Goal: Transaction & Acquisition: Download file/media

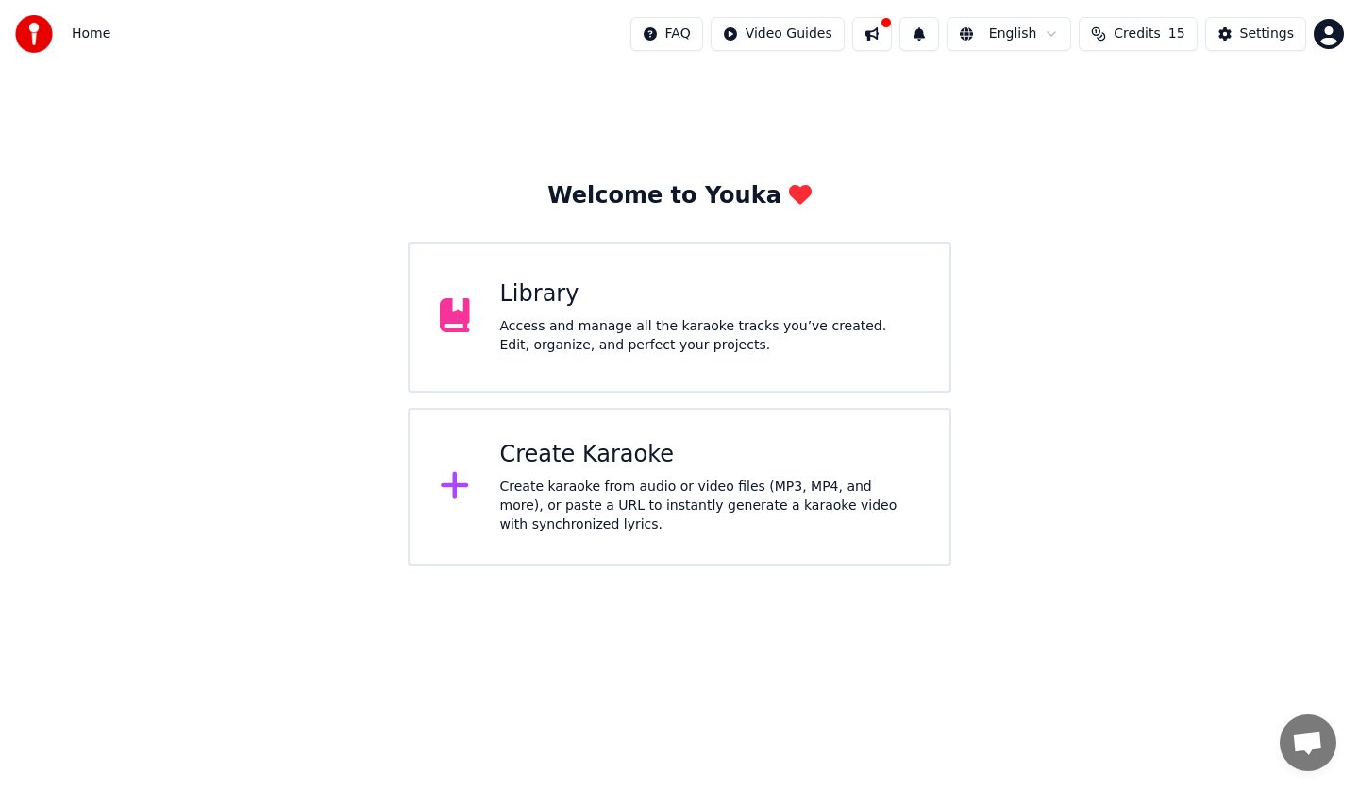
click at [691, 460] on div "Create Karaoke" at bounding box center [710, 455] width 420 height 30
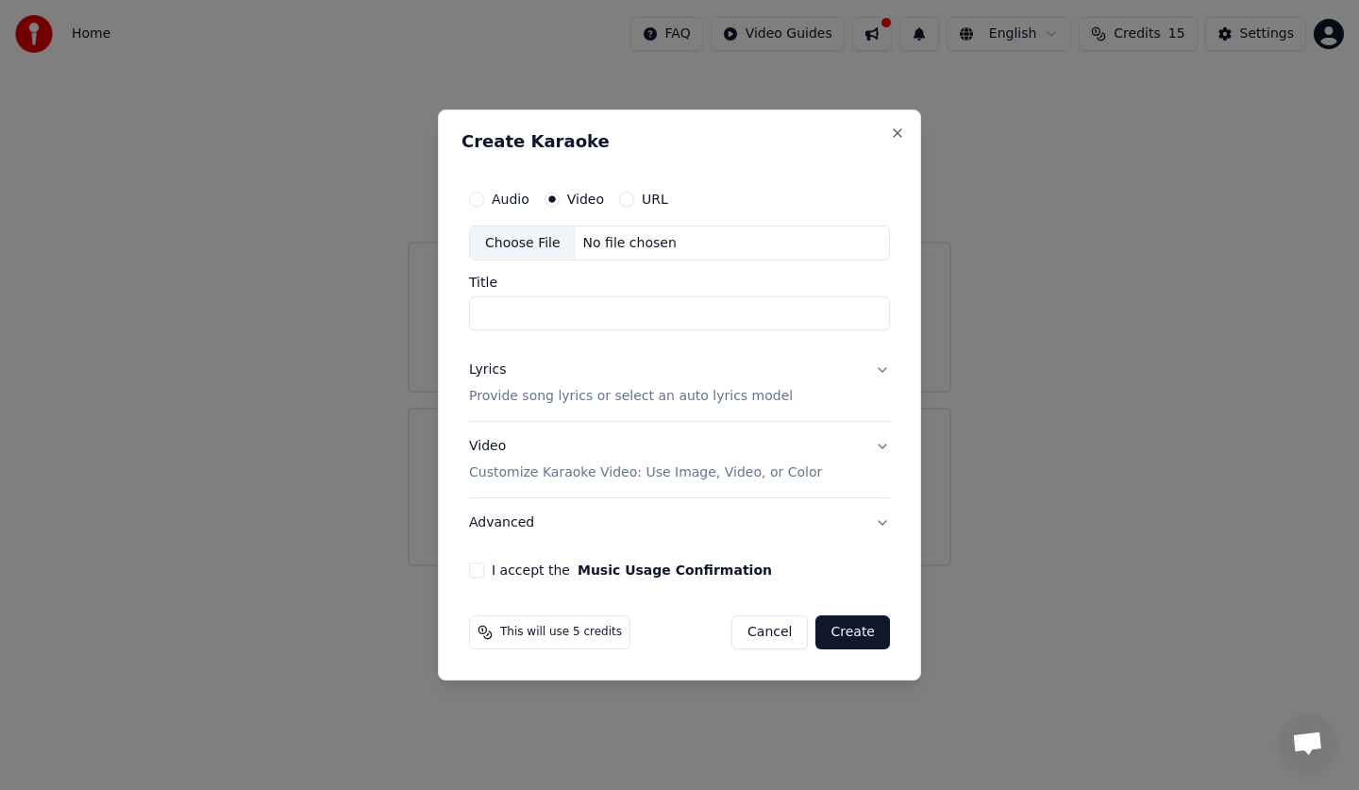
click at [693, 311] on input "Title" at bounding box center [679, 314] width 421 height 34
click at [595, 234] on div "No file chosen" at bounding box center [630, 243] width 109 height 19
click at [634, 310] on input "Title" at bounding box center [679, 314] width 421 height 34
click at [658, 392] on p "Provide song lyrics or select an auto lyrics model" at bounding box center [631, 397] width 324 height 19
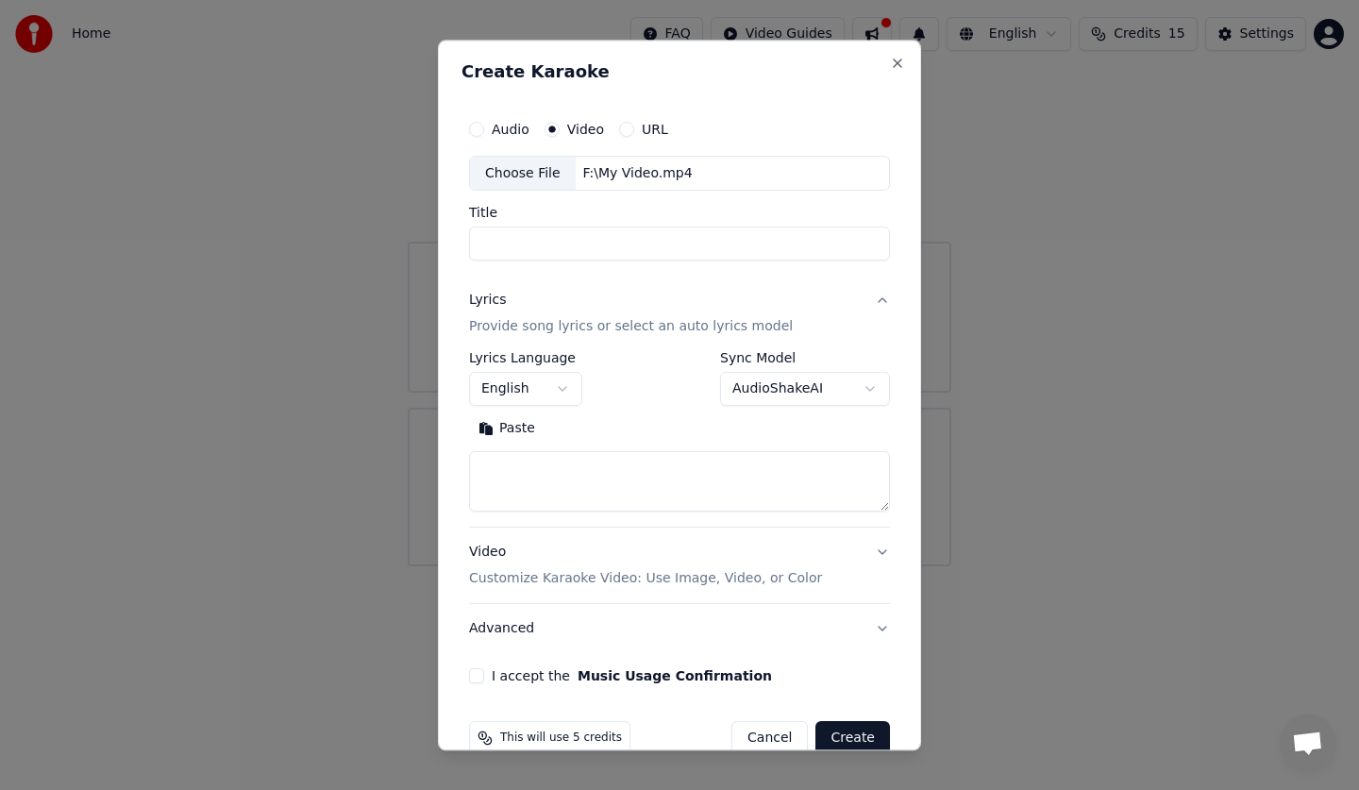
type input "********"
click at [567, 382] on button "English" at bounding box center [525, 390] width 113 height 34
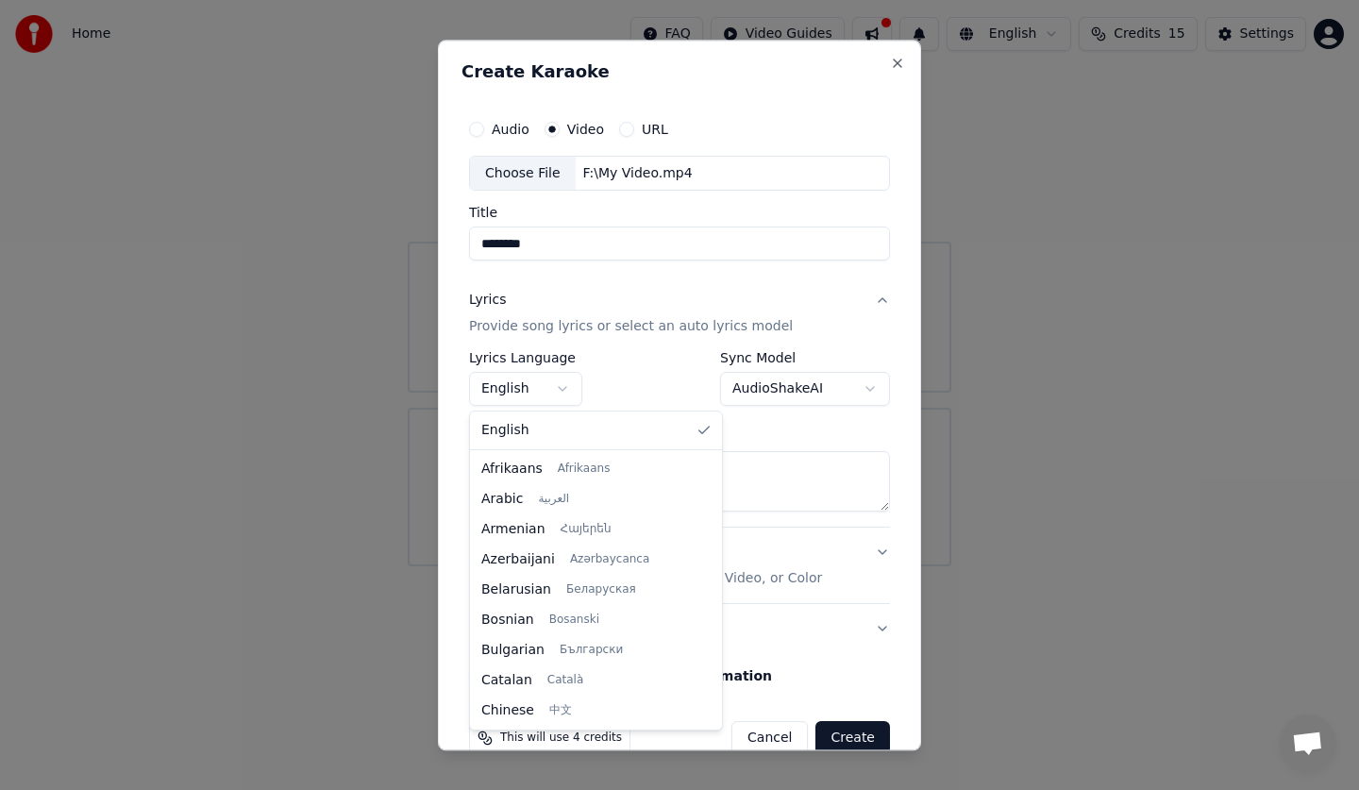
click at [567, 382] on body "**********" at bounding box center [679, 283] width 1359 height 566
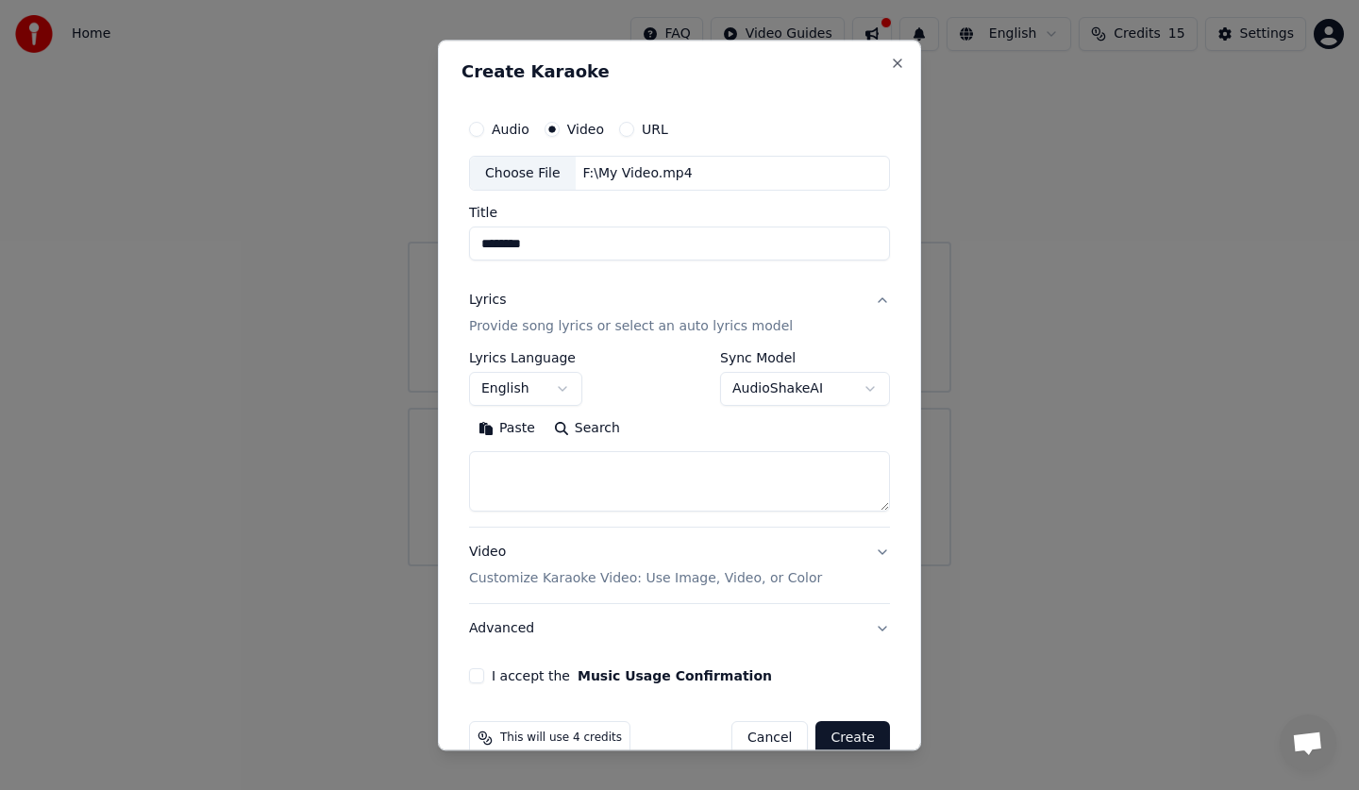
click at [768, 386] on body "**********" at bounding box center [679, 283] width 1359 height 566
click at [736, 469] on textarea at bounding box center [679, 482] width 421 height 60
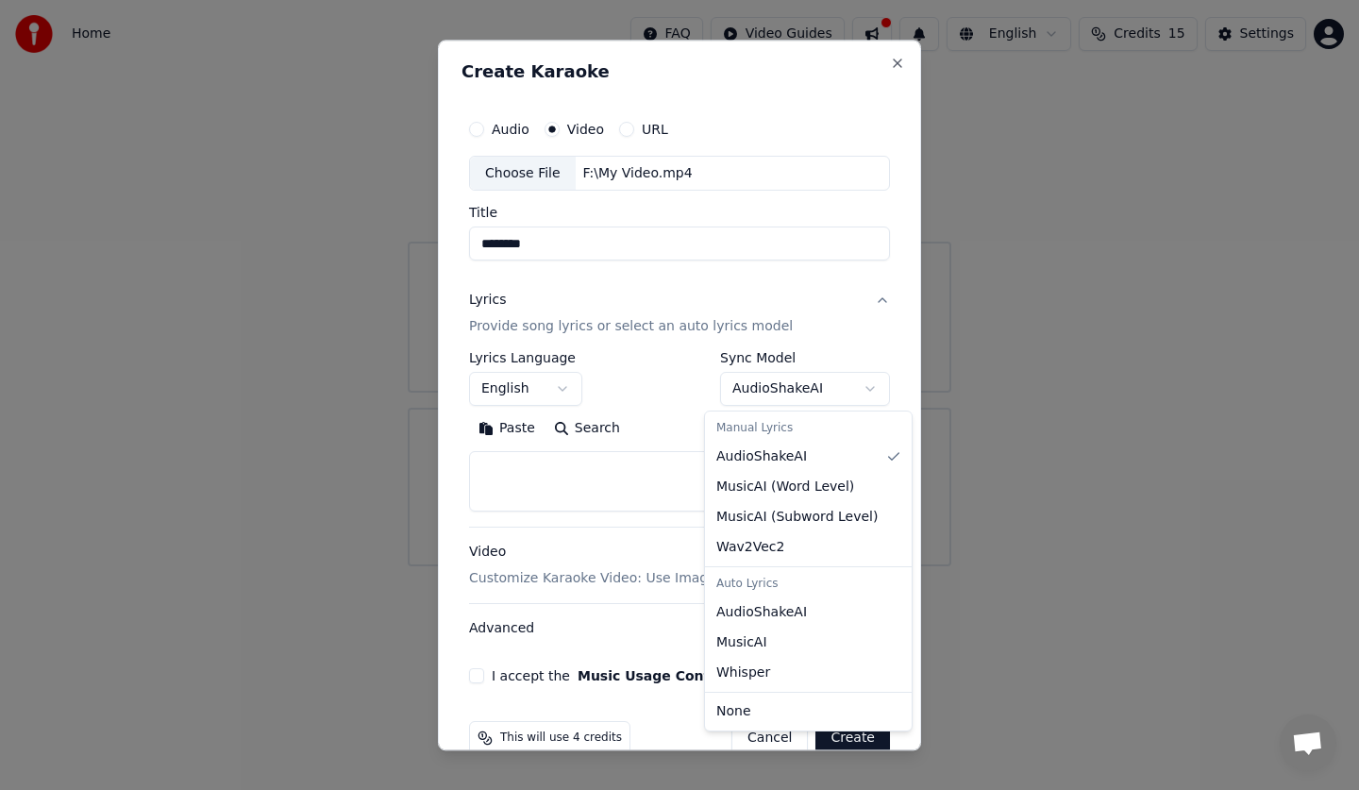
click at [821, 390] on body "**********" at bounding box center [679, 283] width 1359 height 566
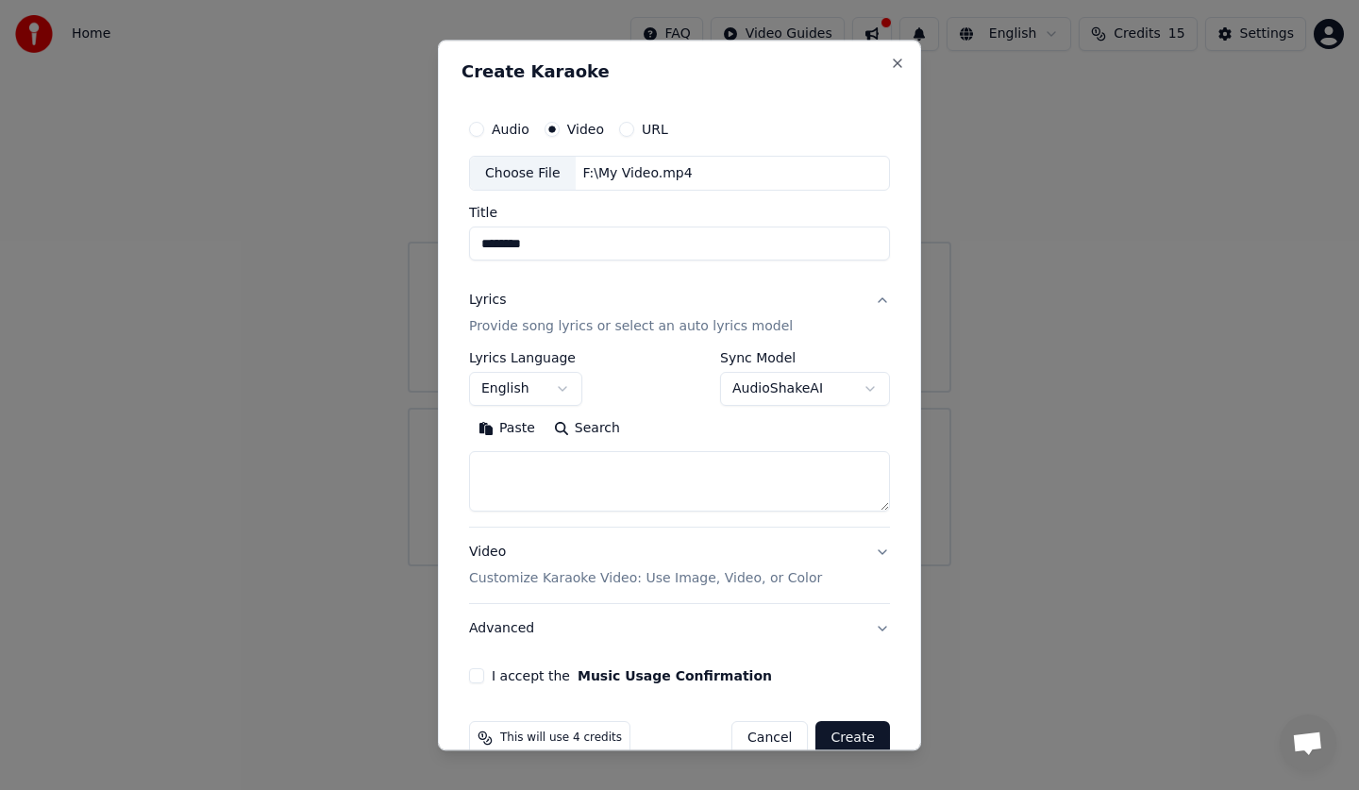
click at [821, 390] on body "**********" at bounding box center [679, 283] width 1359 height 566
drag, startPoint x: 762, startPoint y: 462, endPoint x: 756, endPoint y: 455, distance: 10.0
click at [762, 462] on textarea at bounding box center [679, 482] width 421 height 60
click at [587, 461] on textarea at bounding box center [679, 482] width 421 height 60
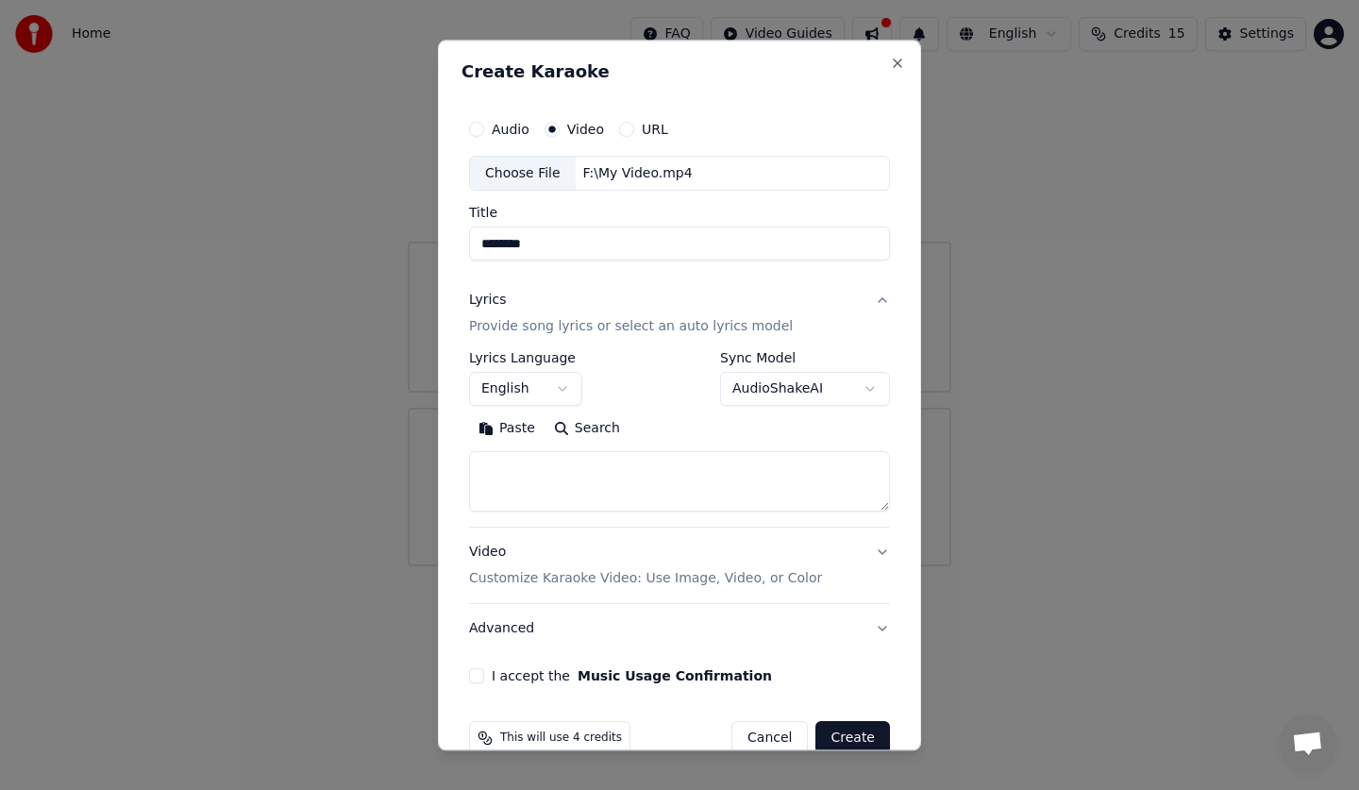
paste textarea "**********"
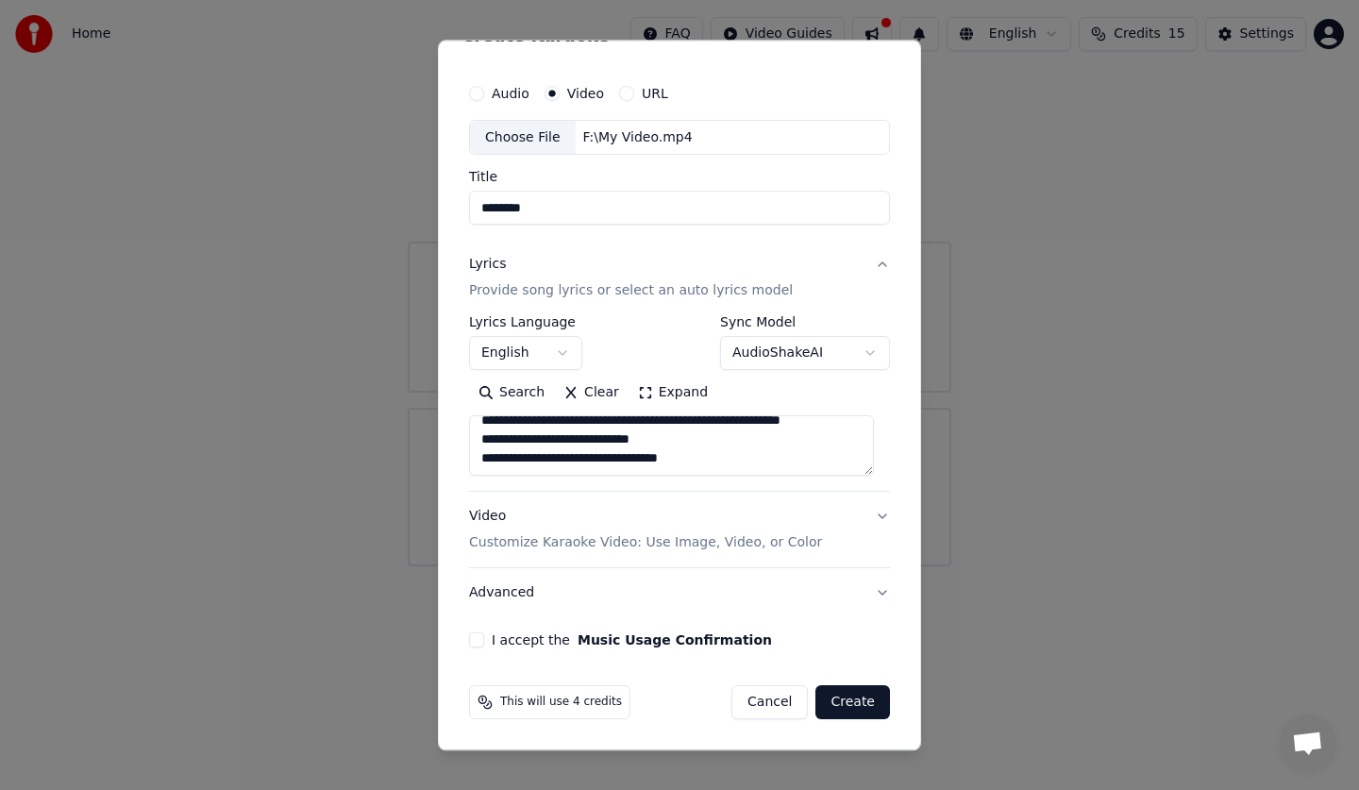
scroll to position [427, 0]
click at [734, 460] on textarea at bounding box center [671, 446] width 405 height 60
paste textarea "**********"
type textarea "**********"
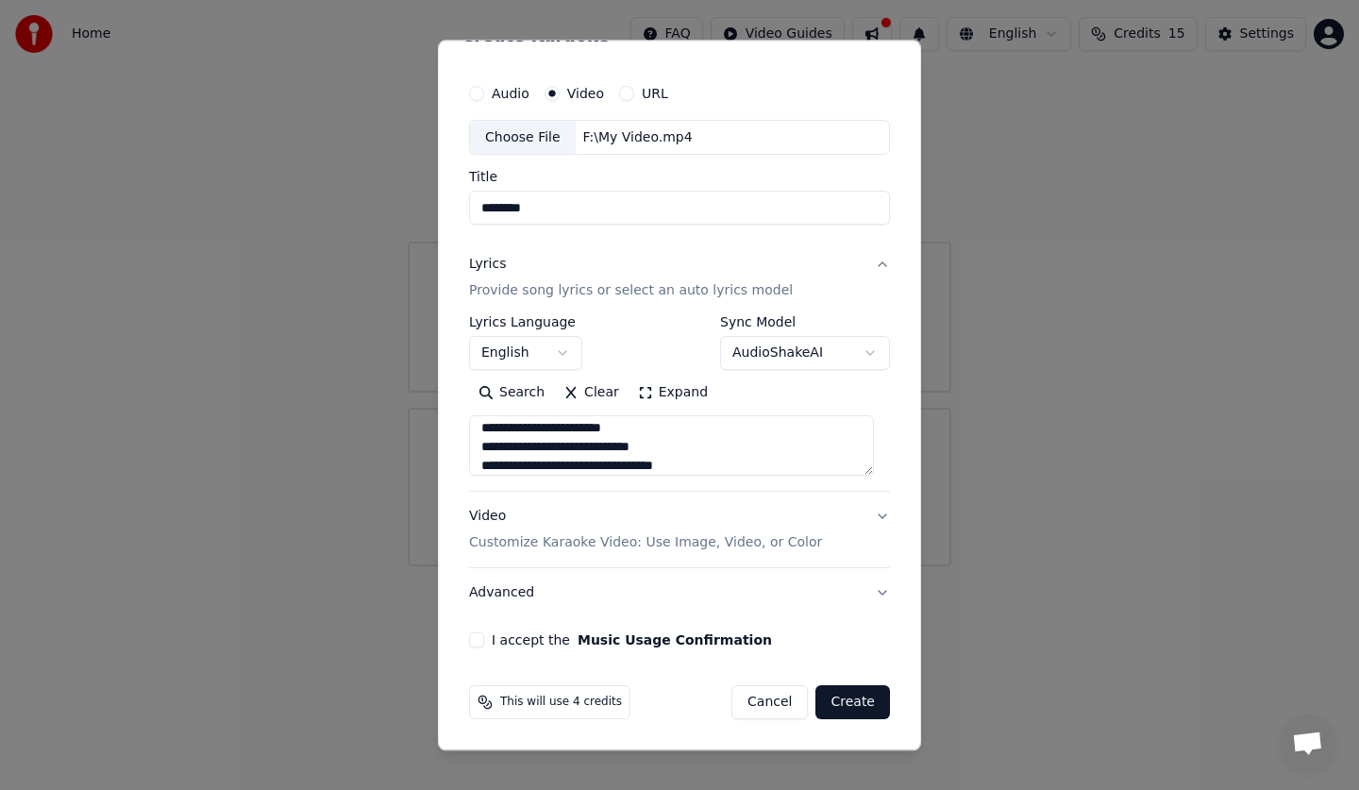
click at [620, 515] on div "Video Customize Karaoke Video: Use Image, Video, or Color" at bounding box center [645, 530] width 353 height 45
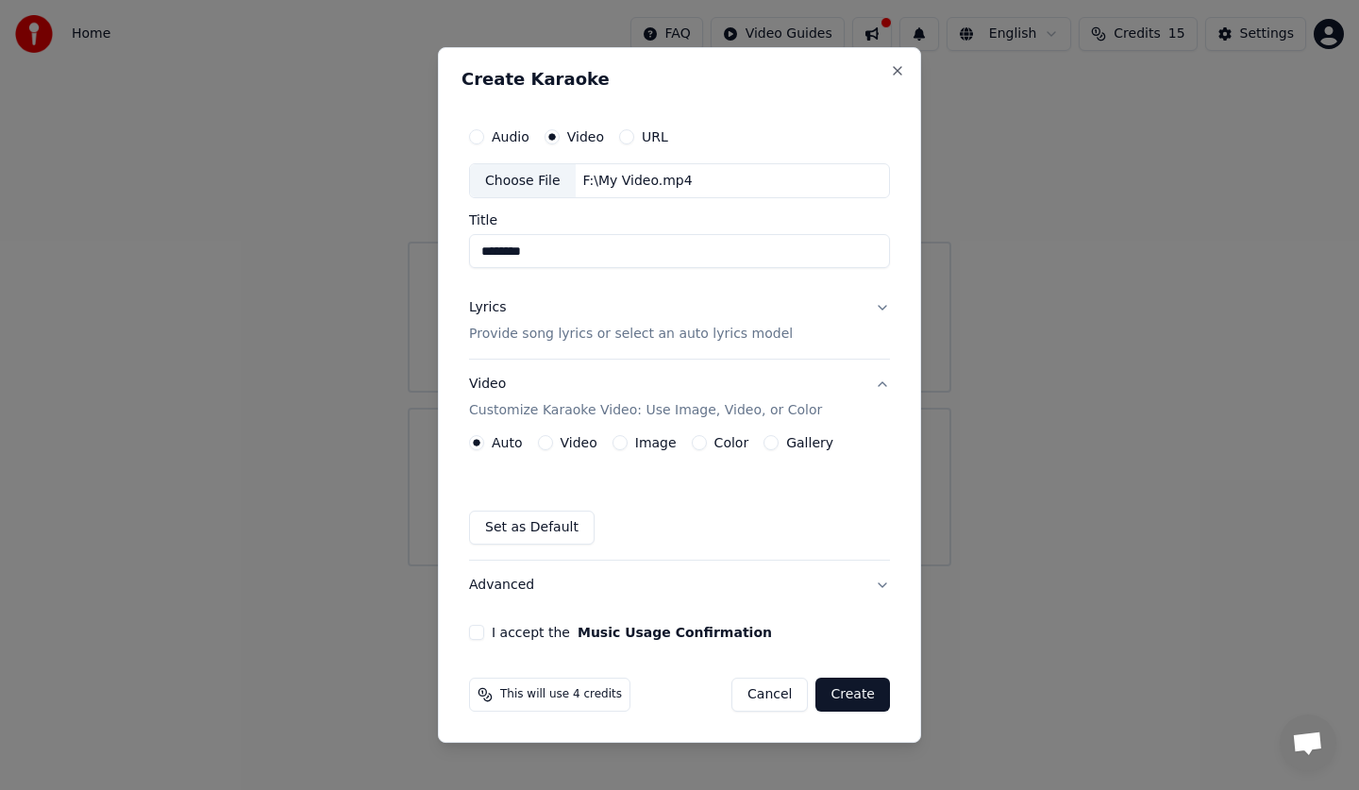
click at [576, 443] on label "Video" at bounding box center [579, 442] width 37 height 13
click at [553, 443] on button "Video" at bounding box center [545, 442] width 15 height 15
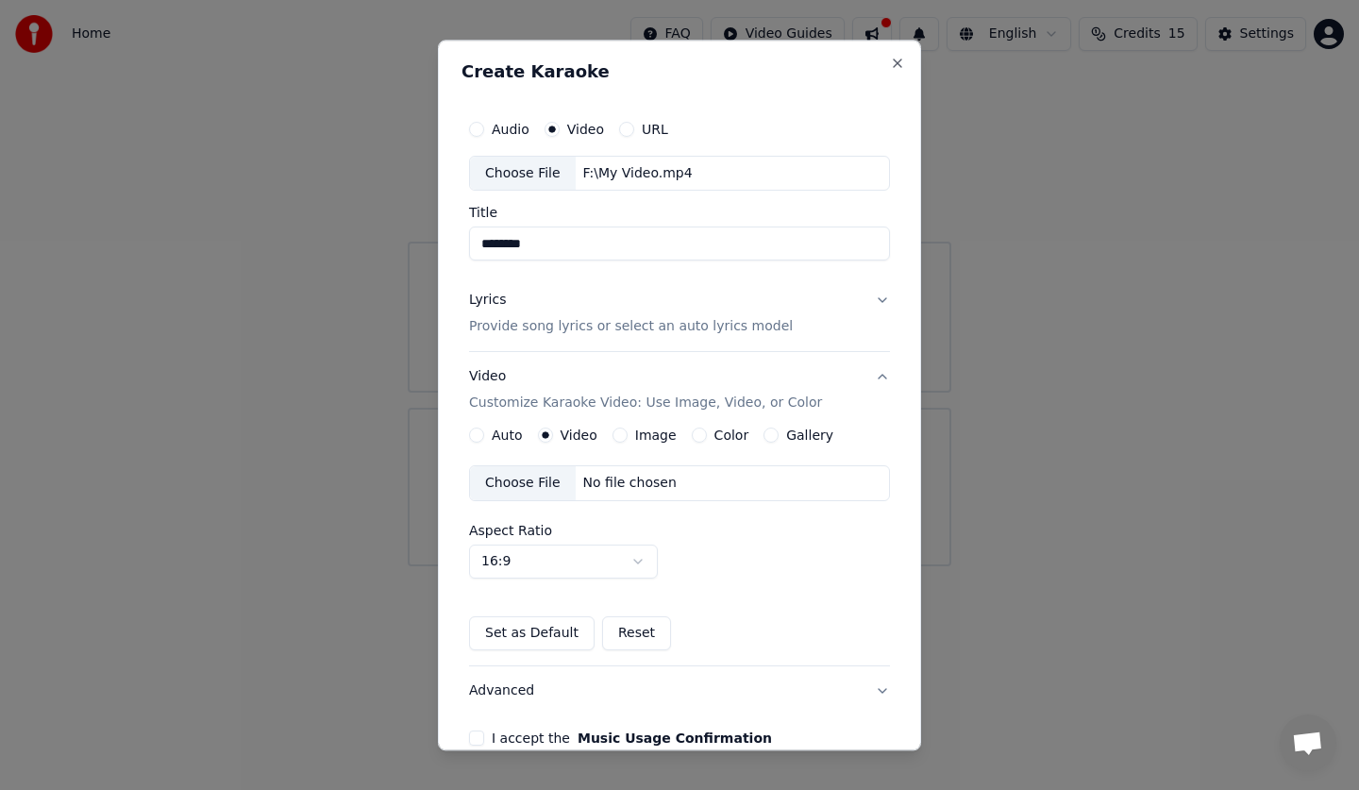
click at [582, 487] on div "No file chosen" at bounding box center [630, 484] width 109 height 19
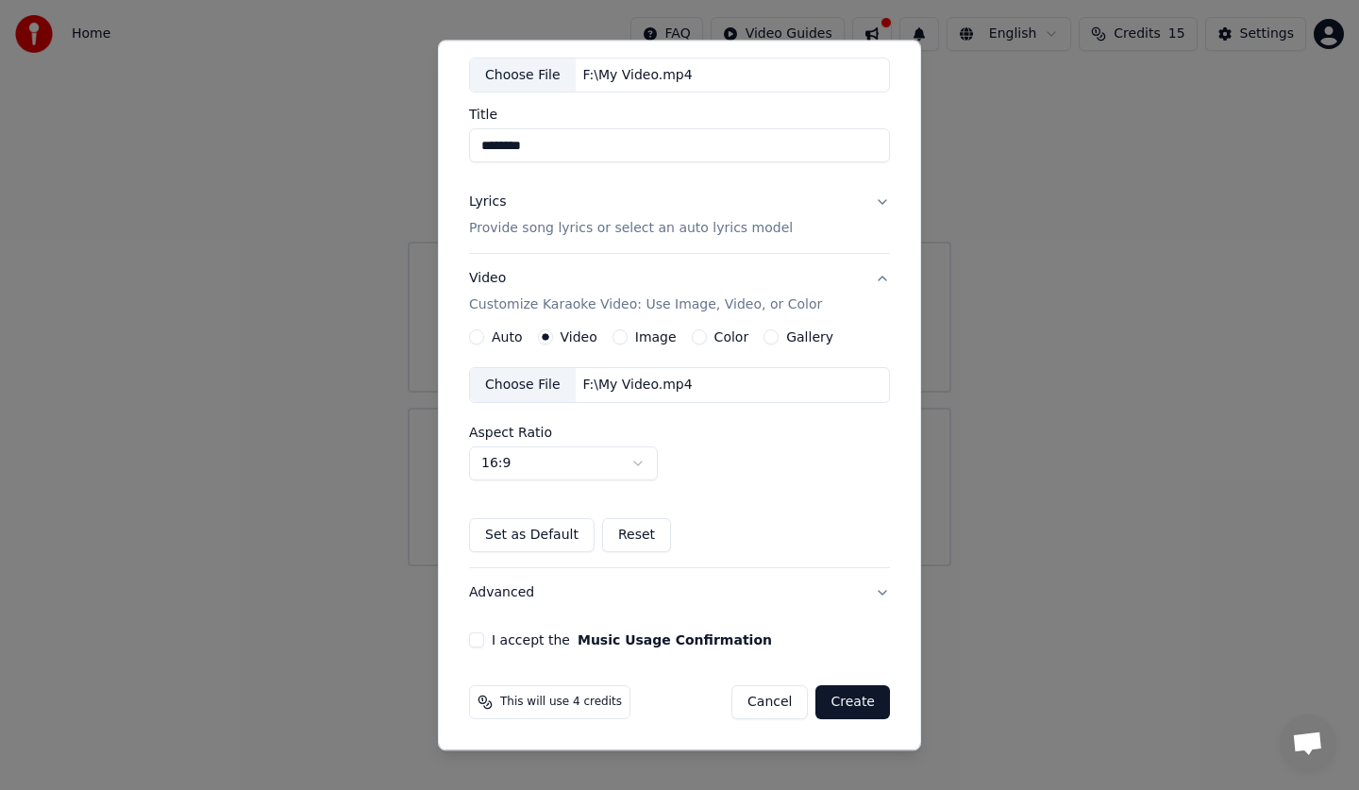
click at [476, 642] on button "I accept the Music Usage Confirmation" at bounding box center [476, 640] width 15 height 15
click at [478, 642] on button "I accept the Music Usage Confirmation" at bounding box center [476, 640] width 15 height 15
click at [596, 455] on body "Home FAQ Video Guides English Credits 15 Settings Welcome to Youka Library Acce…" at bounding box center [679, 283] width 1359 height 566
click at [607, 465] on body "Home FAQ Video Guides English Credits 15 Settings Welcome to Youka Library Acce…" at bounding box center [679, 283] width 1359 height 566
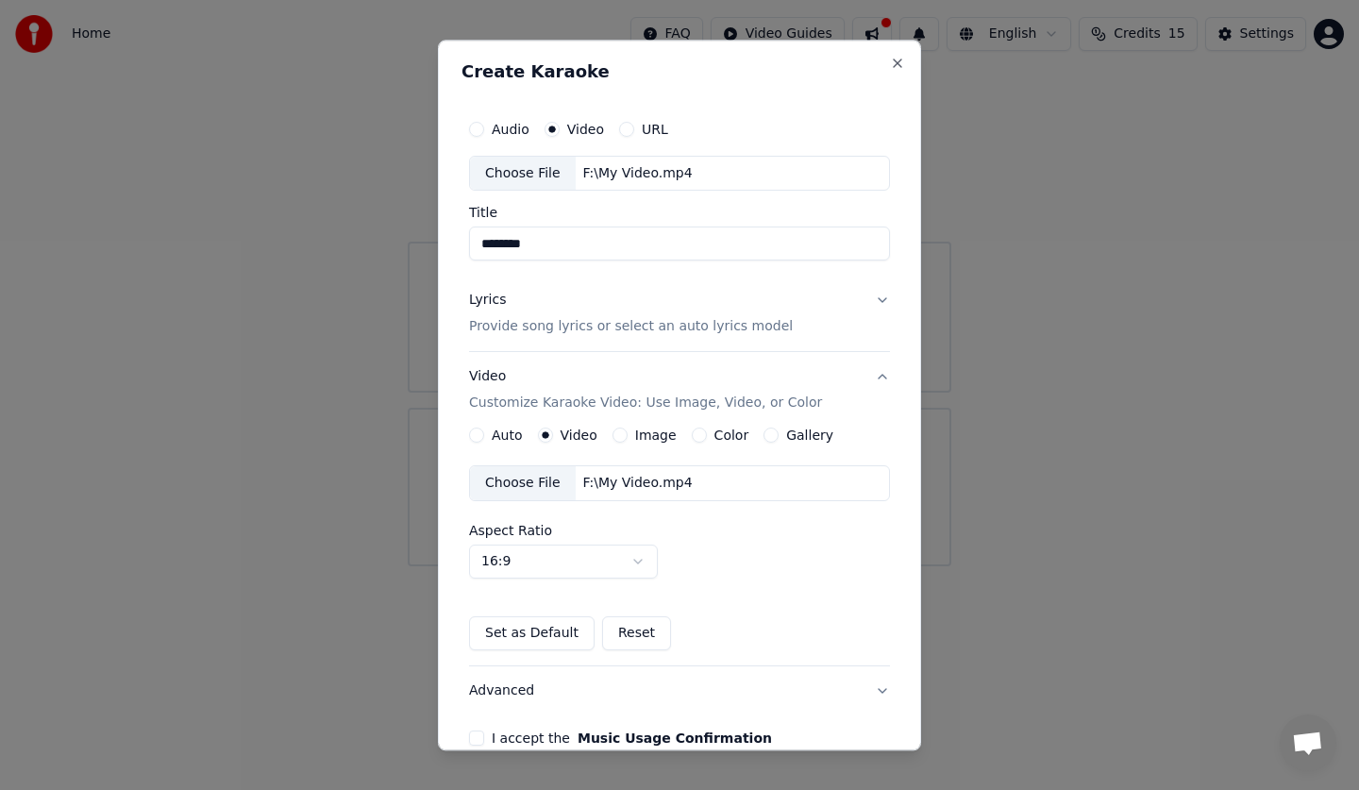
click at [867, 306] on button "Lyrics Provide song lyrics or select an auto lyrics model" at bounding box center [679, 313] width 421 height 75
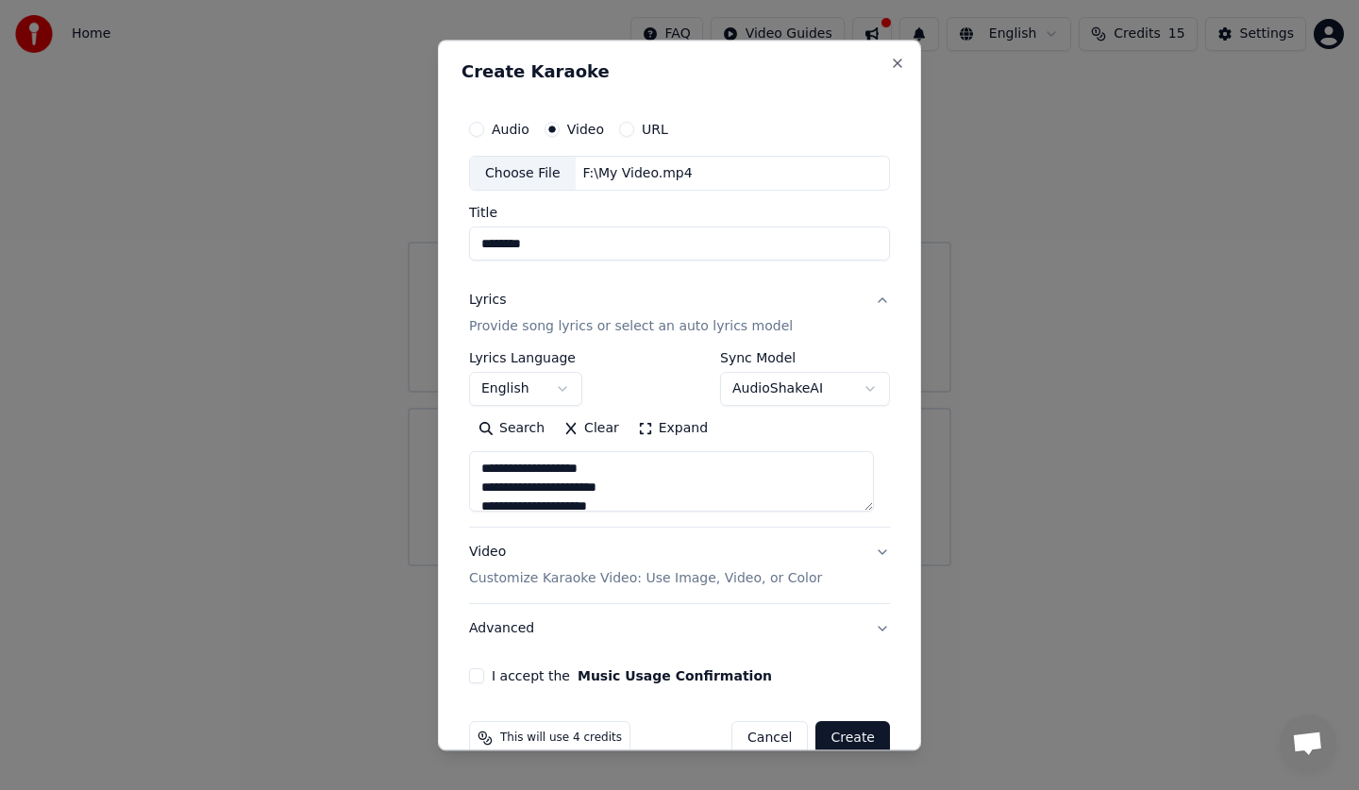
click at [667, 423] on button "Expand" at bounding box center [672, 429] width 89 height 30
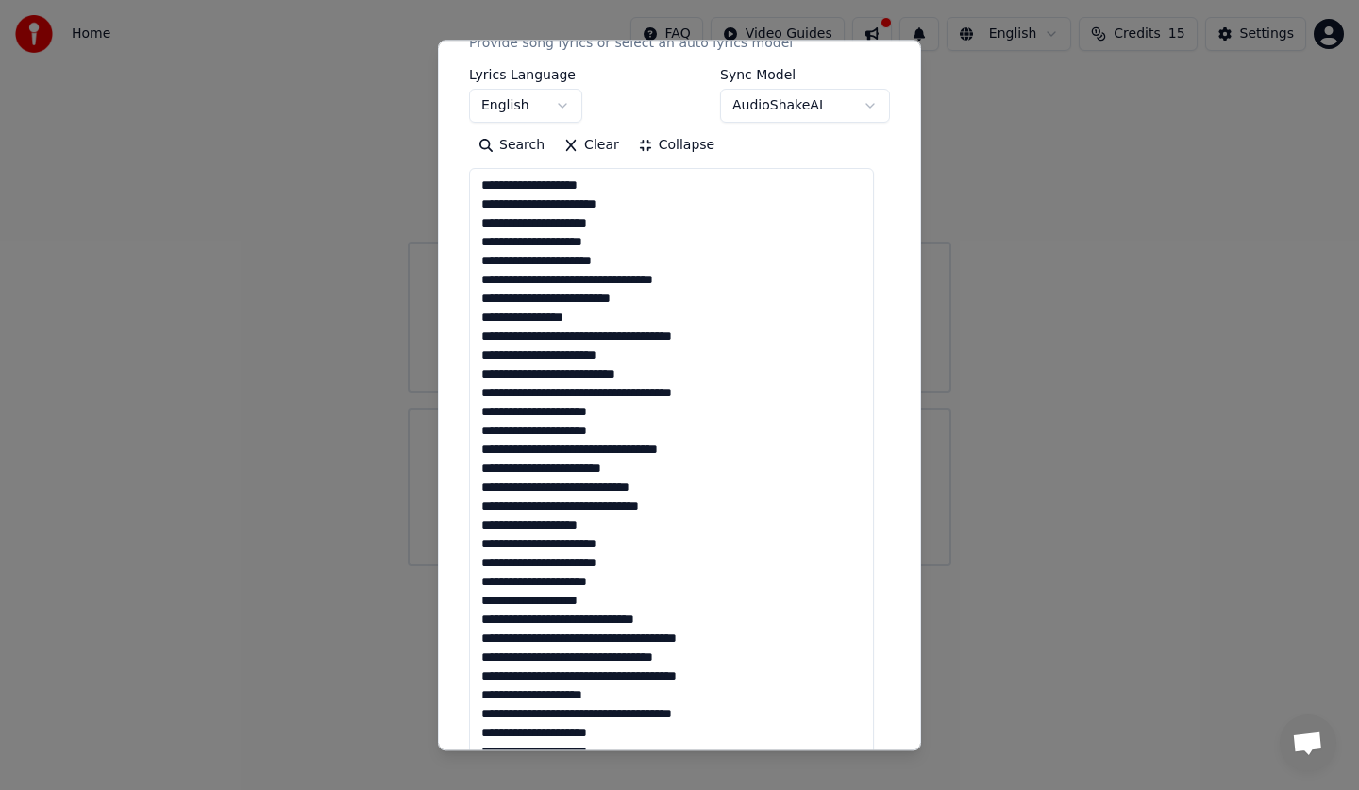
click at [654, 147] on button "Collapse" at bounding box center [676, 146] width 96 height 30
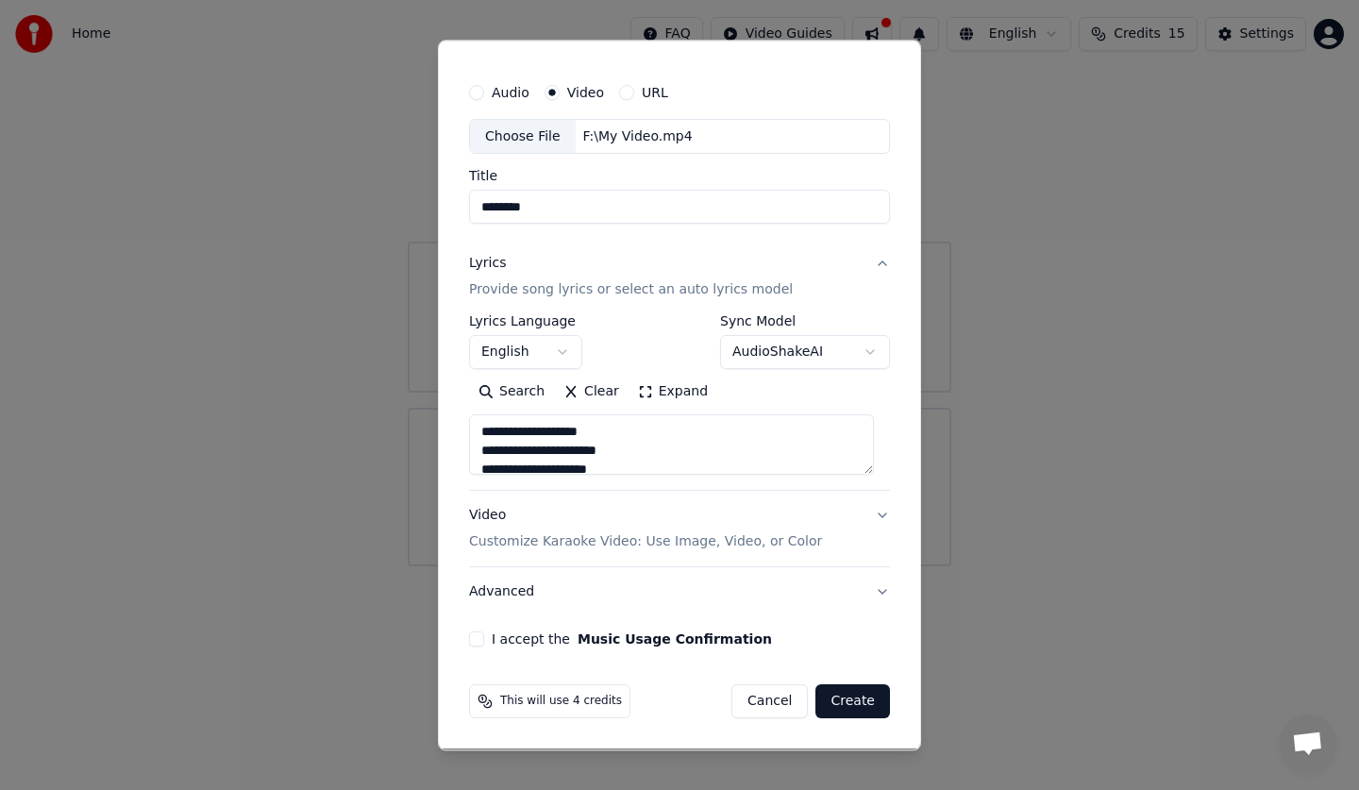
click at [852, 693] on button "Create" at bounding box center [852, 702] width 75 height 34
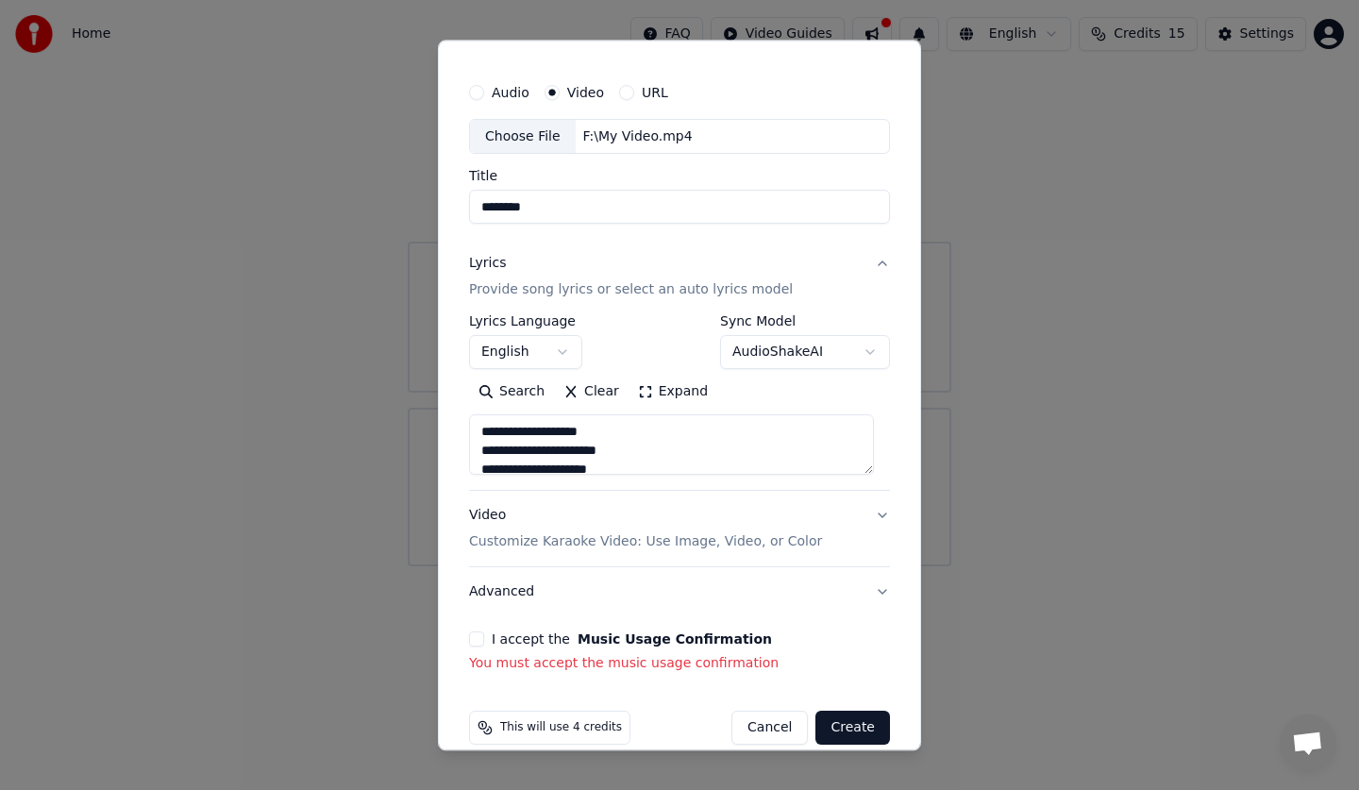
click at [480, 635] on button "I accept the Music Usage Confirmation" at bounding box center [476, 639] width 15 height 15
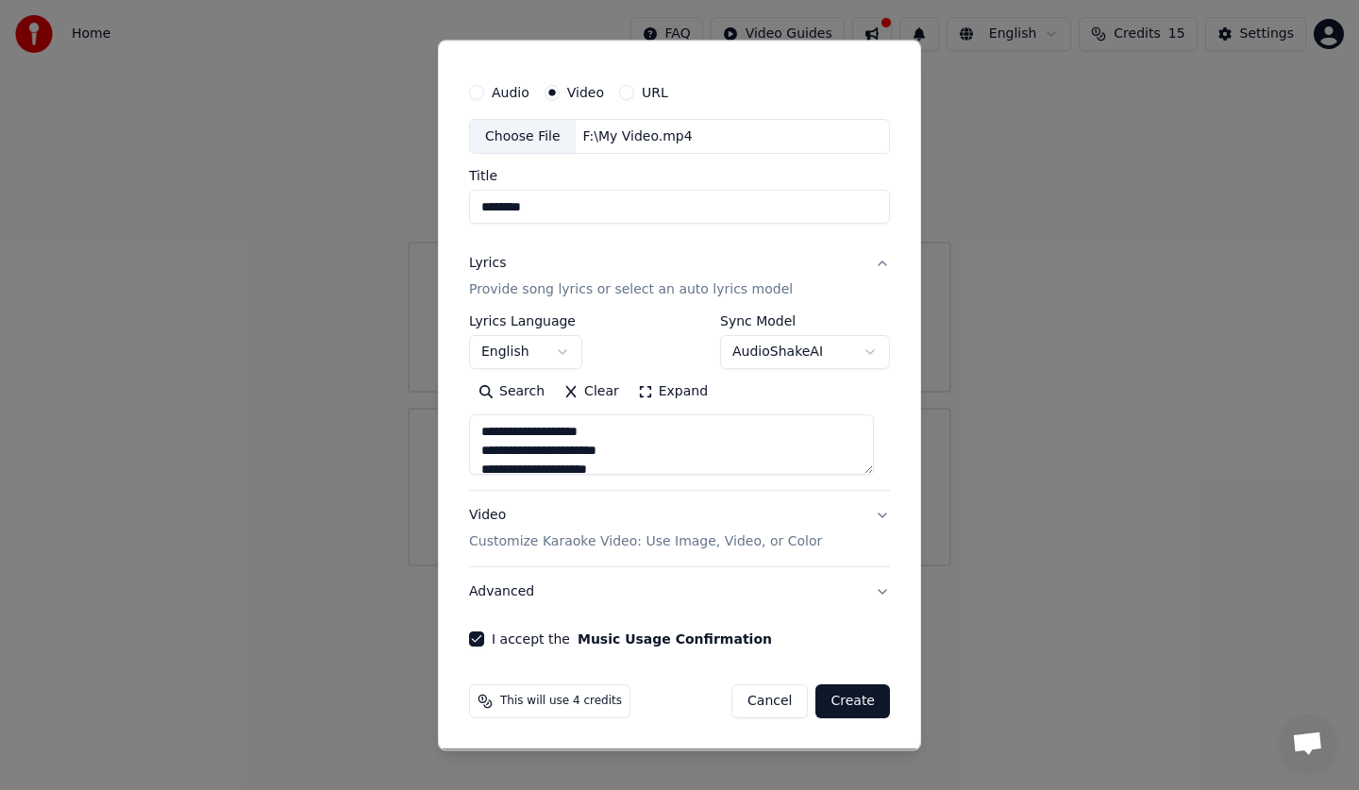
click at [848, 698] on button "Create" at bounding box center [852, 702] width 75 height 34
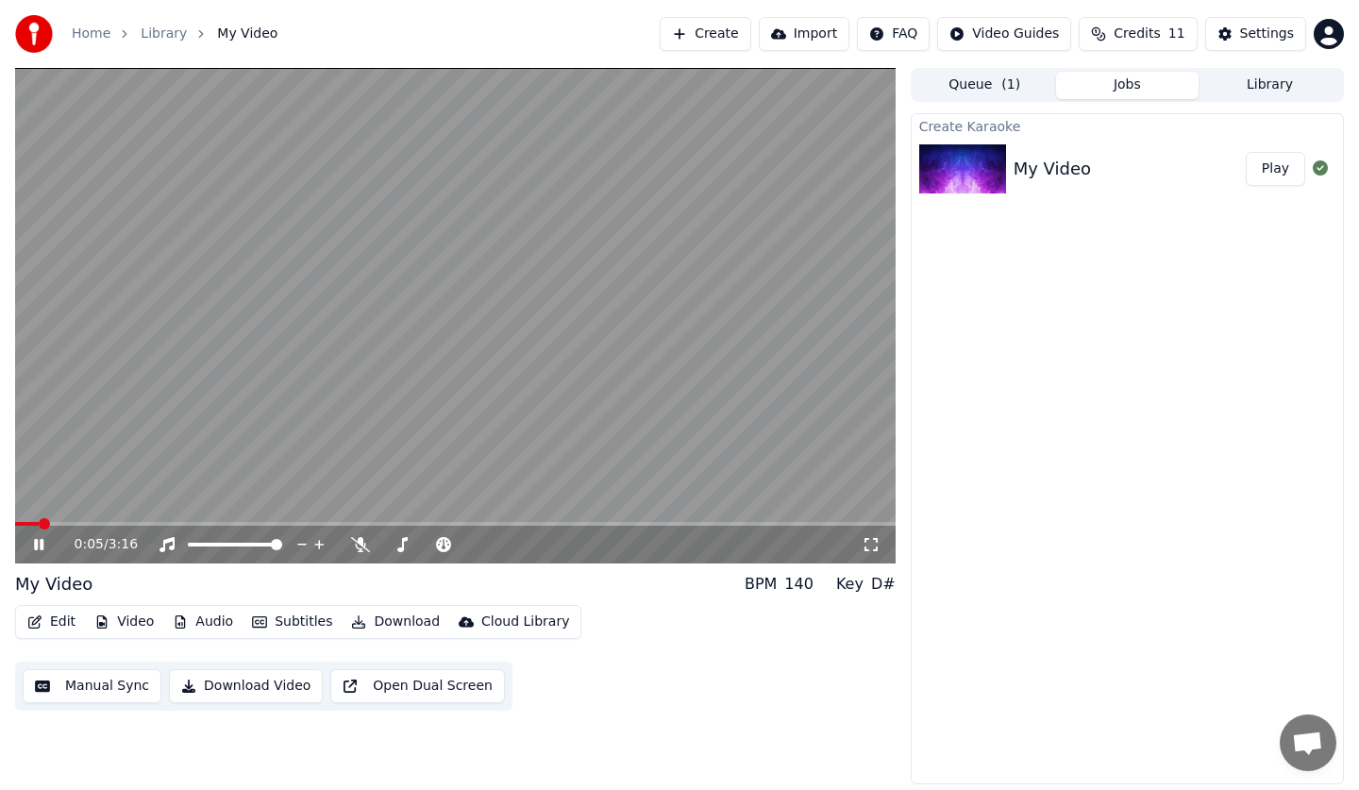
click at [242, 459] on video at bounding box center [455, 315] width 880 height 495
click at [294, 406] on video at bounding box center [455, 315] width 880 height 495
click at [297, 405] on video at bounding box center [455, 315] width 880 height 495
click at [254, 450] on video at bounding box center [455, 315] width 880 height 495
click at [300, 628] on button "Subtitles" at bounding box center [291, 622] width 95 height 26
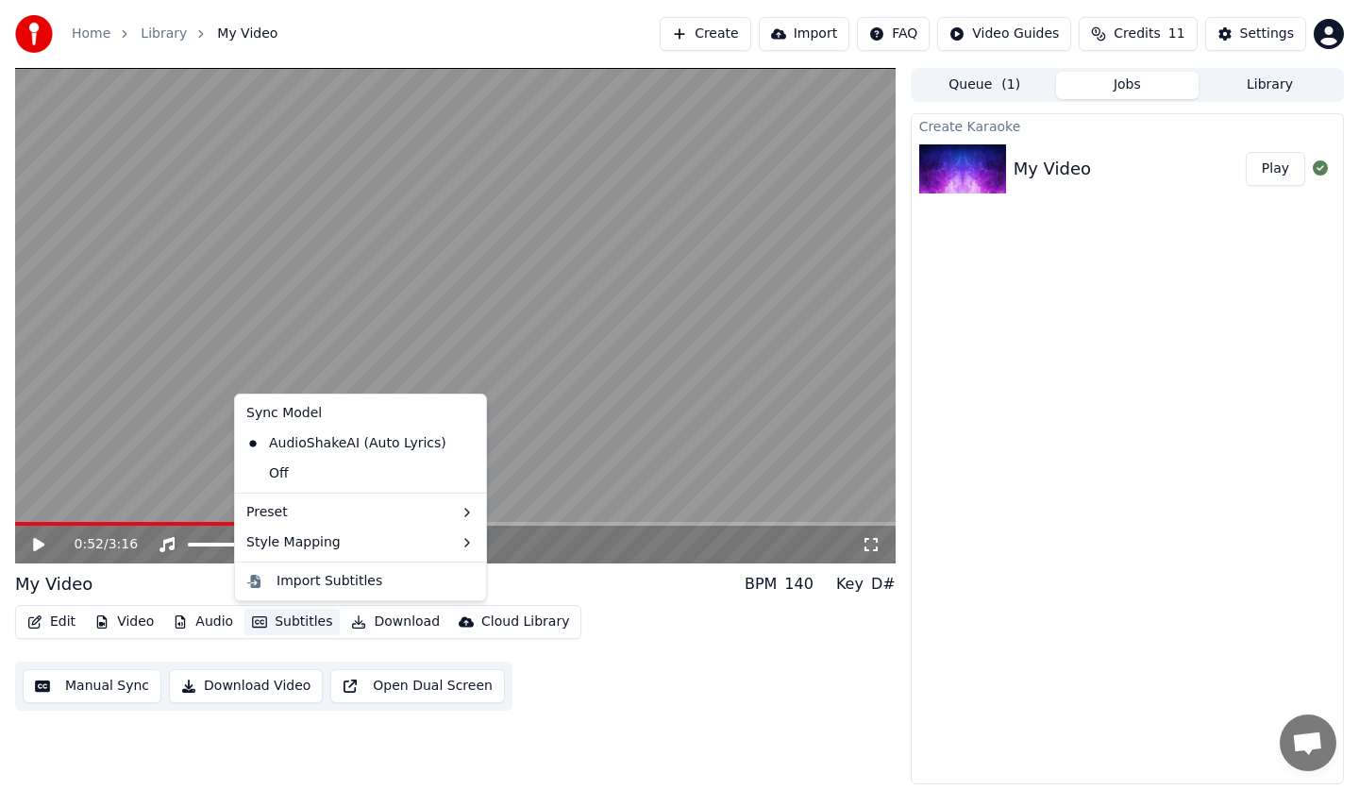
click at [1036, 83] on button "Queue ( 1 )" at bounding box center [984, 85] width 142 height 27
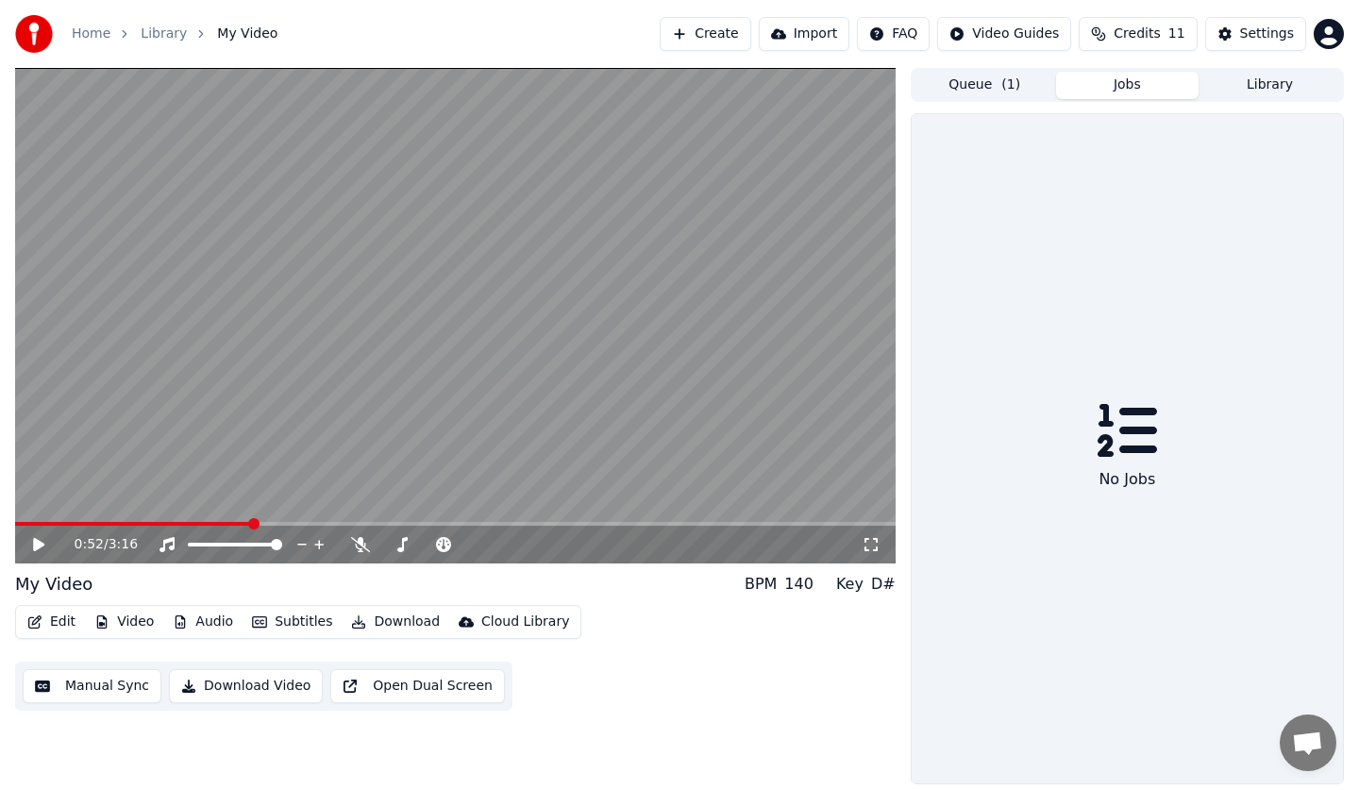
click at [1078, 75] on button "Jobs" at bounding box center [1127, 85] width 142 height 27
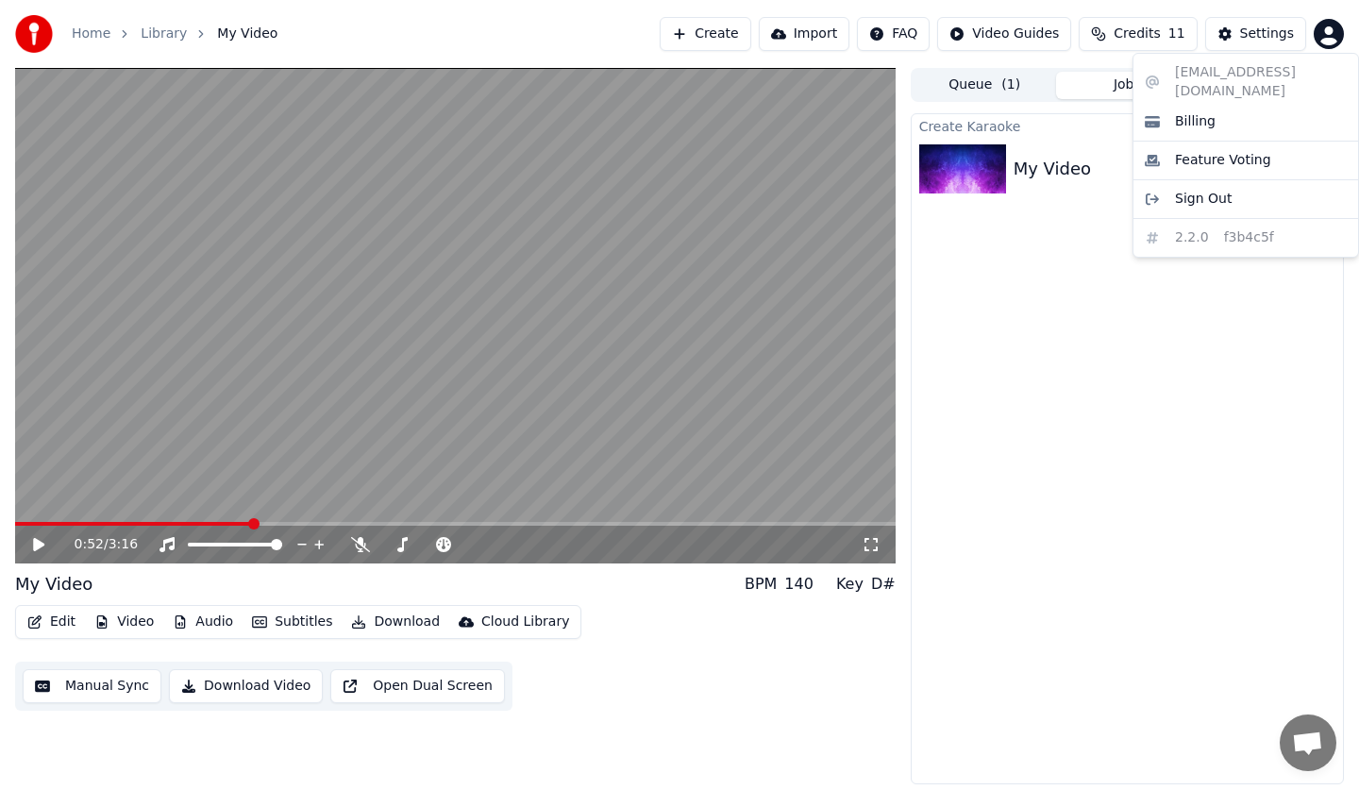
click at [1332, 42] on html "Home Library My Video Create Import FAQ Video Guides Credits 11 Settings 0:52 /…" at bounding box center [679, 395] width 1359 height 790
click at [1042, 292] on html "Home Library My Video Create Import FAQ Video Guides Credits 11 Settings 0:52 /…" at bounding box center [679, 395] width 1359 height 790
click at [998, 81] on button "Queue ( 1 )" at bounding box center [984, 85] width 142 height 27
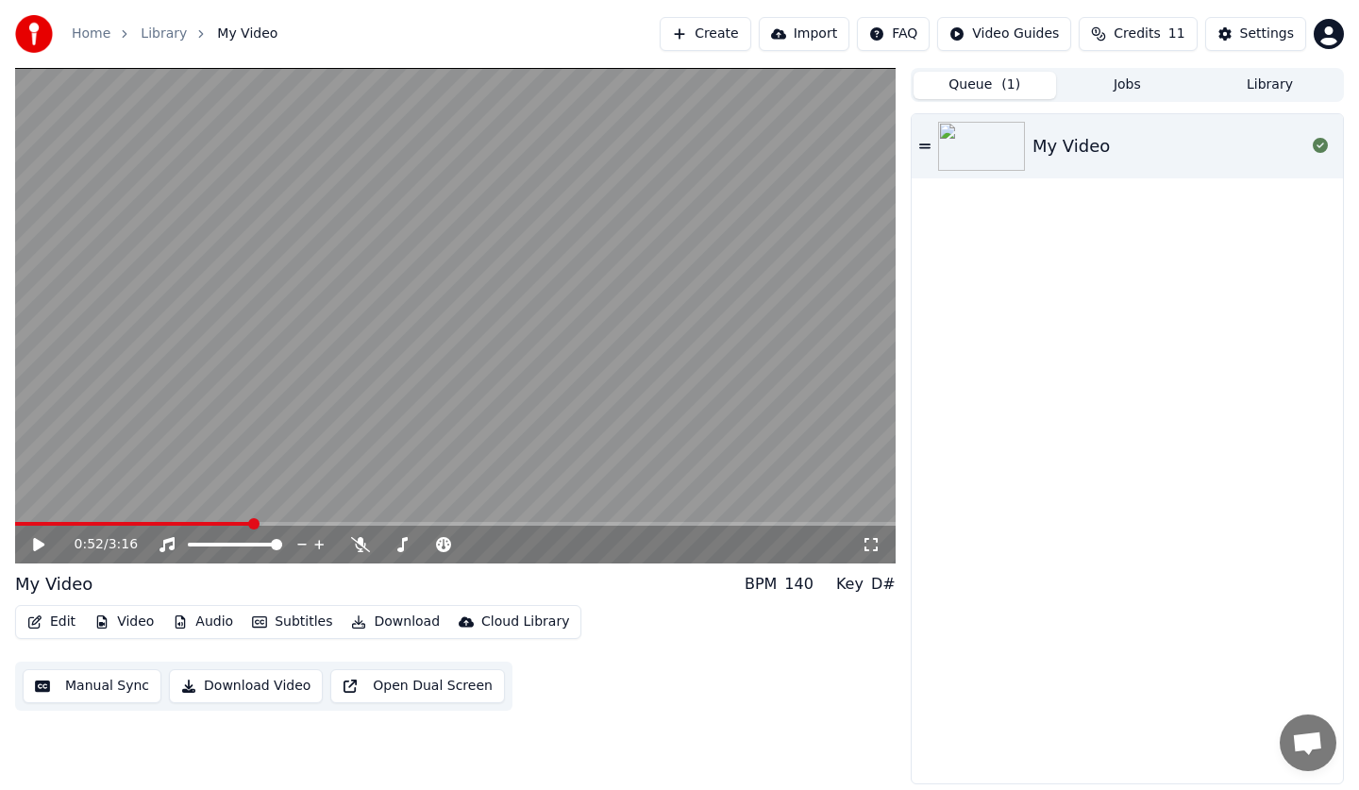
click at [583, 468] on video at bounding box center [455, 315] width 880 height 495
click at [484, 494] on video at bounding box center [455, 315] width 880 height 495
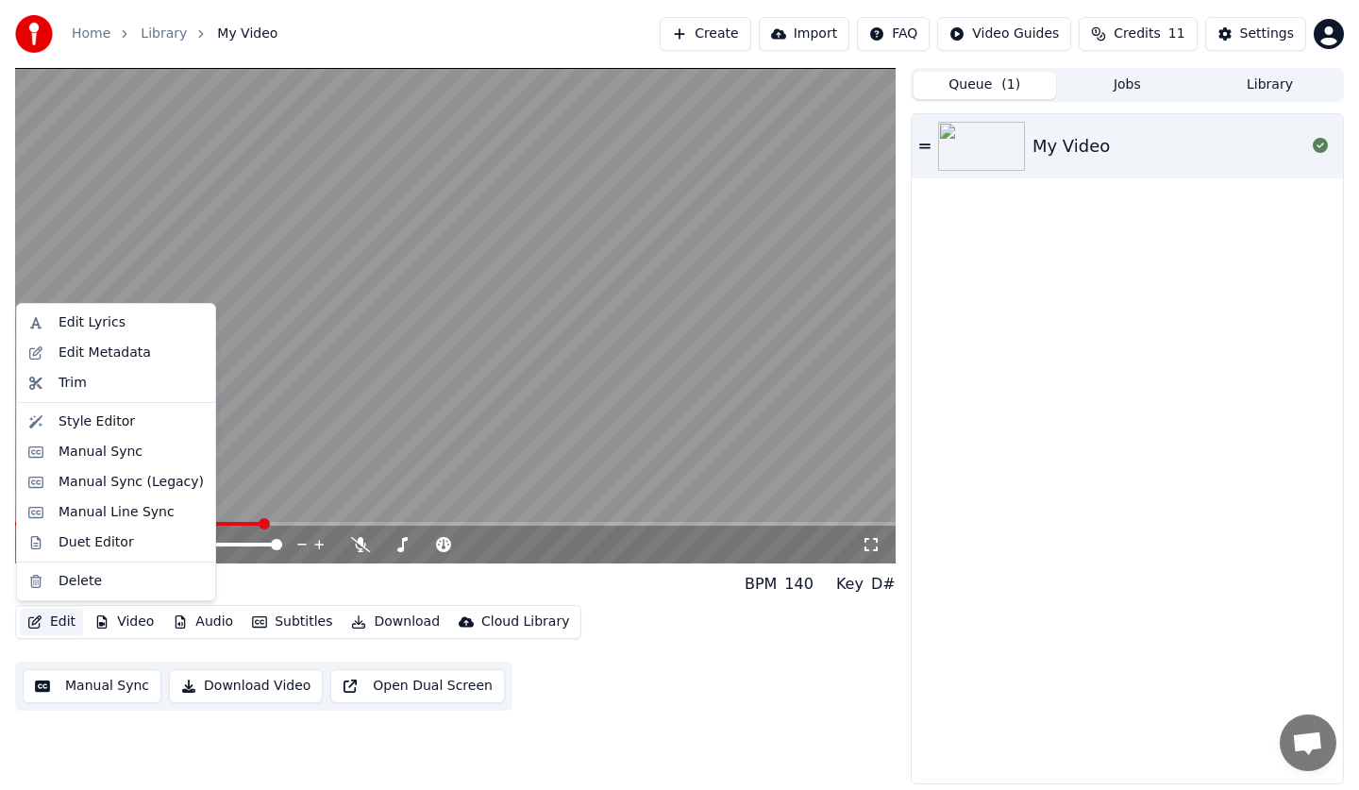
click at [46, 620] on button "Edit" at bounding box center [51, 622] width 63 height 26
click at [108, 327] on div "Edit Lyrics" at bounding box center [92, 322] width 67 height 19
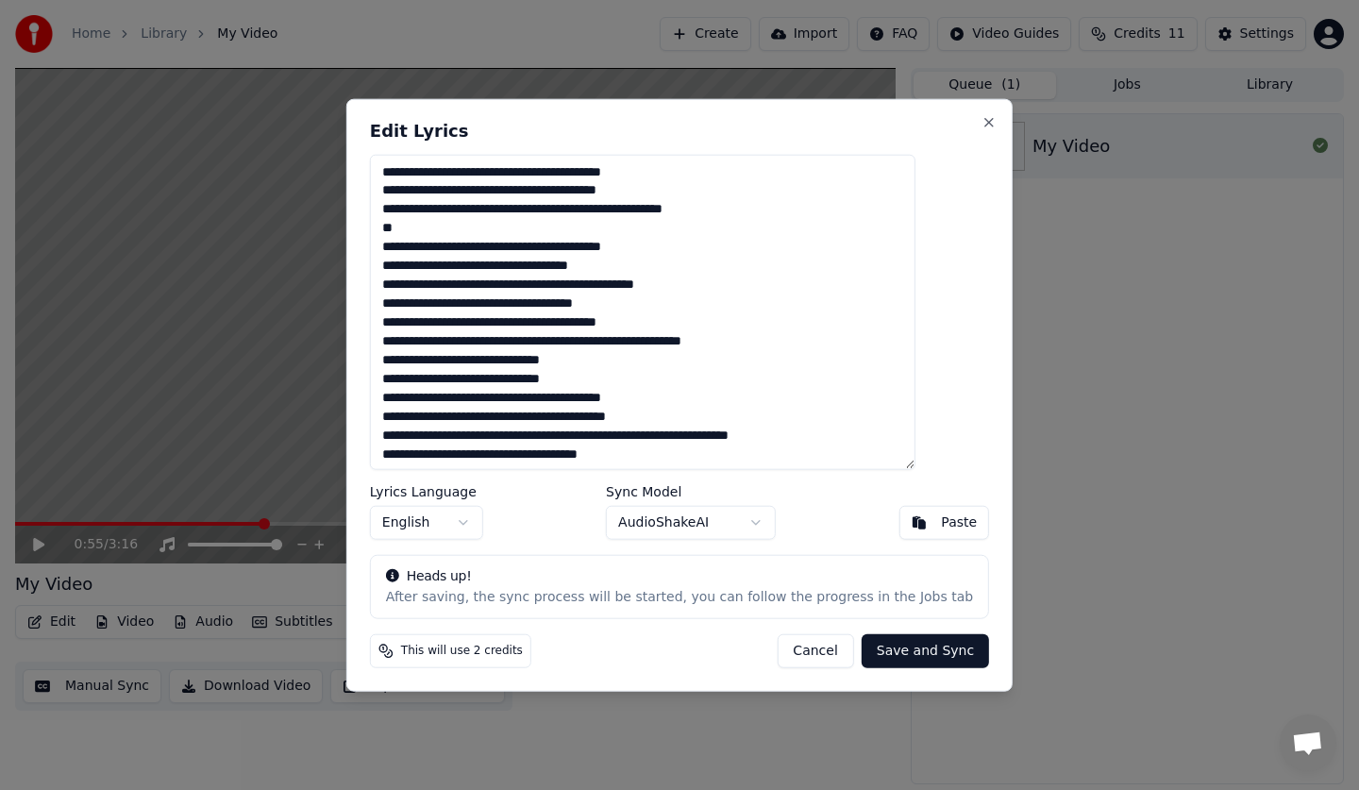
drag, startPoint x: 499, startPoint y: 173, endPoint x: 550, endPoint y: 169, distance: 51.1
click at [550, 169] on textarea at bounding box center [642, 312] width 545 height 316
click at [555, 176] on textarea at bounding box center [642, 312] width 545 height 316
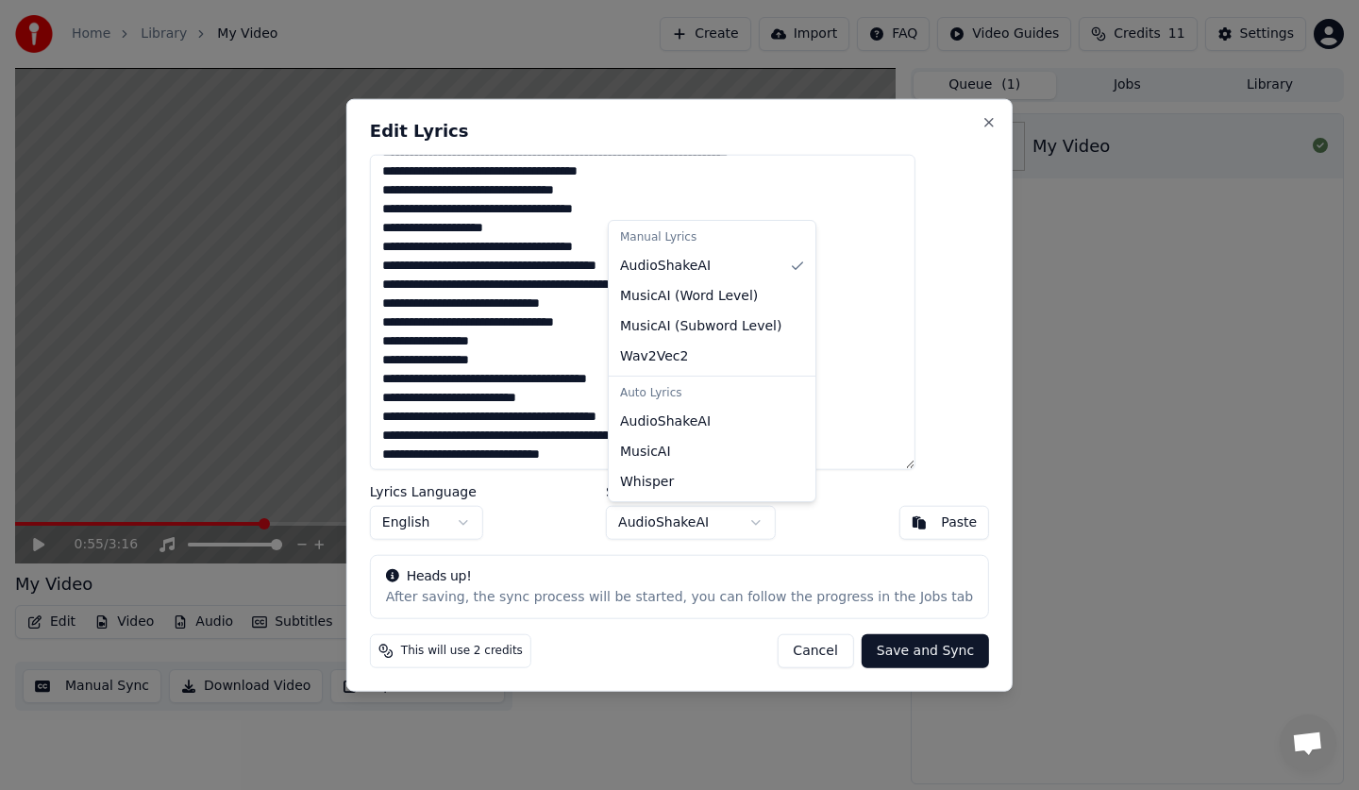
click at [673, 515] on body "Home Library My Video Create Import FAQ Video Guides Credits 11 Settings 0:55 /…" at bounding box center [679, 395] width 1359 height 790
click at [789, 617] on body "Home Library My Video Create Import FAQ Video Guides Credits 11 Settings 0:55 /…" at bounding box center [679, 395] width 1359 height 790
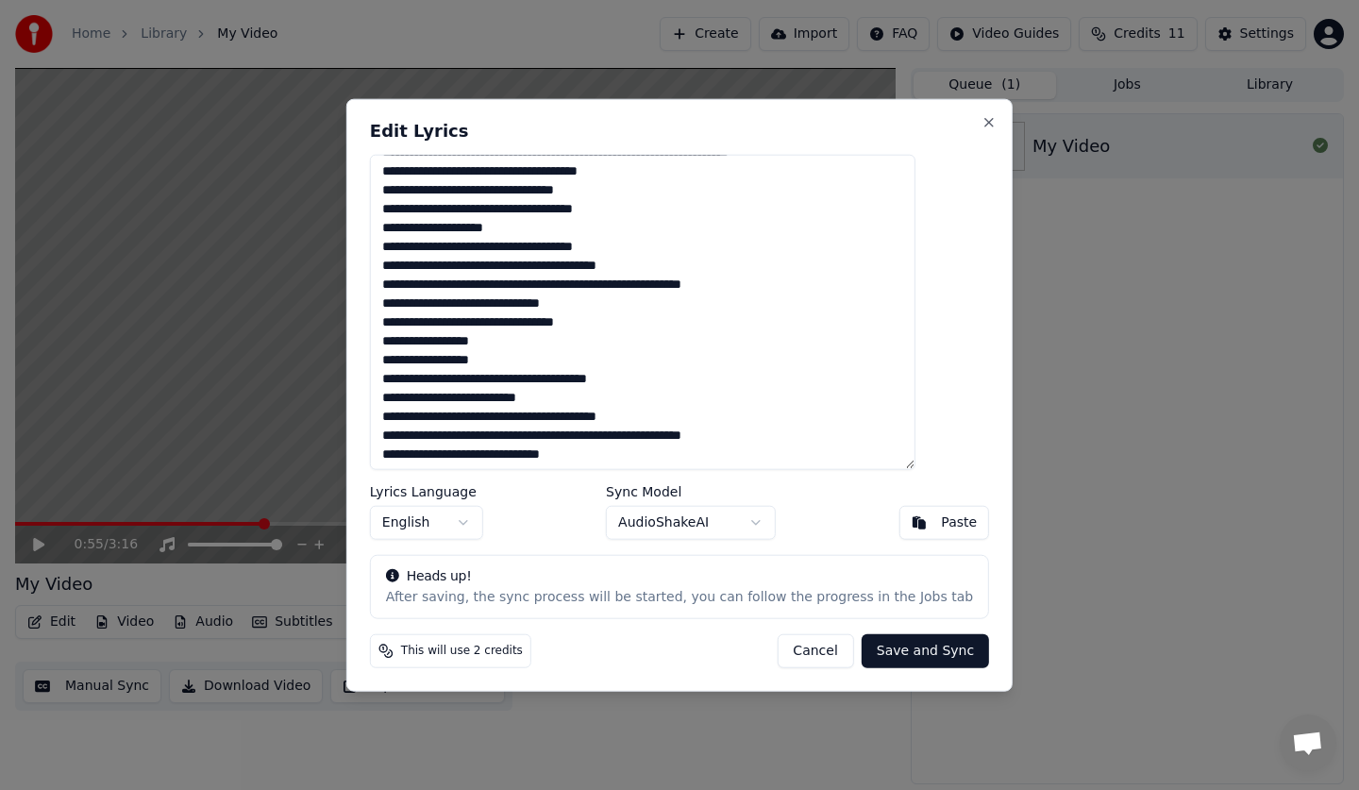
click at [799, 653] on button "Cancel" at bounding box center [815, 651] width 76 height 34
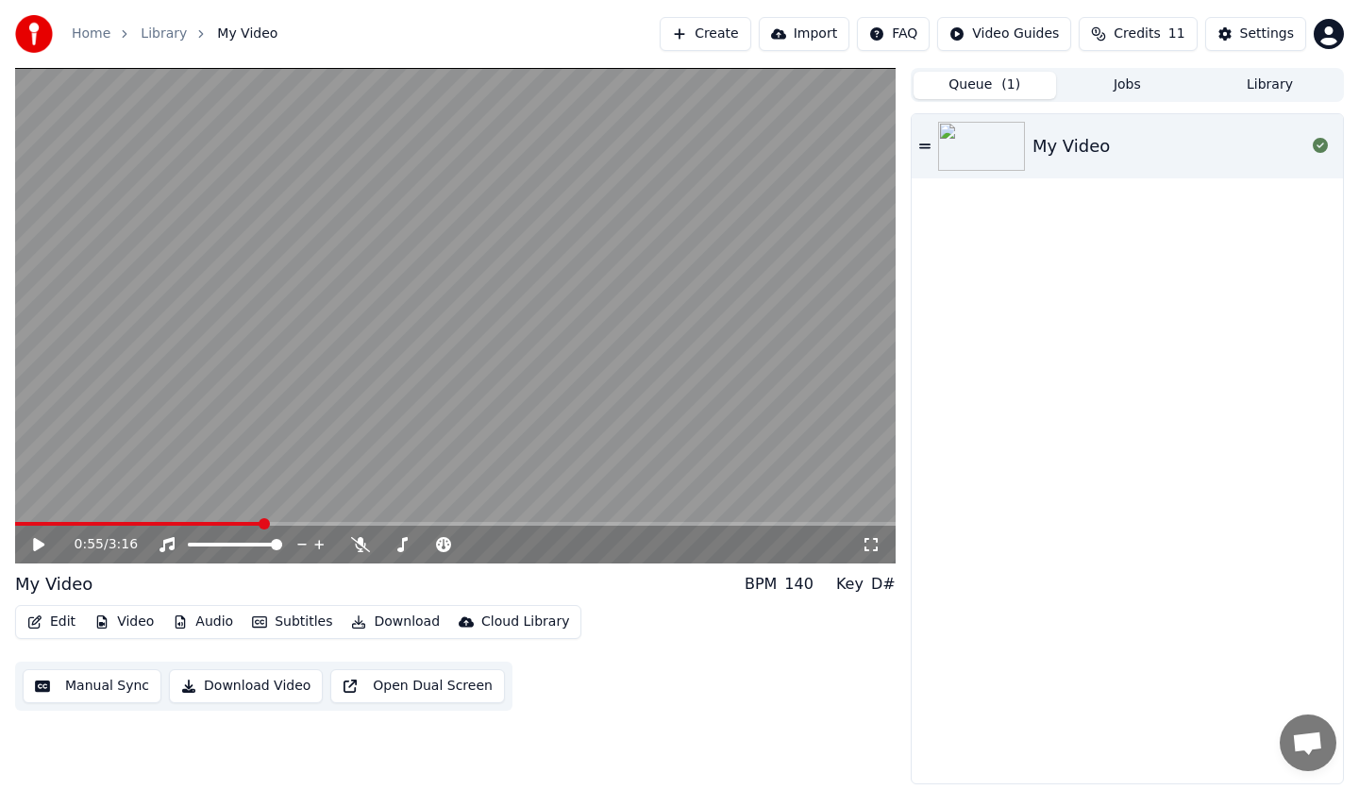
click at [171, 32] on link "Library" at bounding box center [164, 34] width 46 height 19
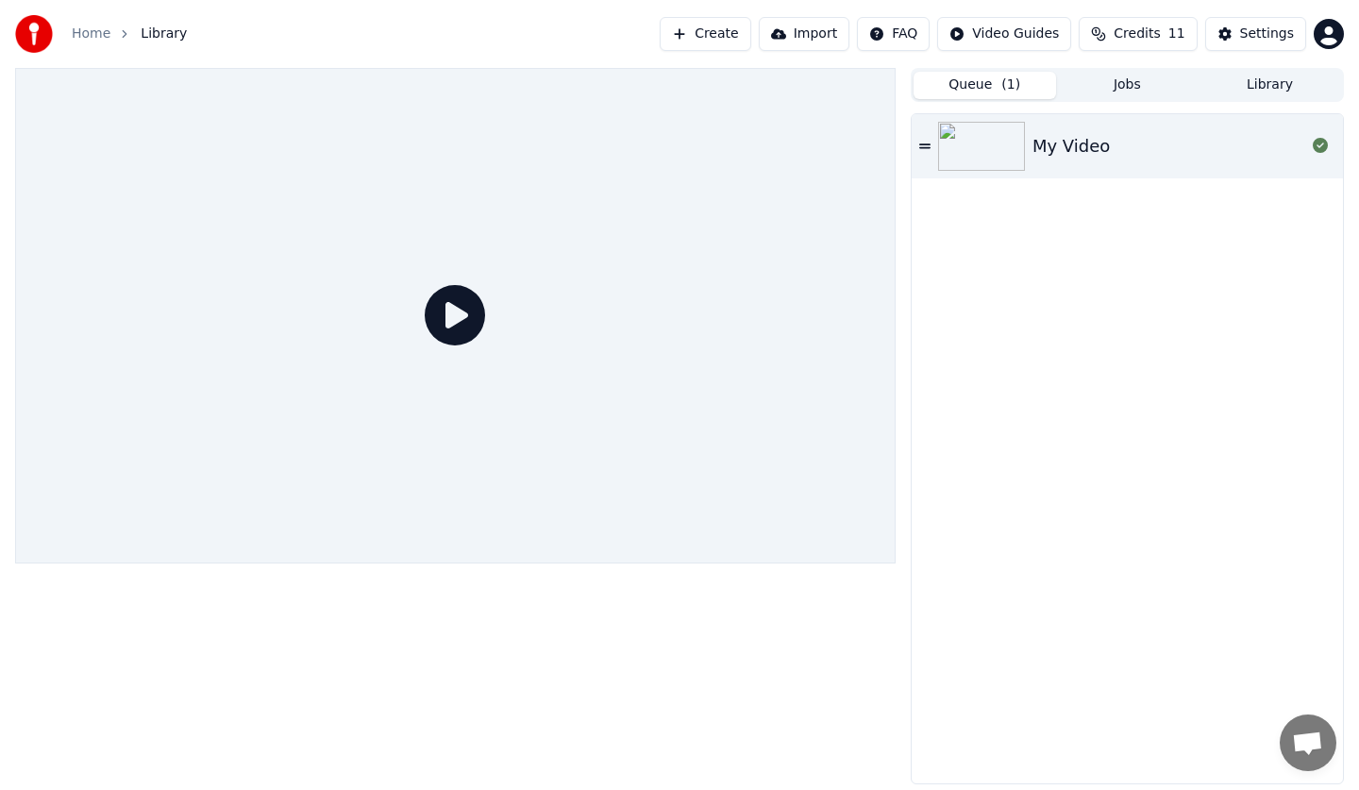
click at [1143, 41] on span "Credits" at bounding box center [1137, 34] width 46 height 19
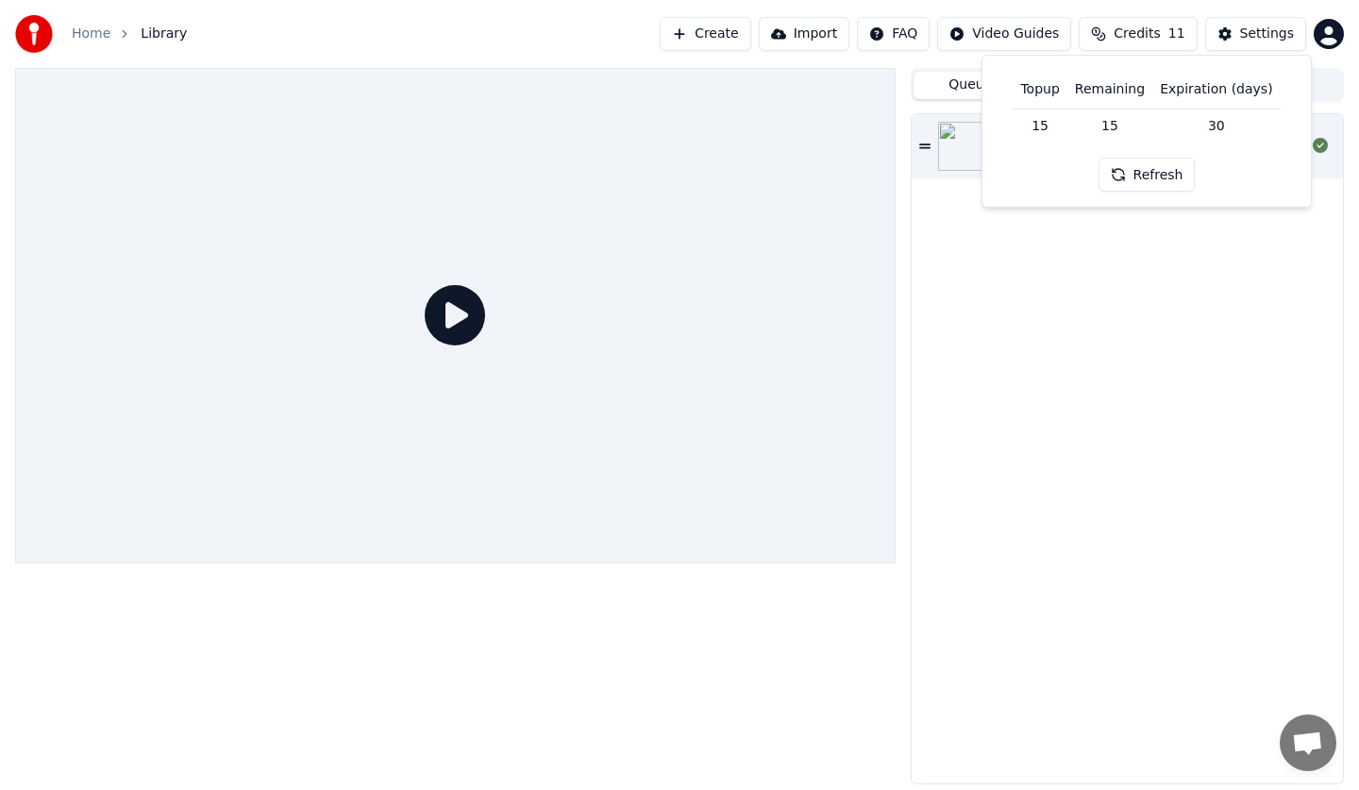
click at [1164, 173] on button "Refresh" at bounding box center [1146, 175] width 97 height 34
click at [1172, 226] on div "My Video" at bounding box center [1127, 448] width 431 height 669
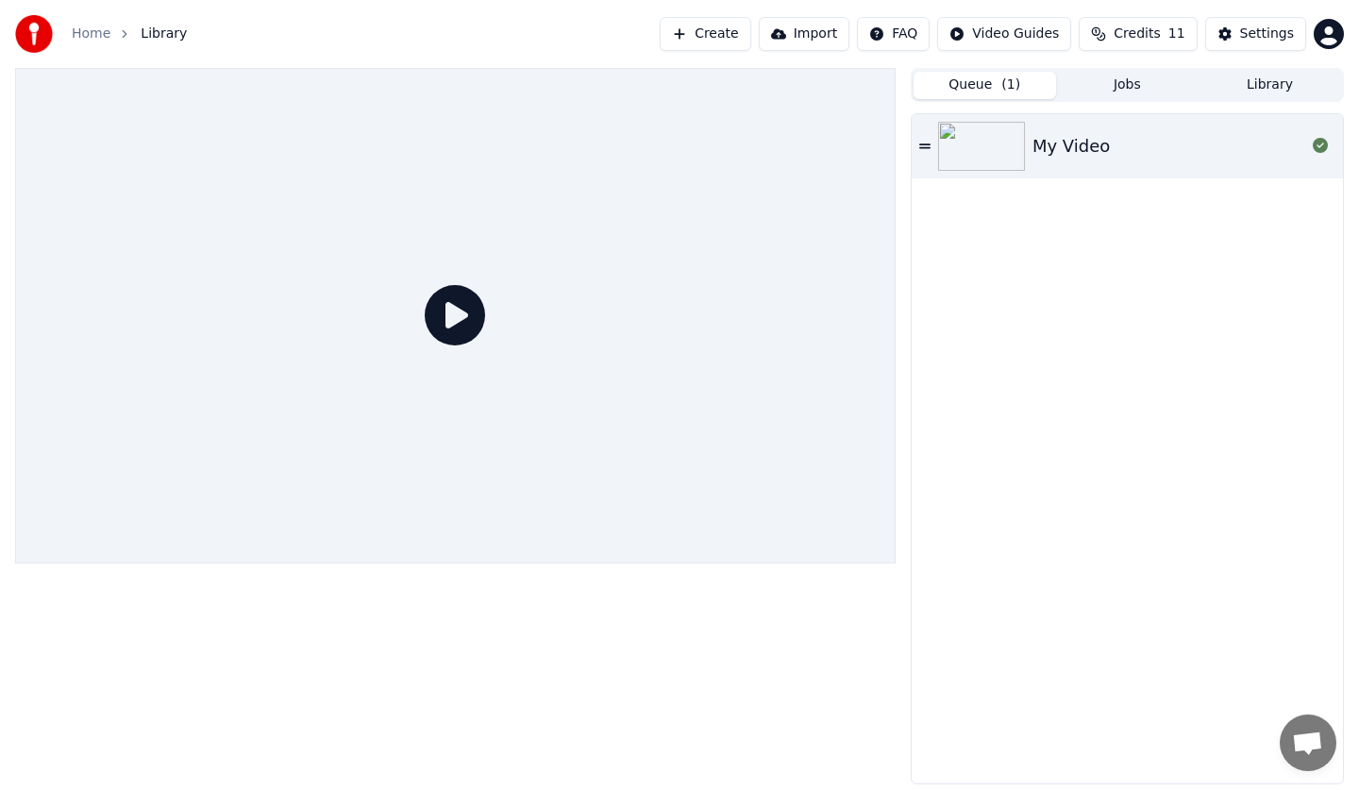
click at [1168, 79] on button "Jobs" at bounding box center [1127, 85] width 142 height 27
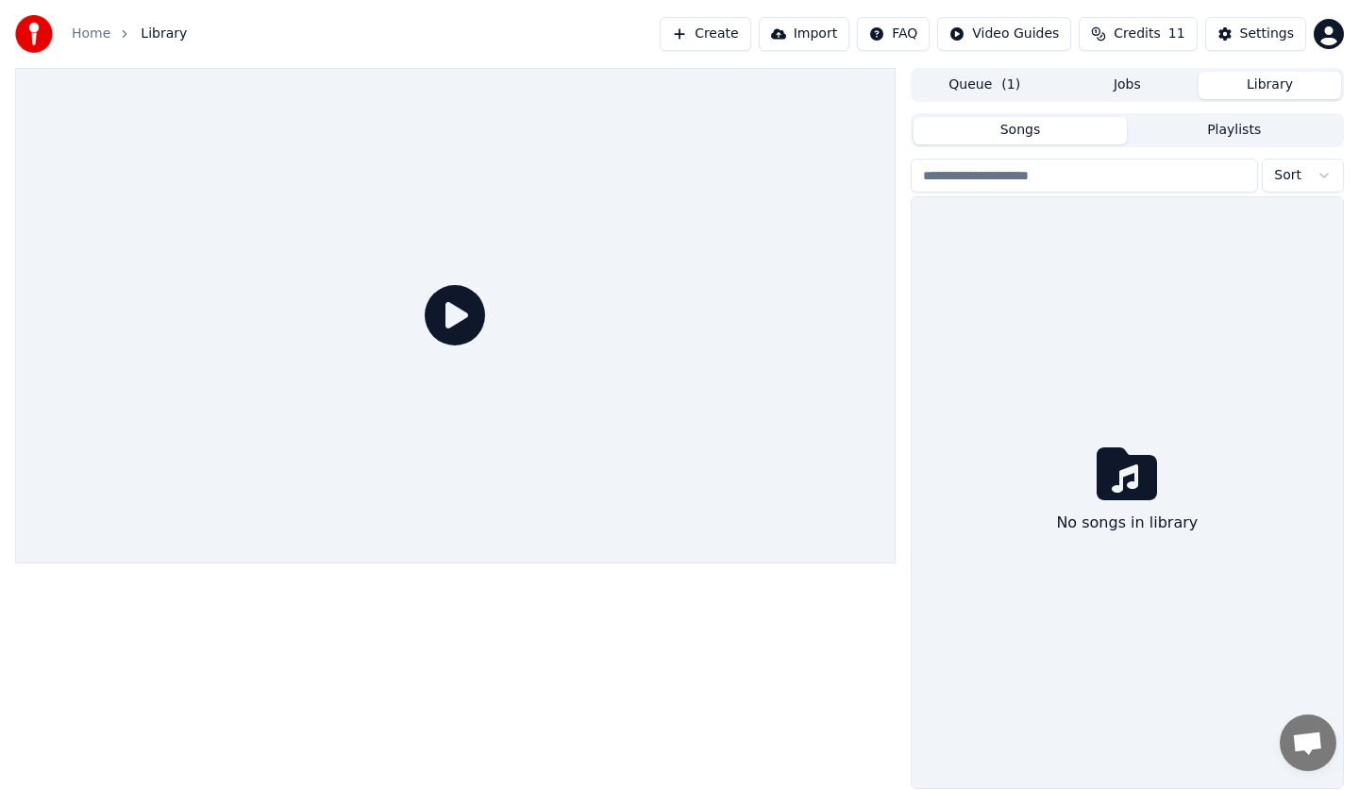
drag, startPoint x: 1256, startPoint y: 80, endPoint x: 1237, endPoint y: 80, distance: 18.9
click at [1254, 80] on button "Library" at bounding box center [1269, 85] width 142 height 27
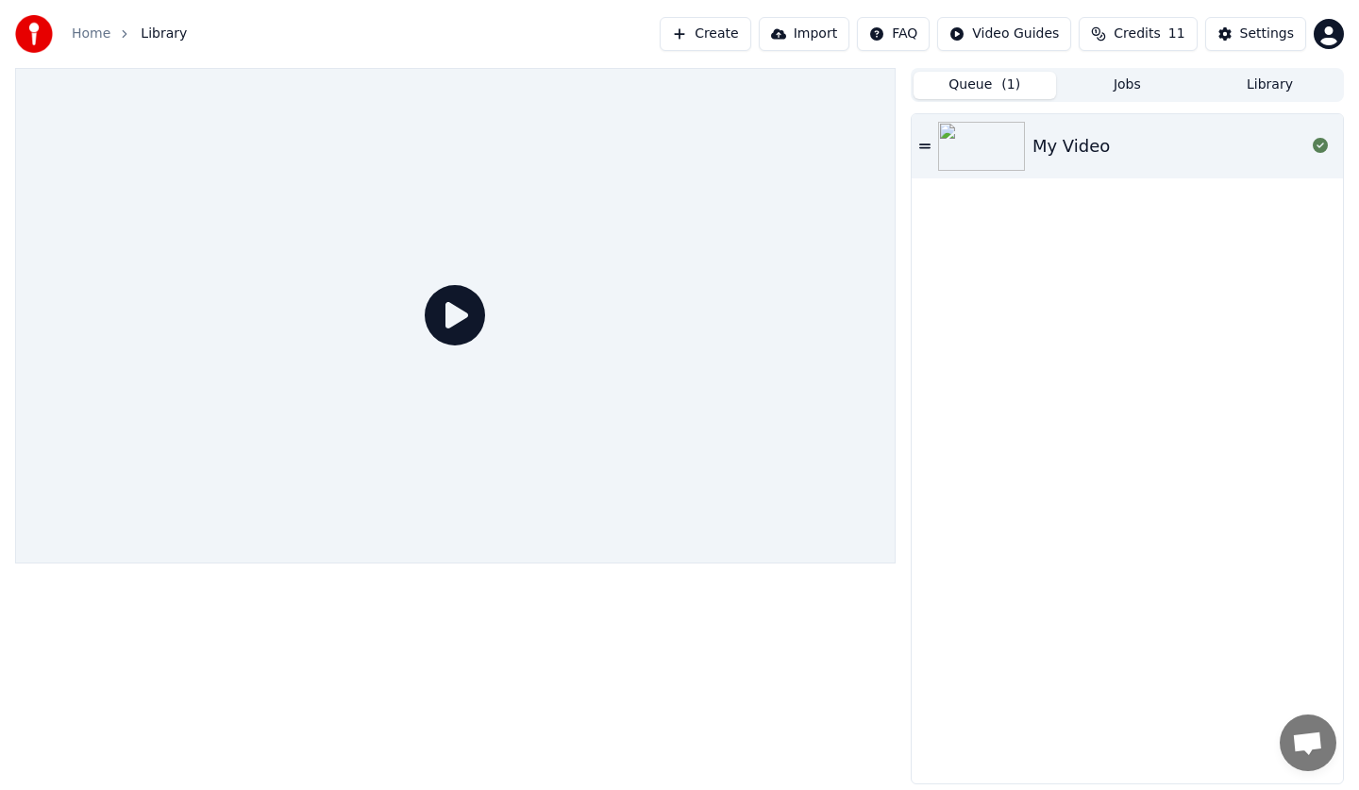
click at [1042, 88] on button "Queue ( 1 )" at bounding box center [984, 85] width 142 height 27
click at [1018, 148] on img at bounding box center [981, 146] width 87 height 49
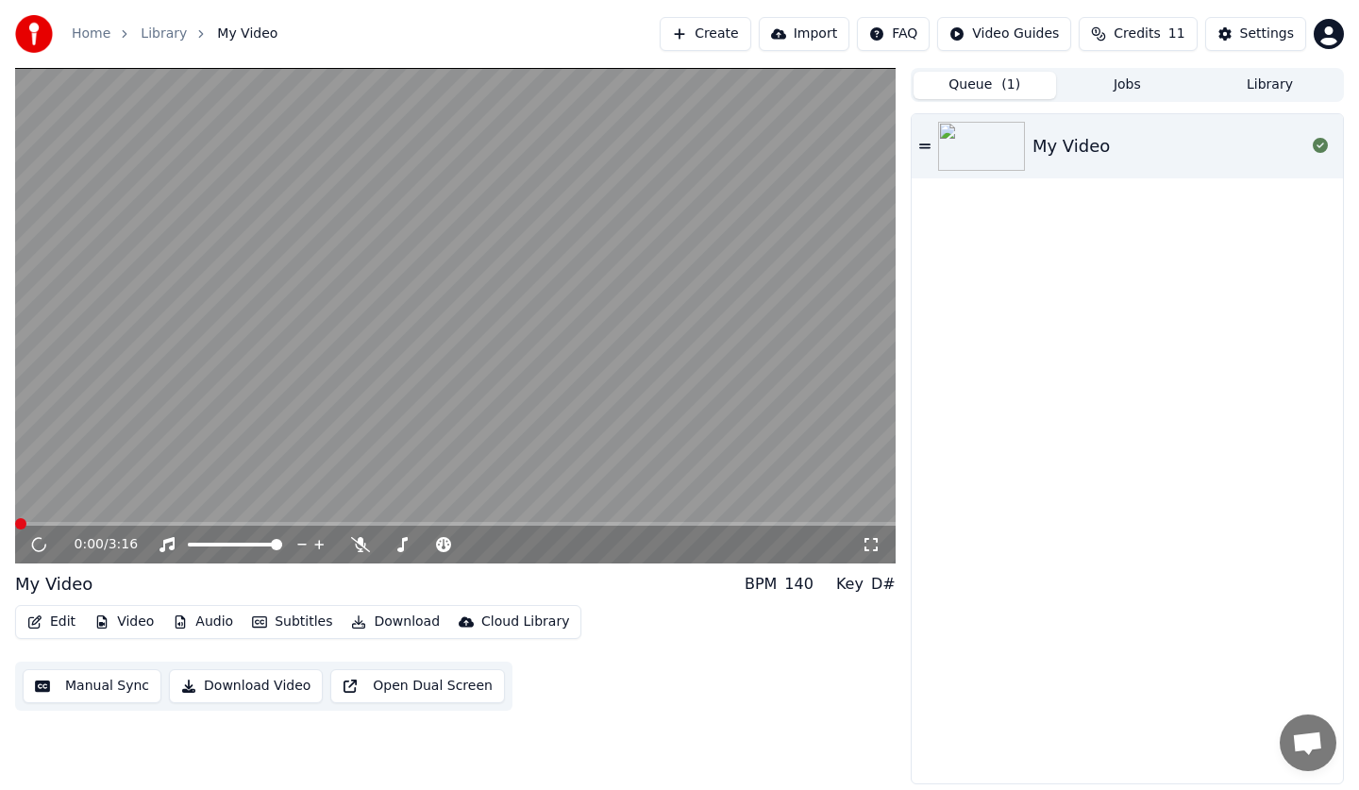
click at [249, 442] on video at bounding box center [455, 315] width 880 height 495
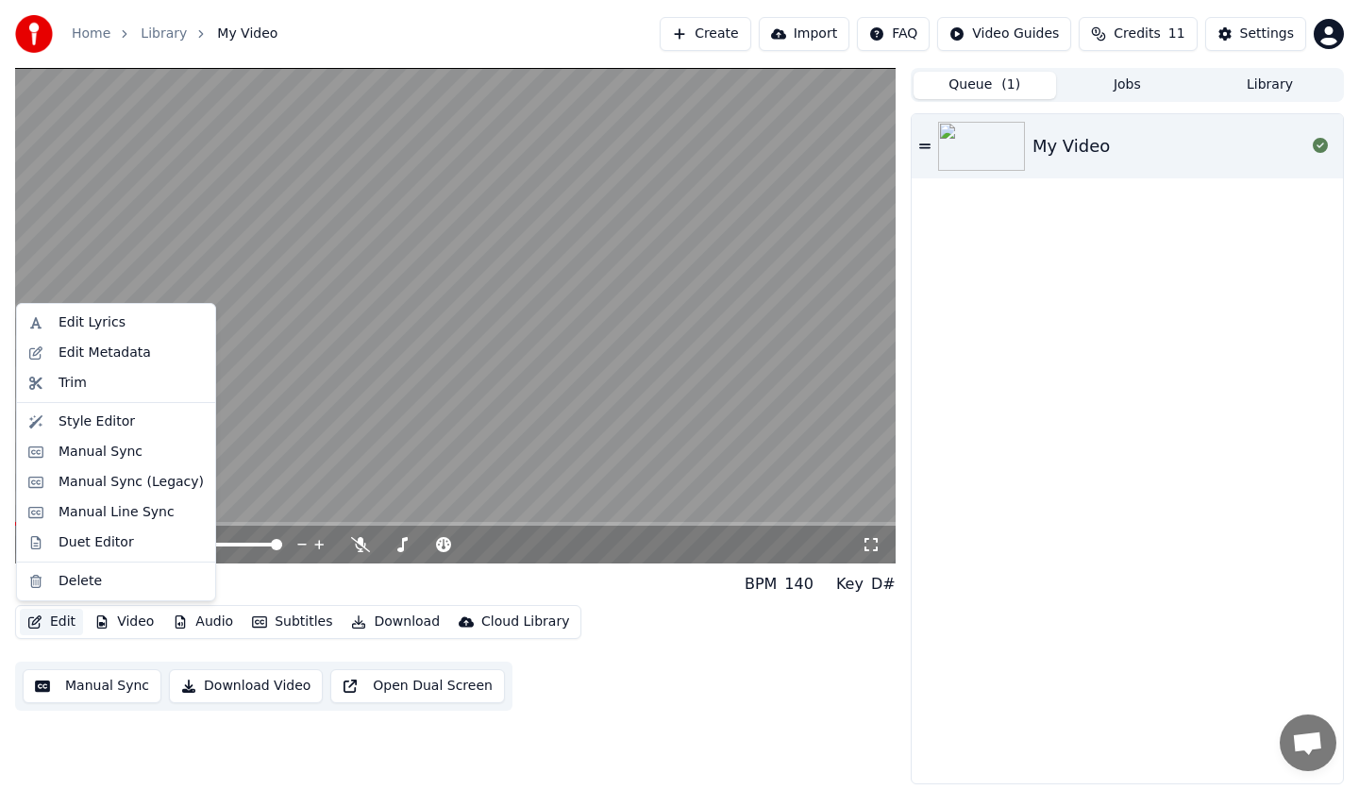
click at [60, 625] on button "Edit" at bounding box center [51, 622] width 63 height 26
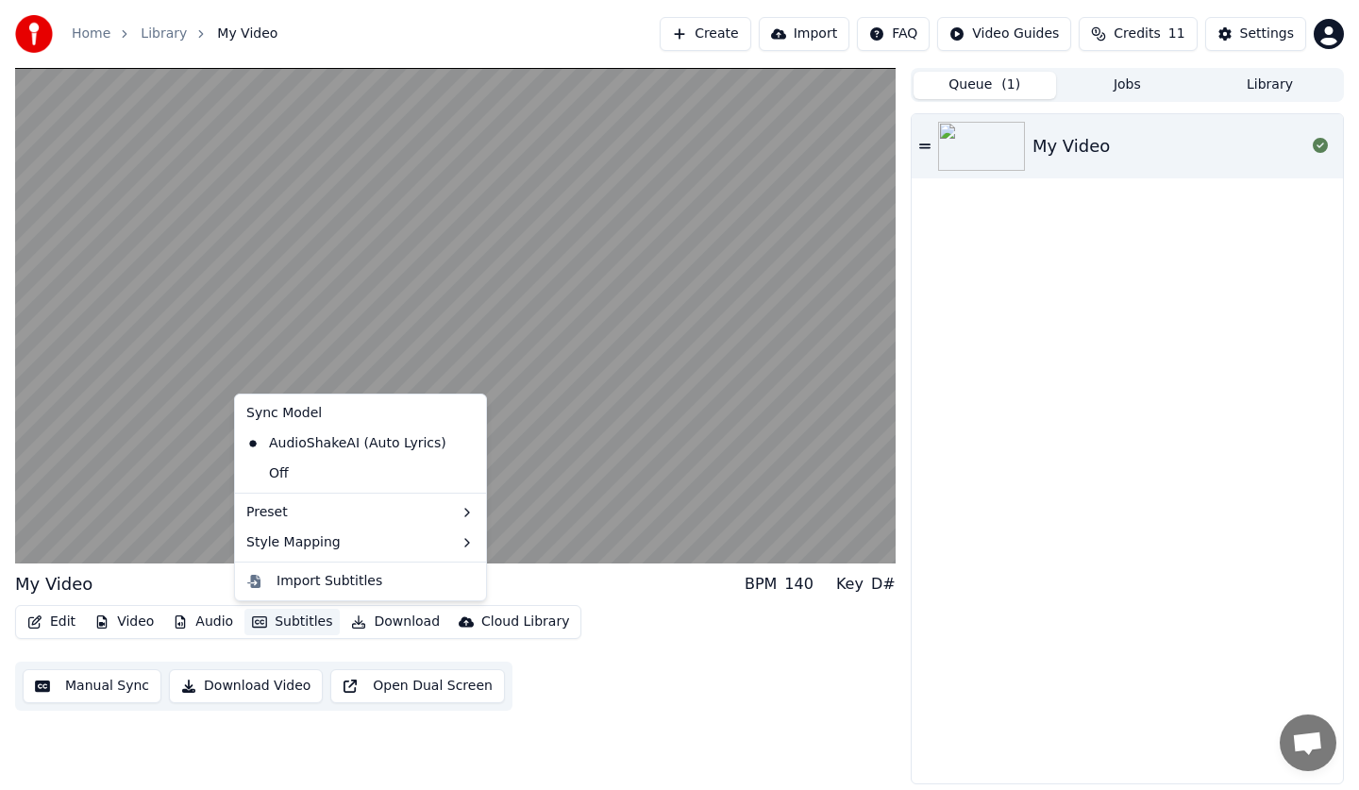
click at [280, 620] on button "Subtitles" at bounding box center [291, 622] width 95 height 26
click at [343, 522] on div "Preset" at bounding box center [360, 512] width 243 height 30
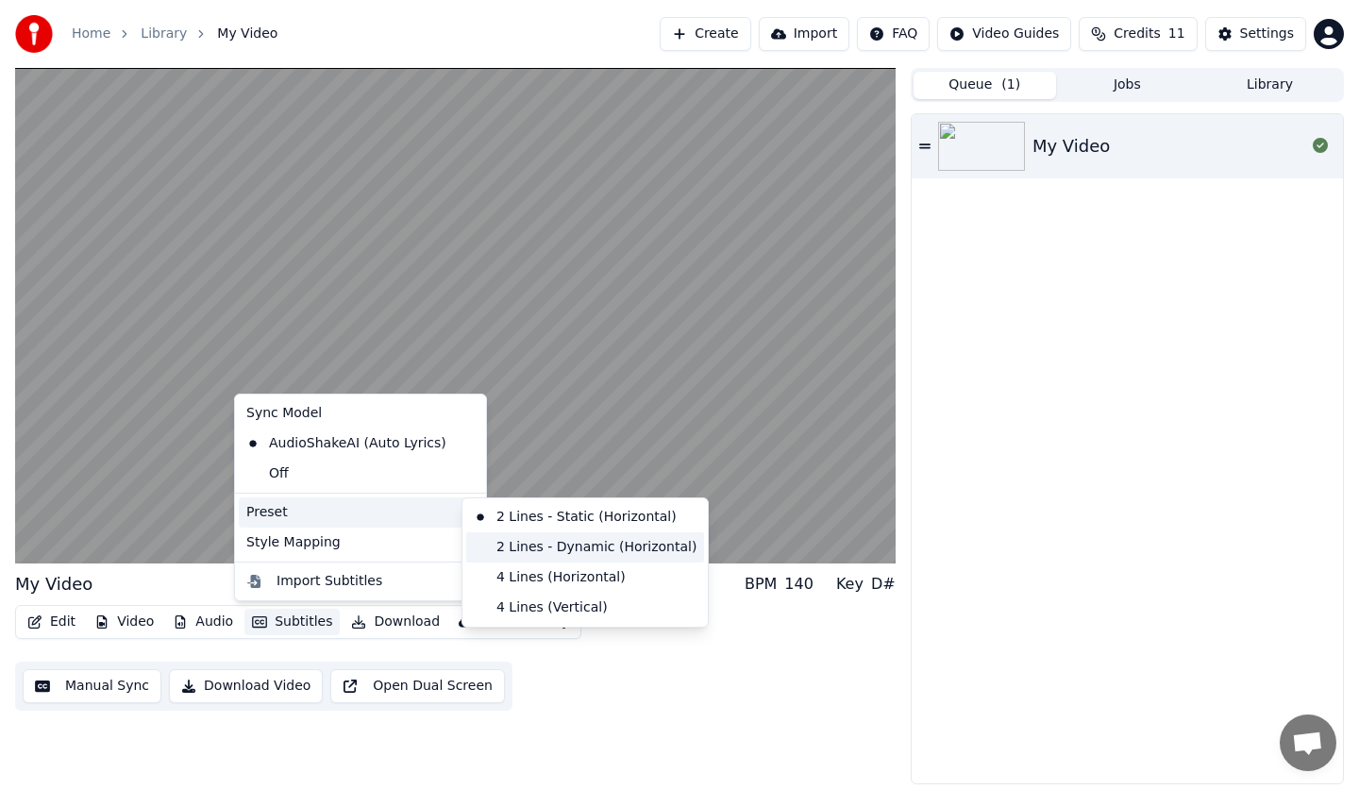
click at [495, 554] on div "2 Lines - Dynamic (Horizontal)" at bounding box center [585, 547] width 238 height 30
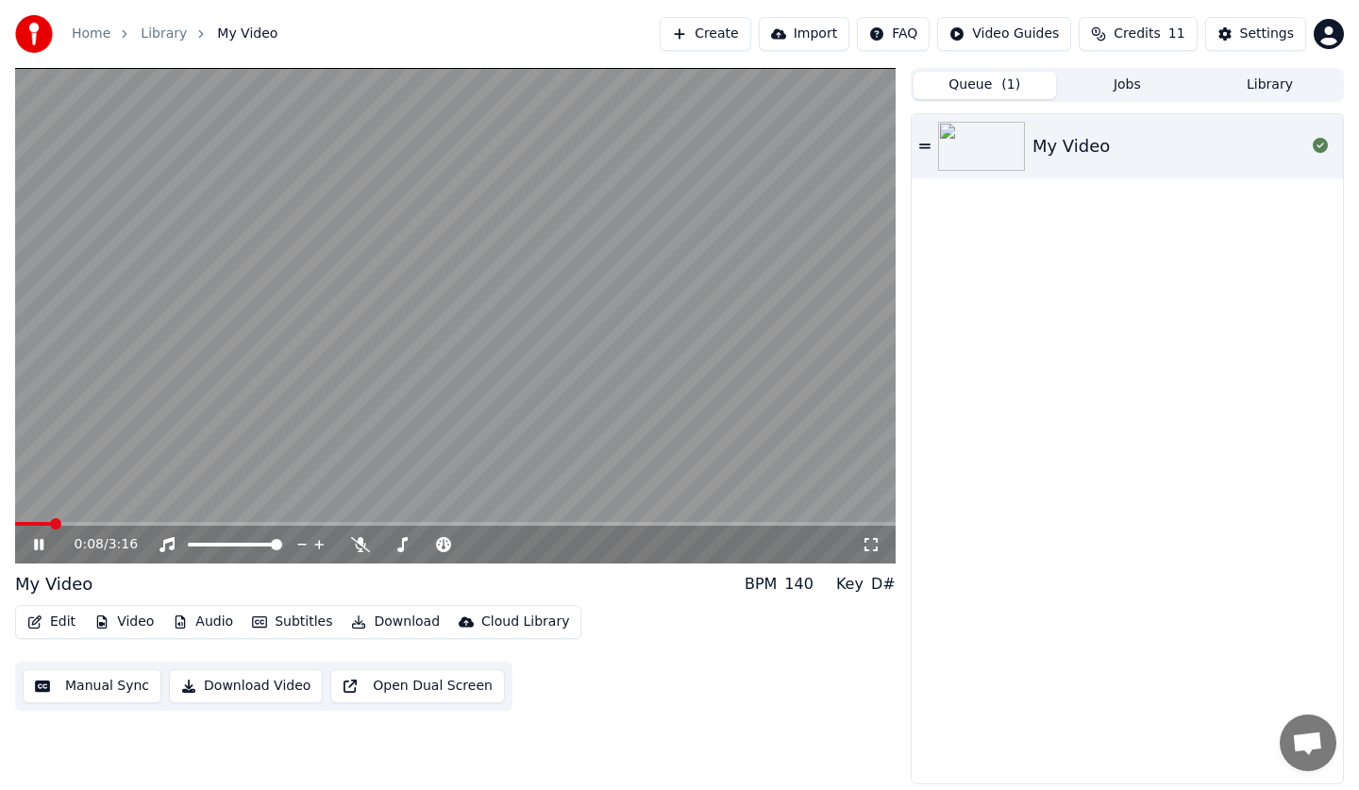
click at [49, 525] on span at bounding box center [455, 524] width 880 height 4
click at [935, 702] on div "My Video" at bounding box center [1127, 448] width 431 height 669
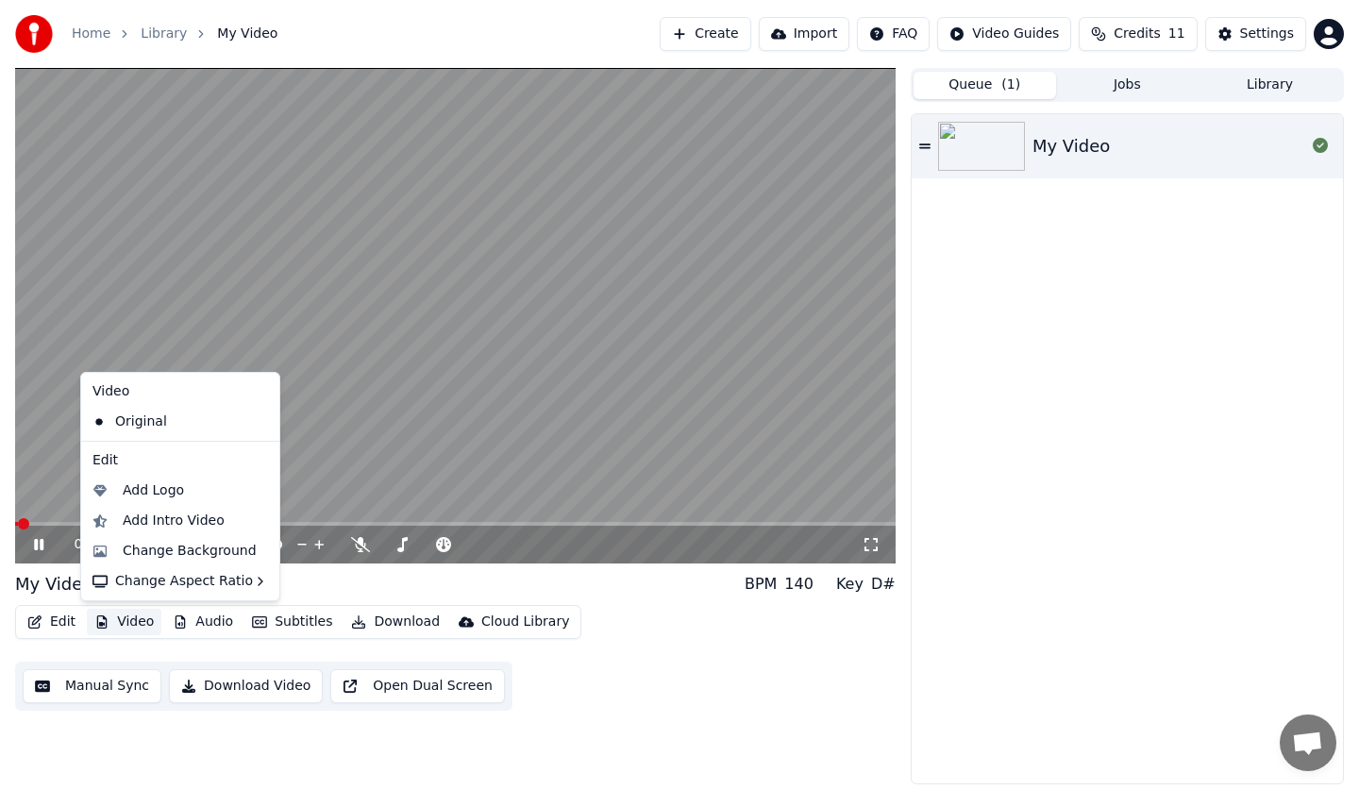
click at [87, 612] on button "Video" at bounding box center [124, 622] width 75 height 26
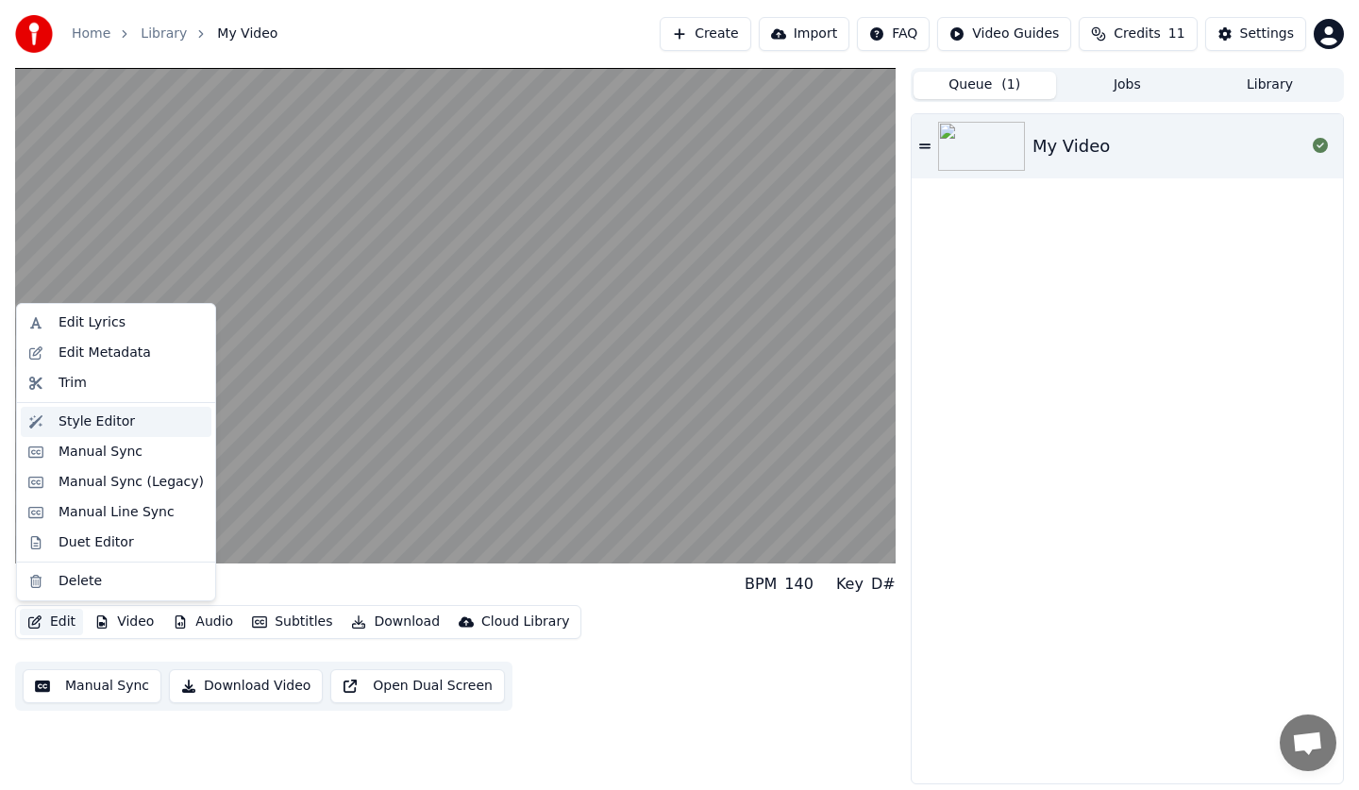
click at [104, 411] on div "Style Editor" at bounding box center [116, 422] width 191 height 30
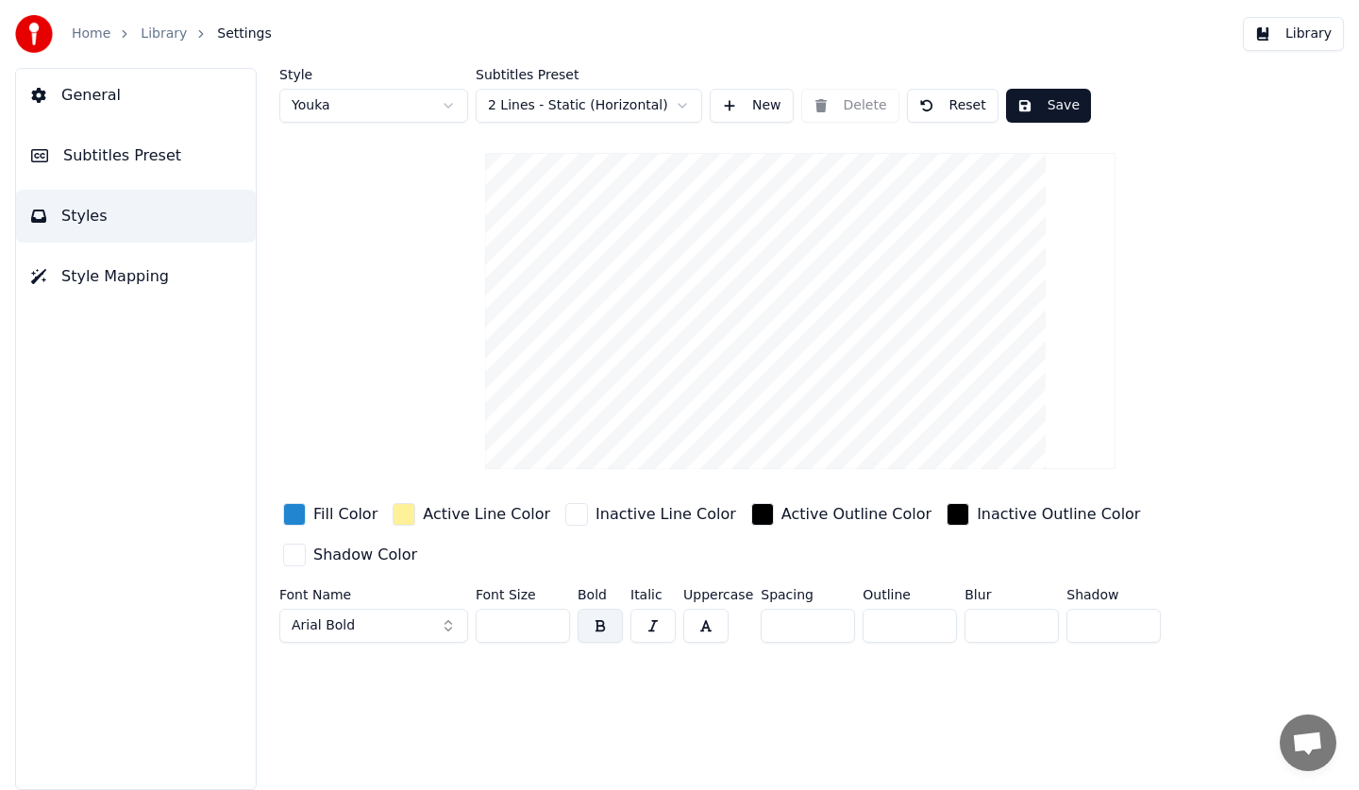
click at [183, 161] on button "Subtitles Preset" at bounding box center [136, 155] width 240 height 53
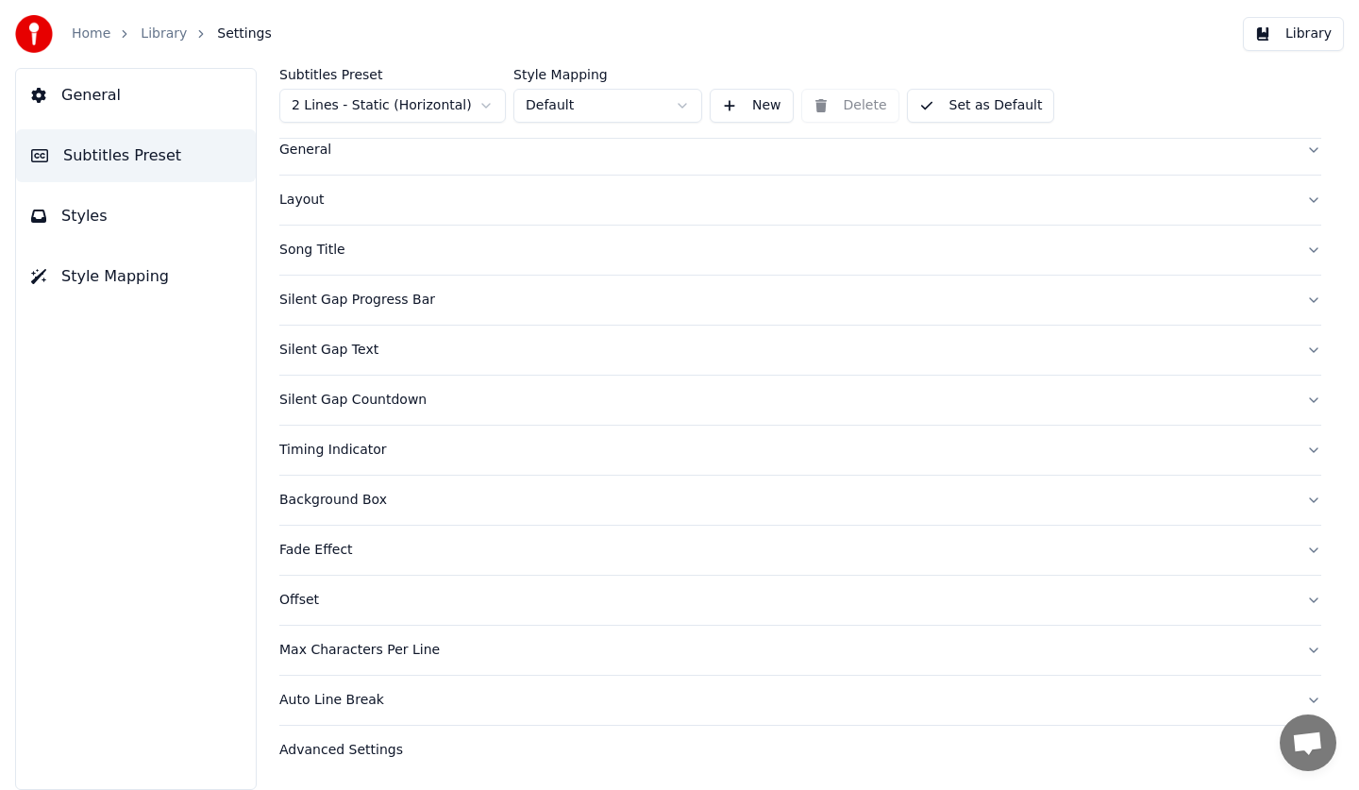
click at [464, 654] on div "Max Characters Per Line" at bounding box center [785, 650] width 1012 height 19
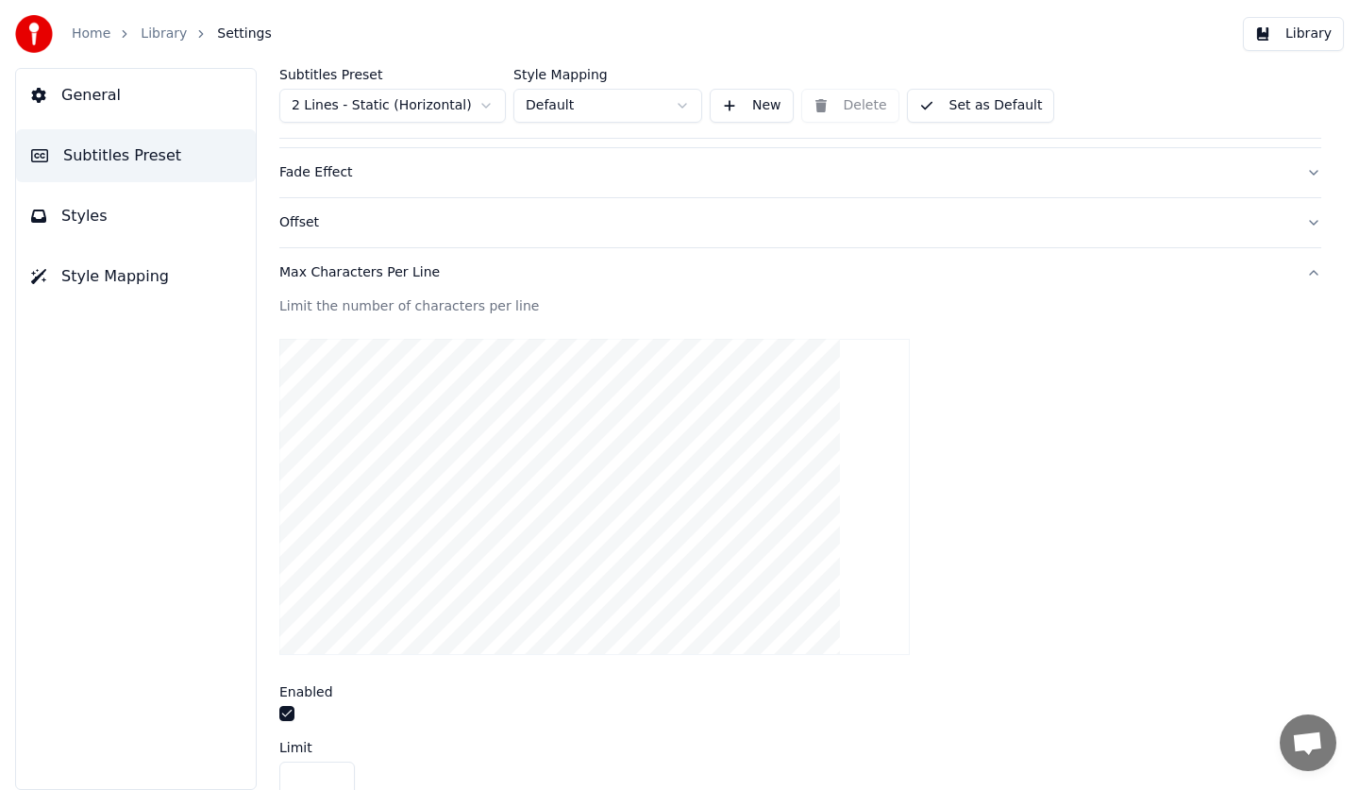
scroll to position [620, 0]
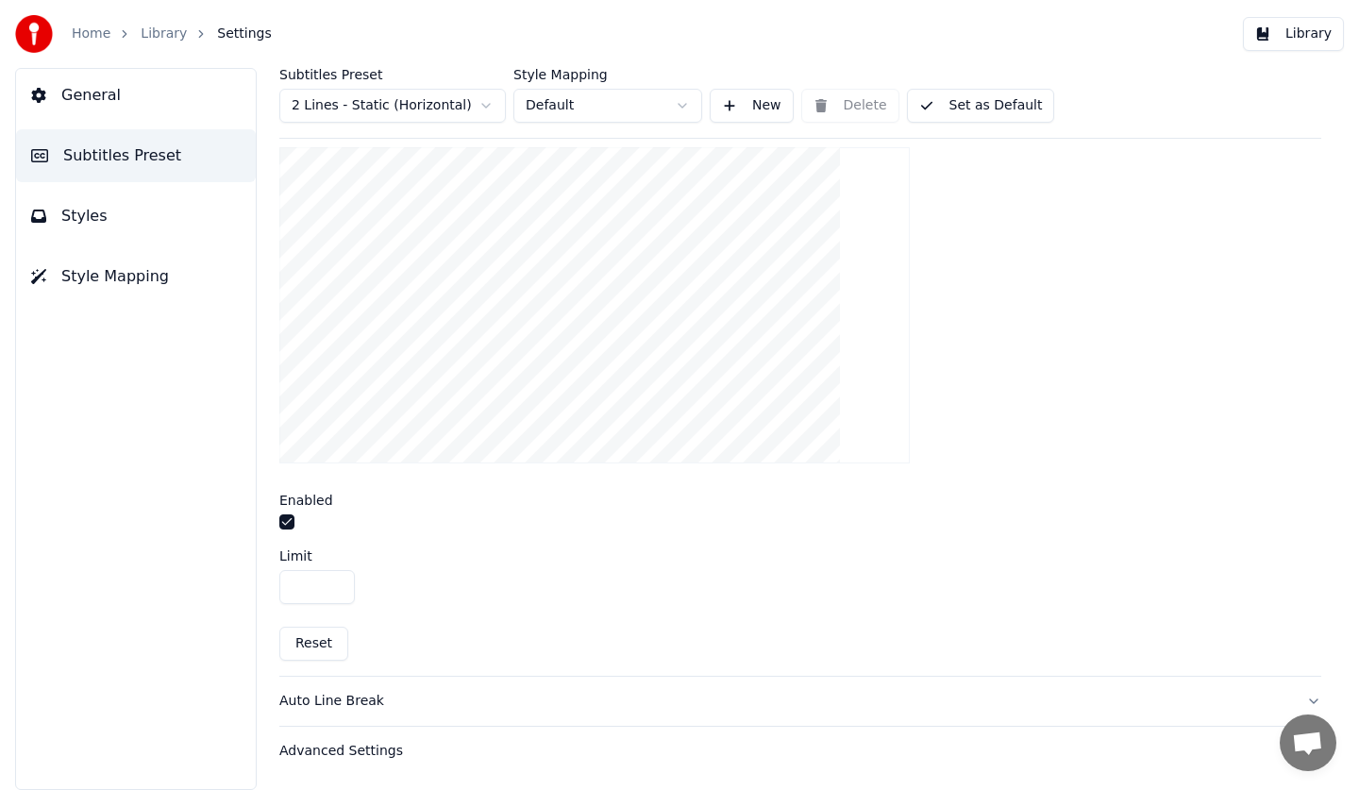
click at [327, 583] on input "***" at bounding box center [316, 587] width 75 height 34
type input "***"
click at [461, 549] on div "Limit" at bounding box center [800, 555] width 1042 height 13
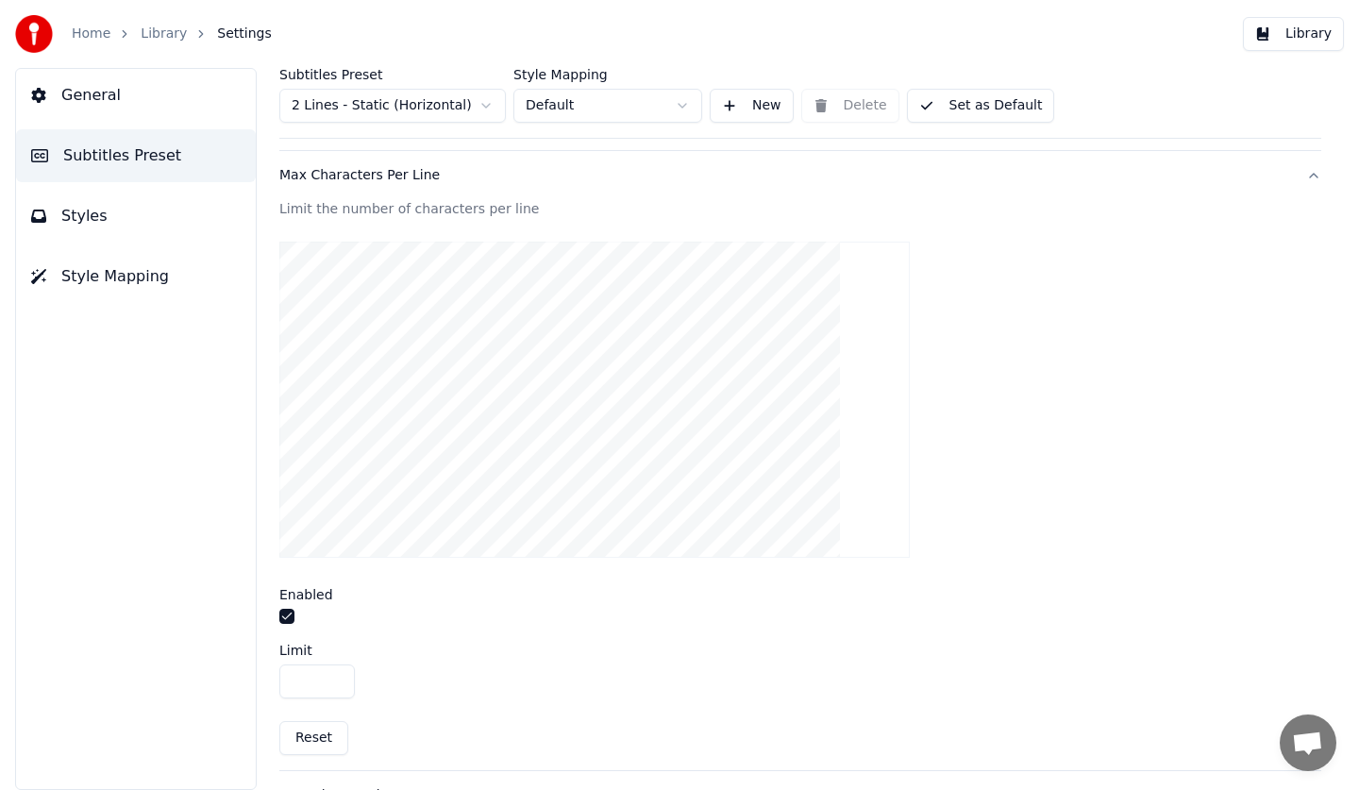
scroll to position [337, 0]
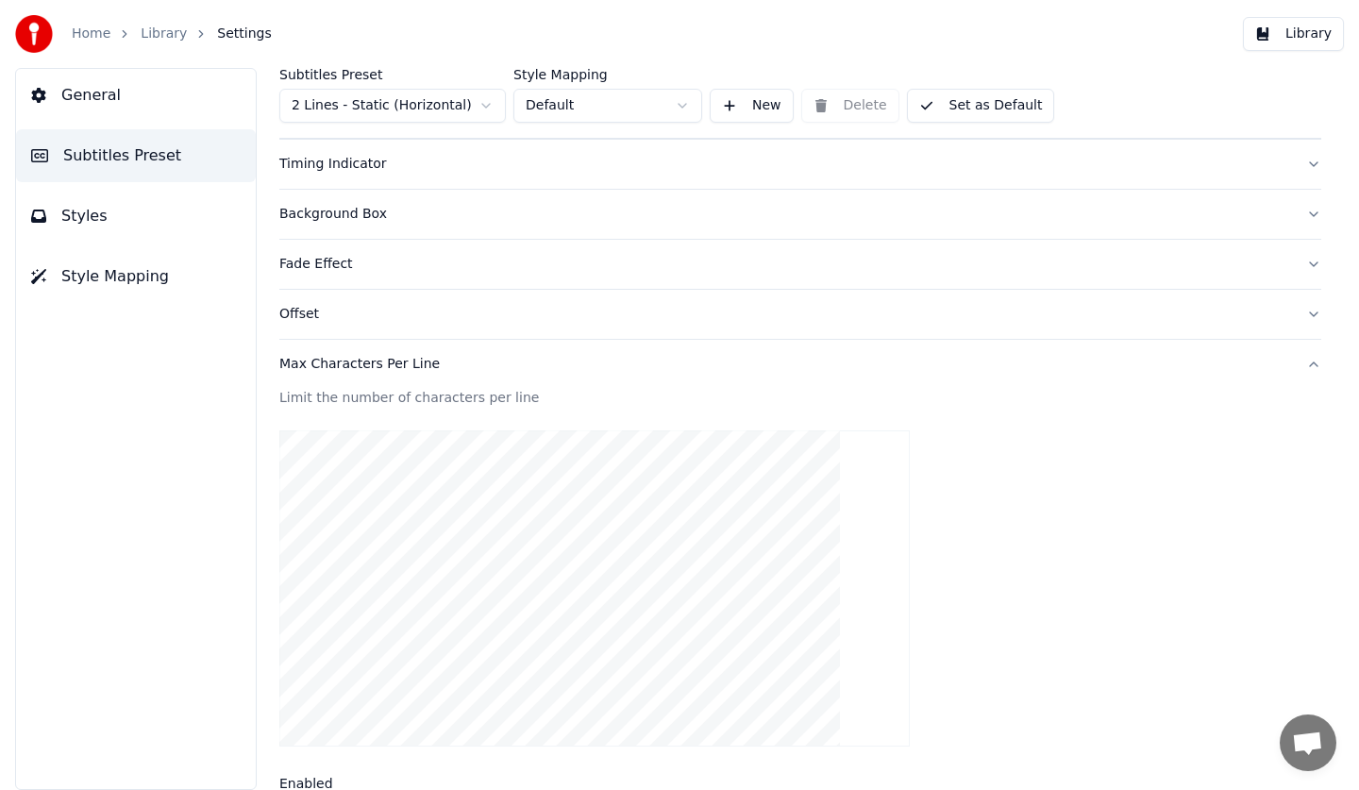
click at [404, 375] on button "Max Characters Per Line" at bounding box center [800, 364] width 1042 height 49
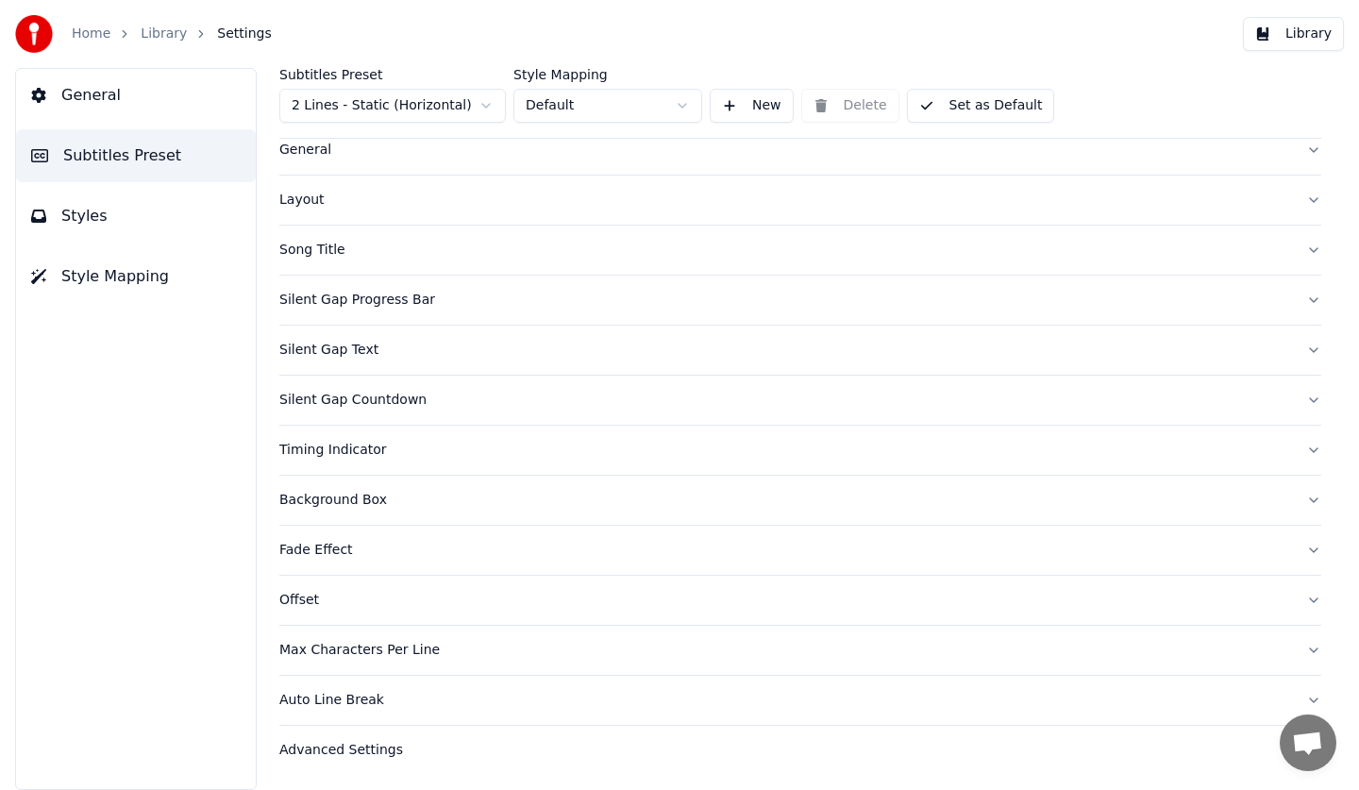
scroll to position [51, 0]
click at [456, 103] on html "Home Library Settings Library General Subtitles Preset Styles Style Mapping Sub…" at bounding box center [679, 395] width 1359 height 790
click at [402, 208] on div "General" at bounding box center [785, 201] width 1012 height 19
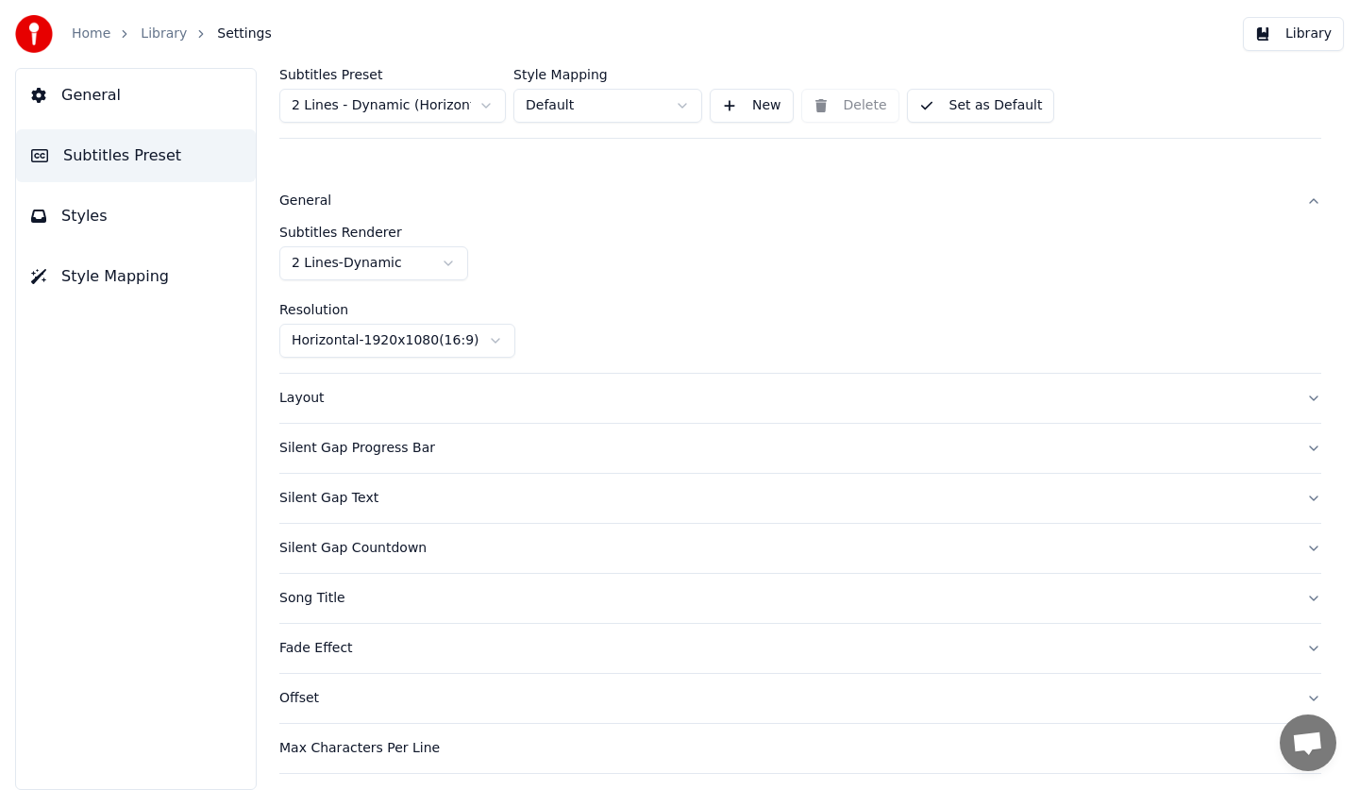
drag, startPoint x: 444, startPoint y: 198, endPoint x: 474, endPoint y: 196, distance: 30.3
click at [451, 198] on div "General" at bounding box center [785, 201] width 1012 height 19
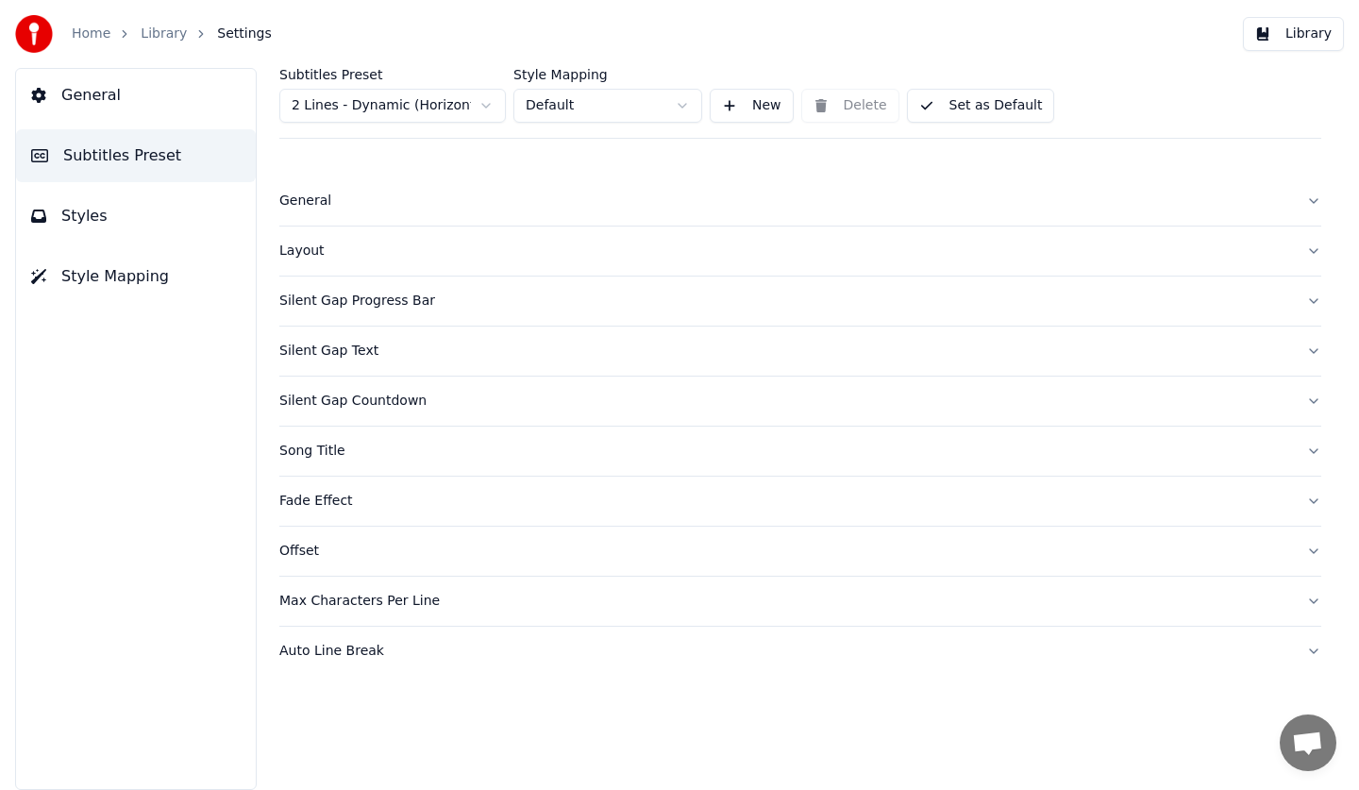
click at [370, 267] on button "Layout" at bounding box center [800, 250] width 1042 height 49
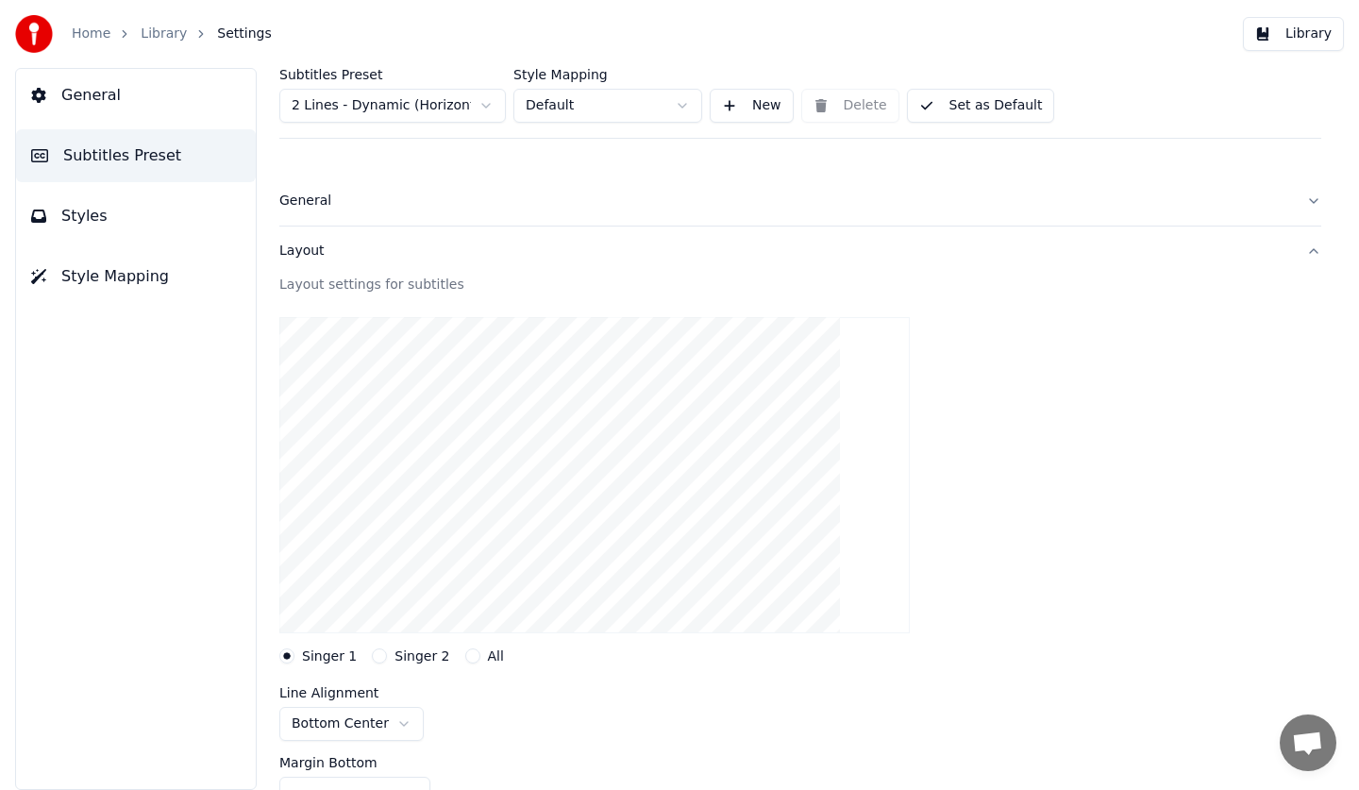
click at [363, 256] on div "Layout" at bounding box center [785, 251] width 1012 height 19
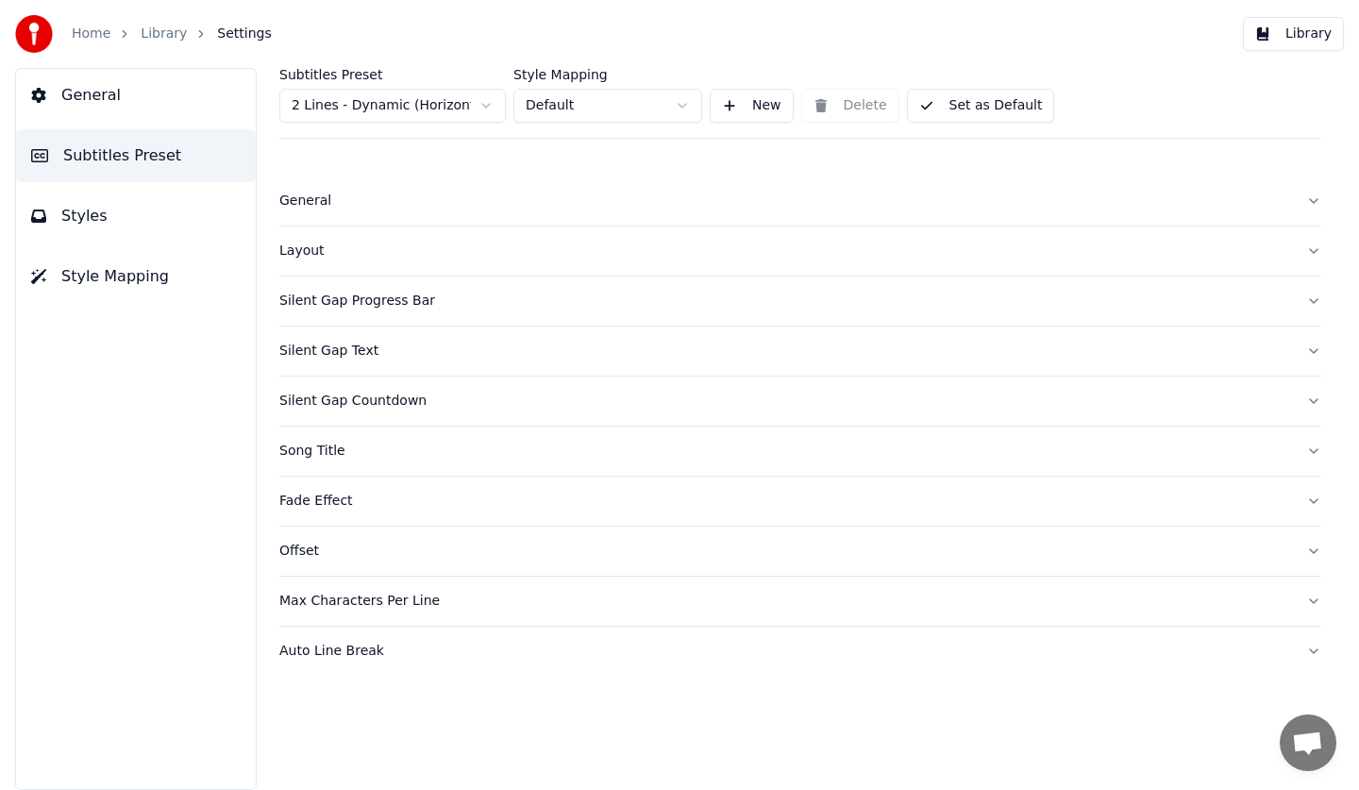
click at [351, 301] on div "Silent Gap Progress Bar" at bounding box center [785, 301] width 1012 height 19
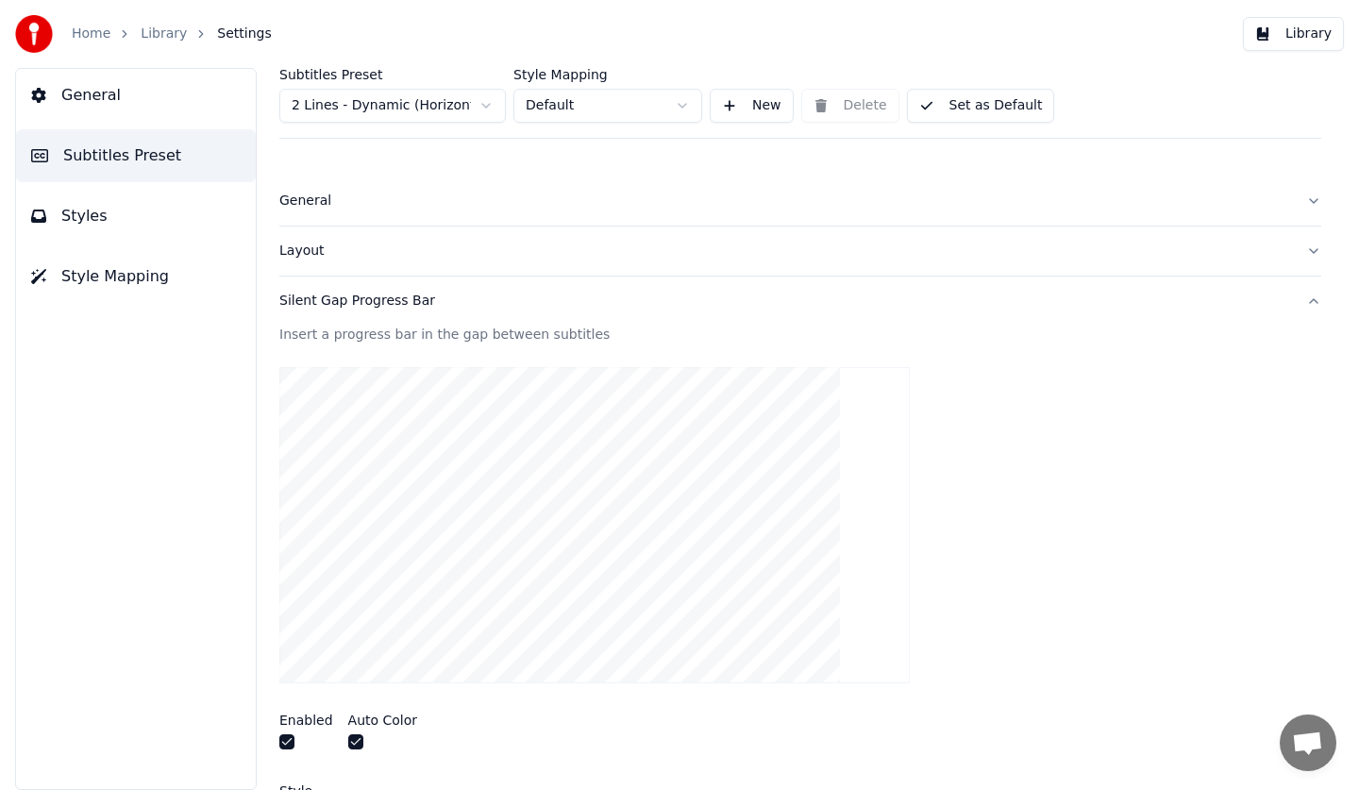
click at [368, 248] on div "Layout" at bounding box center [785, 251] width 1012 height 19
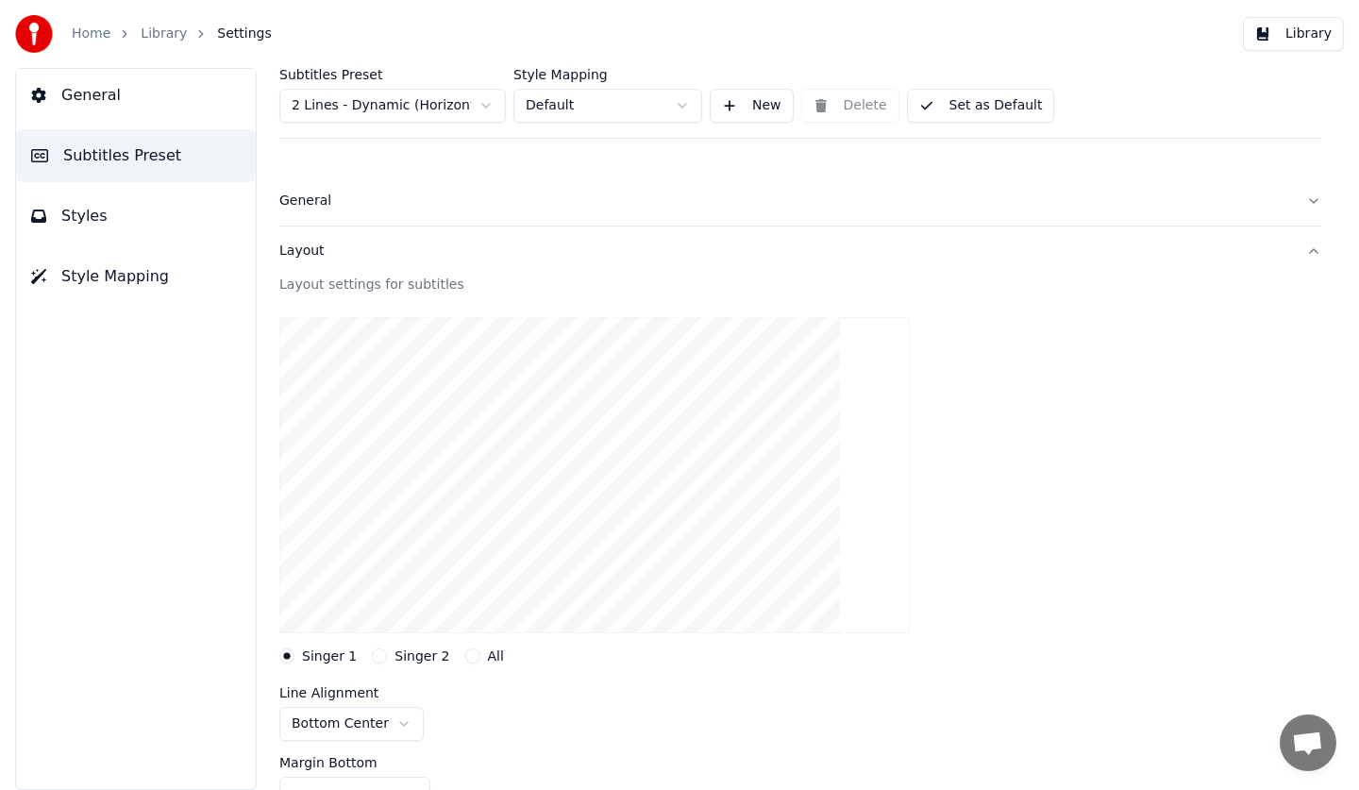
click at [367, 721] on html "Home Library Settings Library General Subtitles Preset Styles Style Mapping Sub…" at bounding box center [679, 395] width 1359 height 790
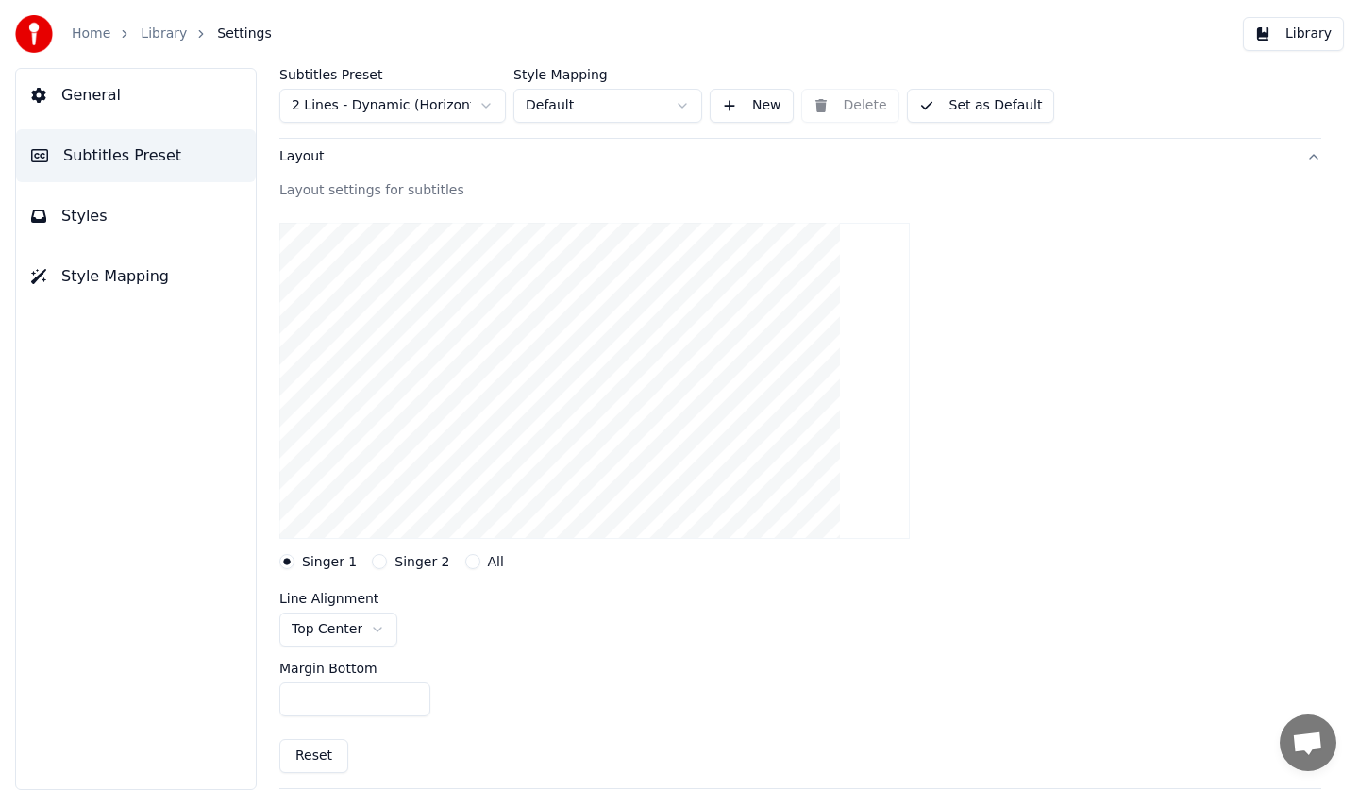
click at [356, 695] on input "***" at bounding box center [354, 699] width 151 height 34
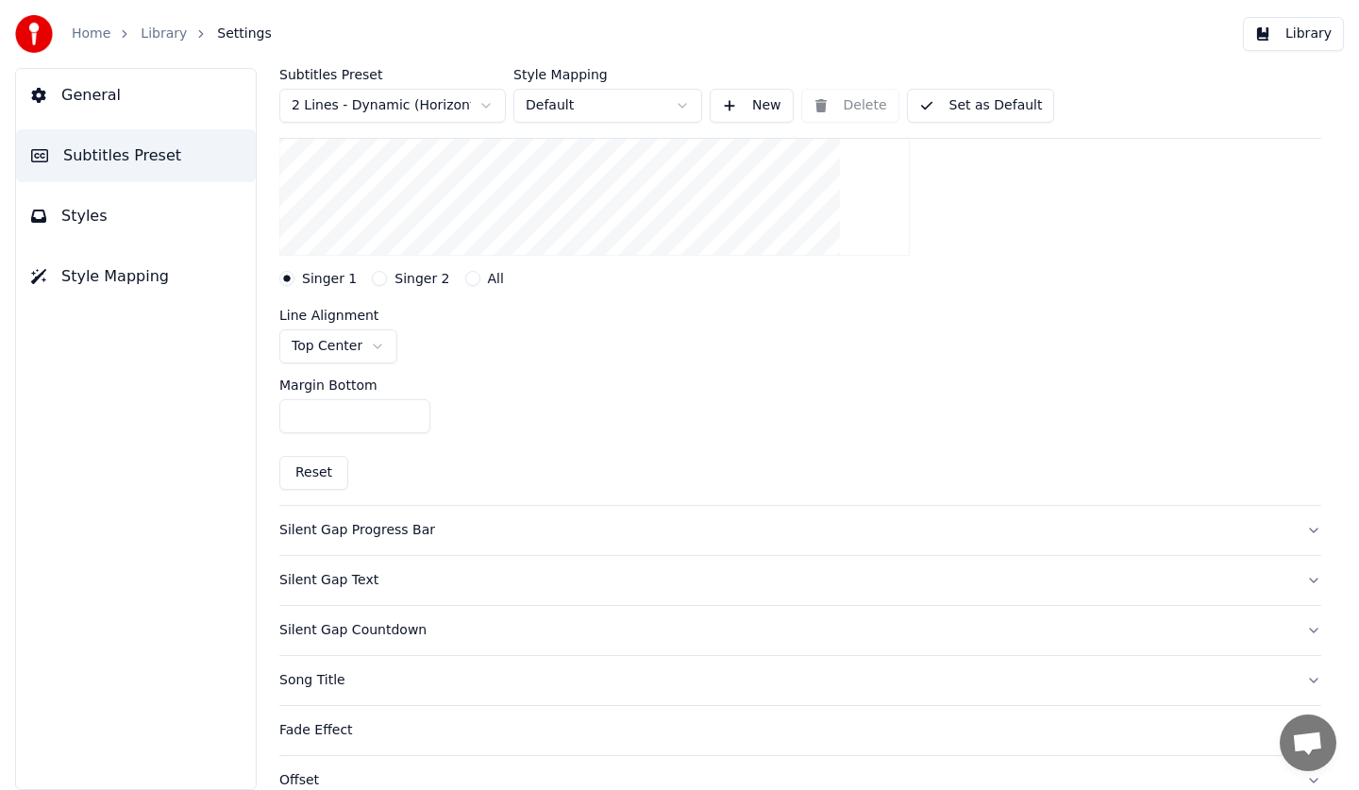
type input "****"
click at [362, 524] on div "Silent Gap Progress Bar" at bounding box center [785, 530] width 1012 height 19
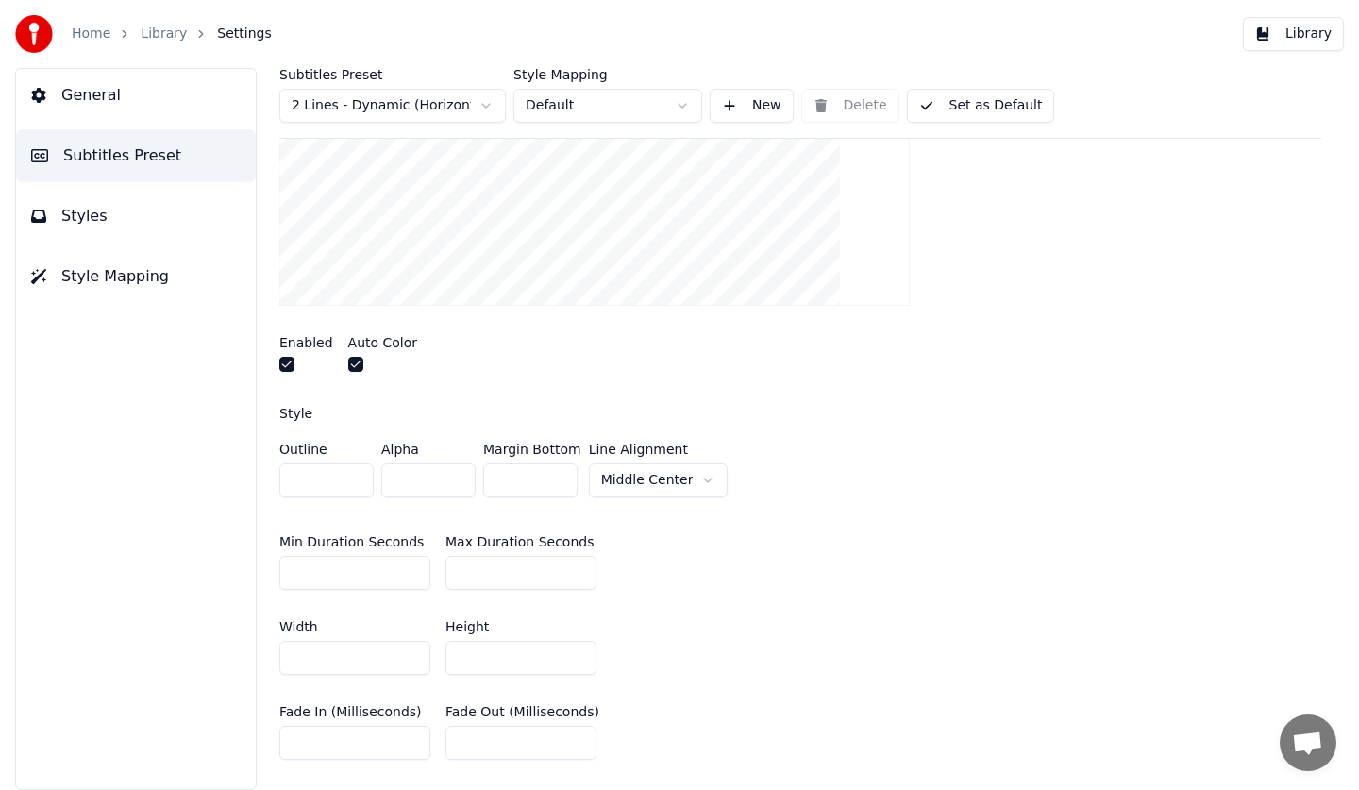
click at [288, 365] on button "button" at bounding box center [286, 364] width 15 height 15
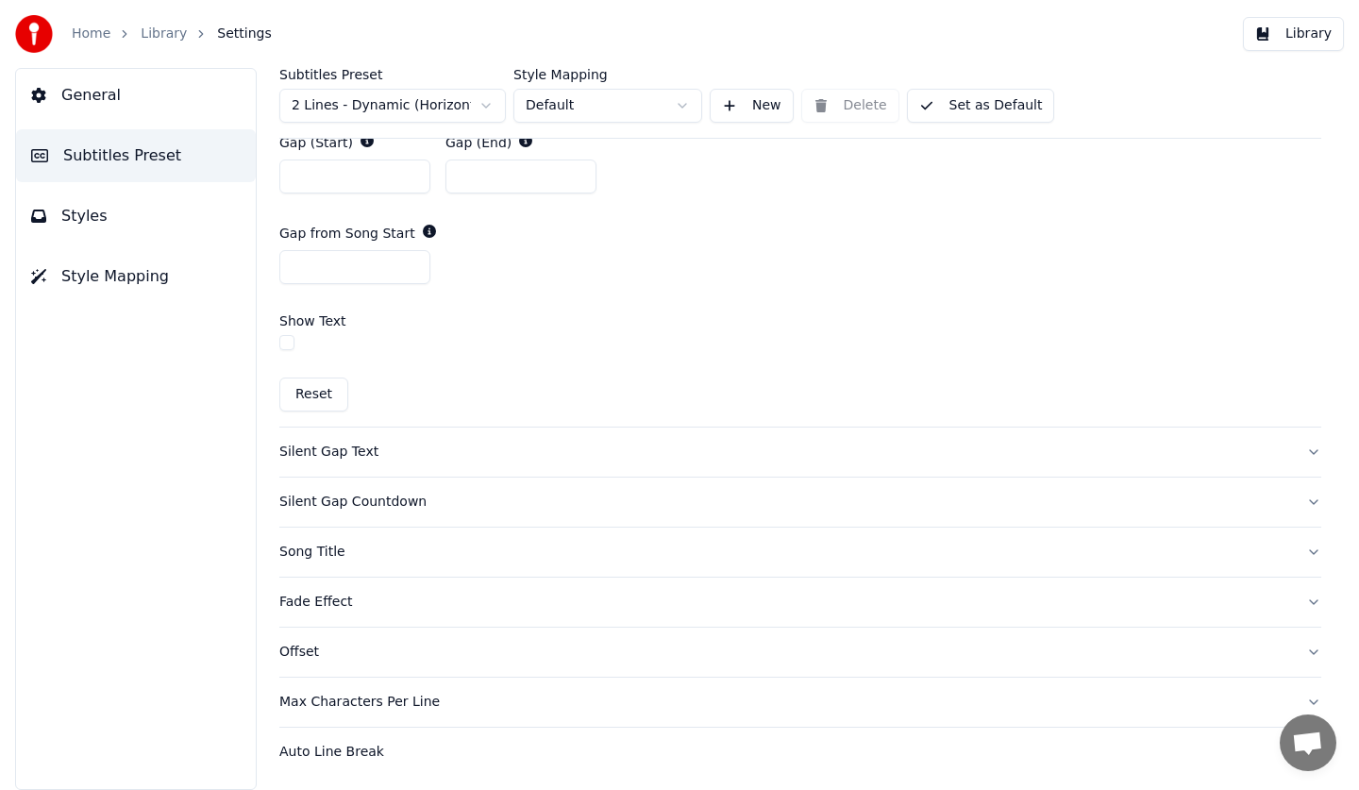
click at [365, 435] on button "Silent Gap Text" at bounding box center [800, 451] width 1042 height 49
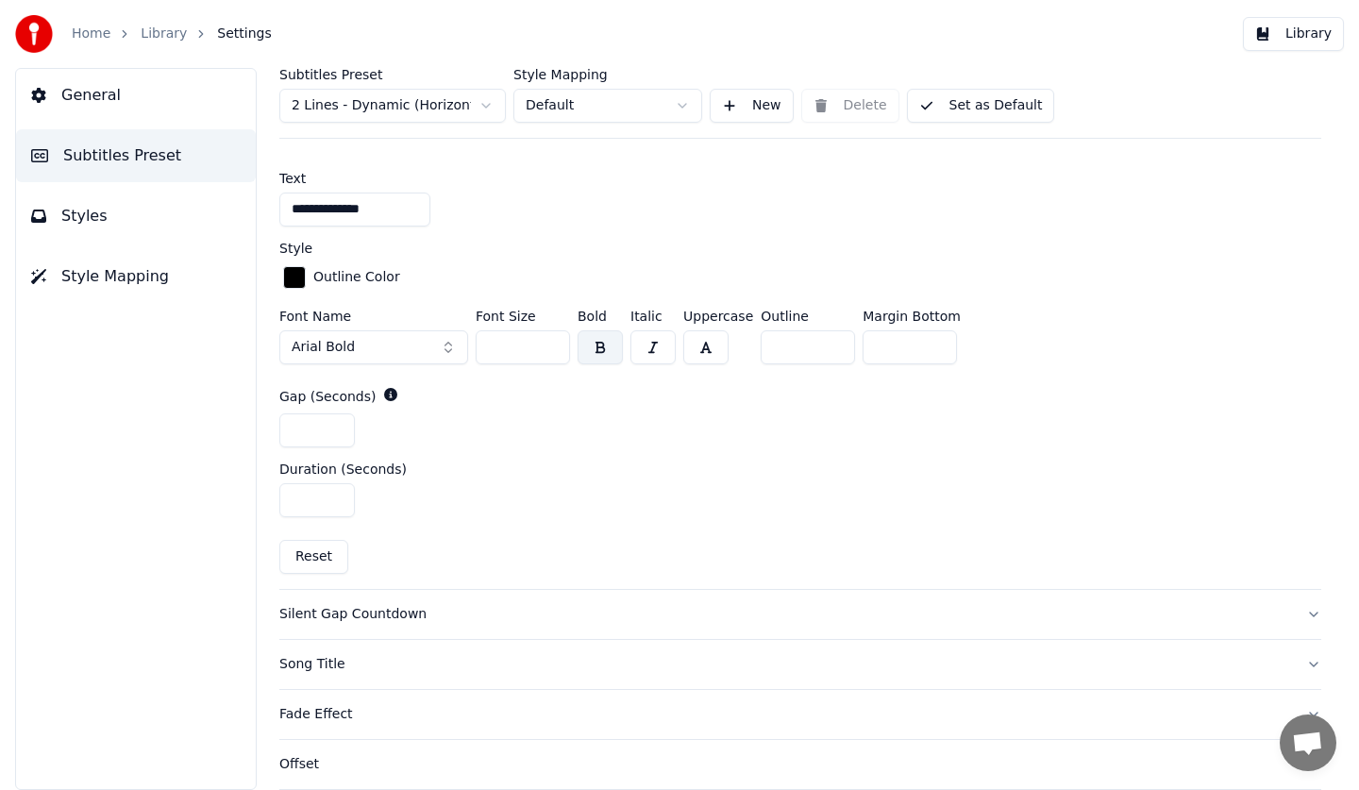
scroll to position [474, 0]
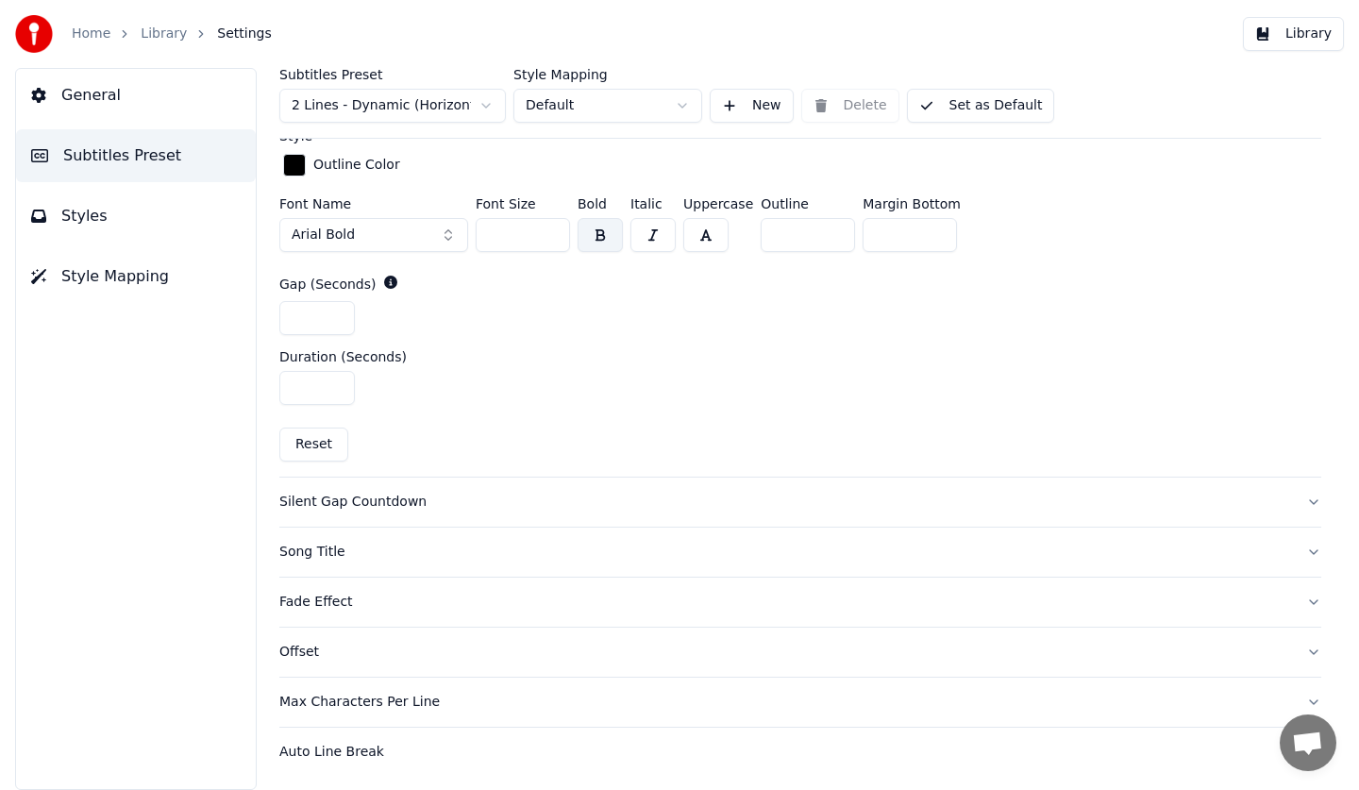
click at [367, 500] on div "Silent Gap Countdown" at bounding box center [785, 502] width 1012 height 19
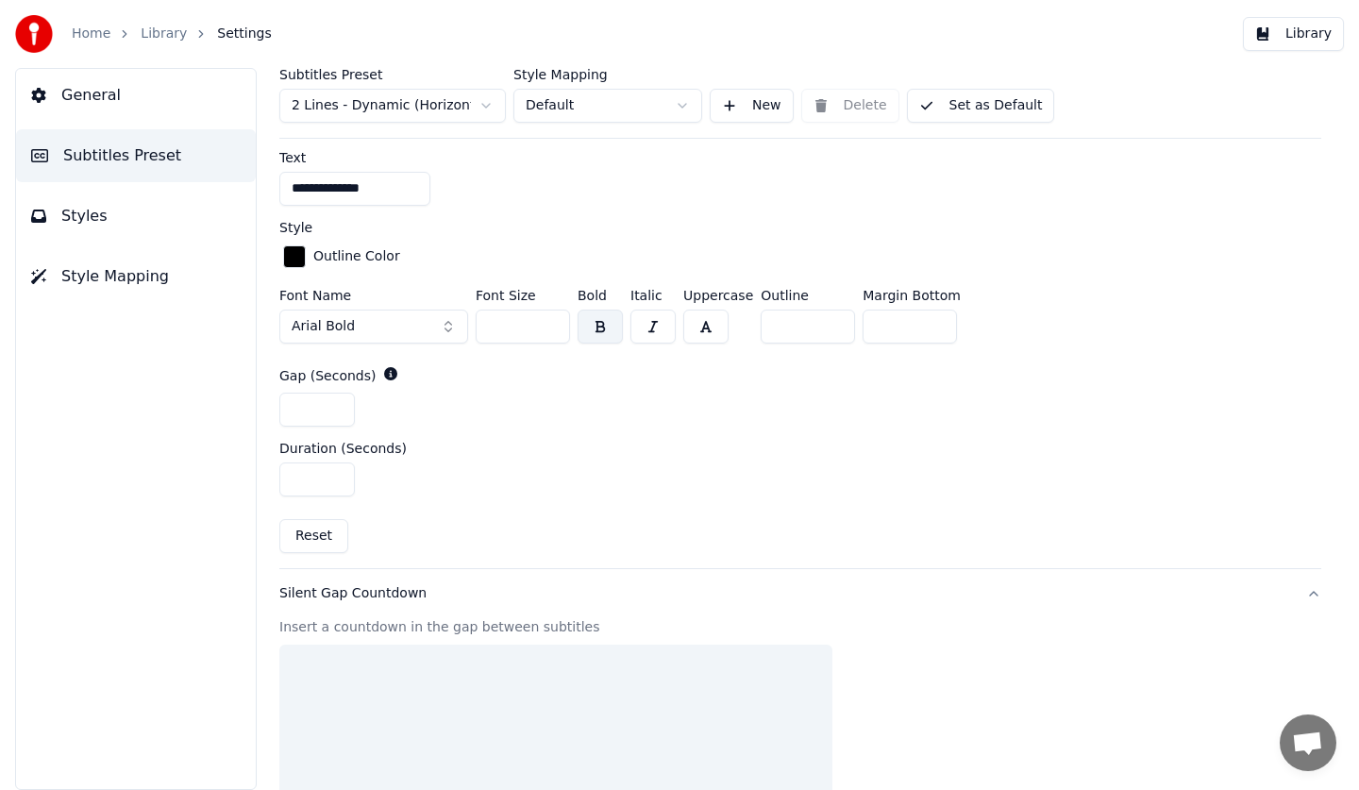
scroll to position [679, 0]
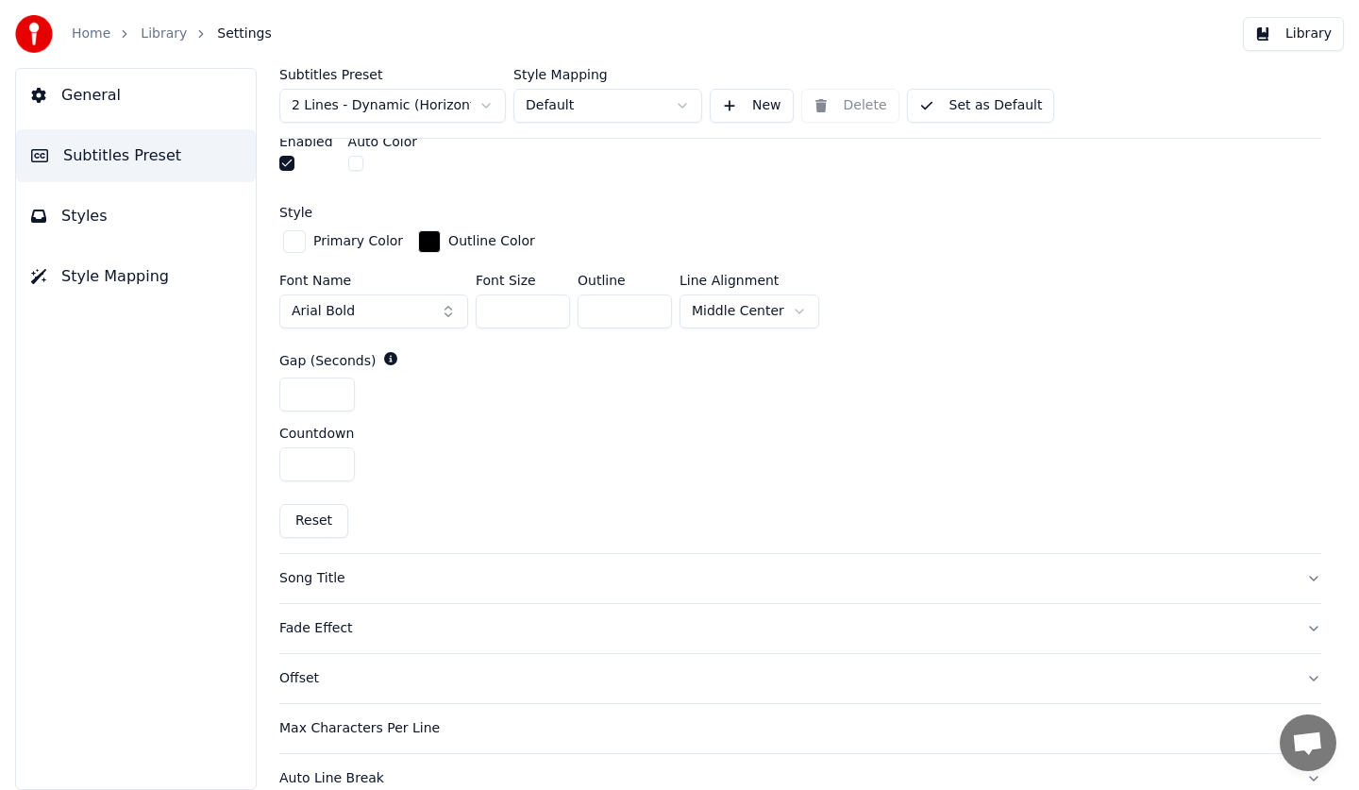
click at [292, 162] on button "button" at bounding box center [286, 163] width 15 height 15
click at [373, 582] on div "Song Title" at bounding box center [785, 578] width 1012 height 19
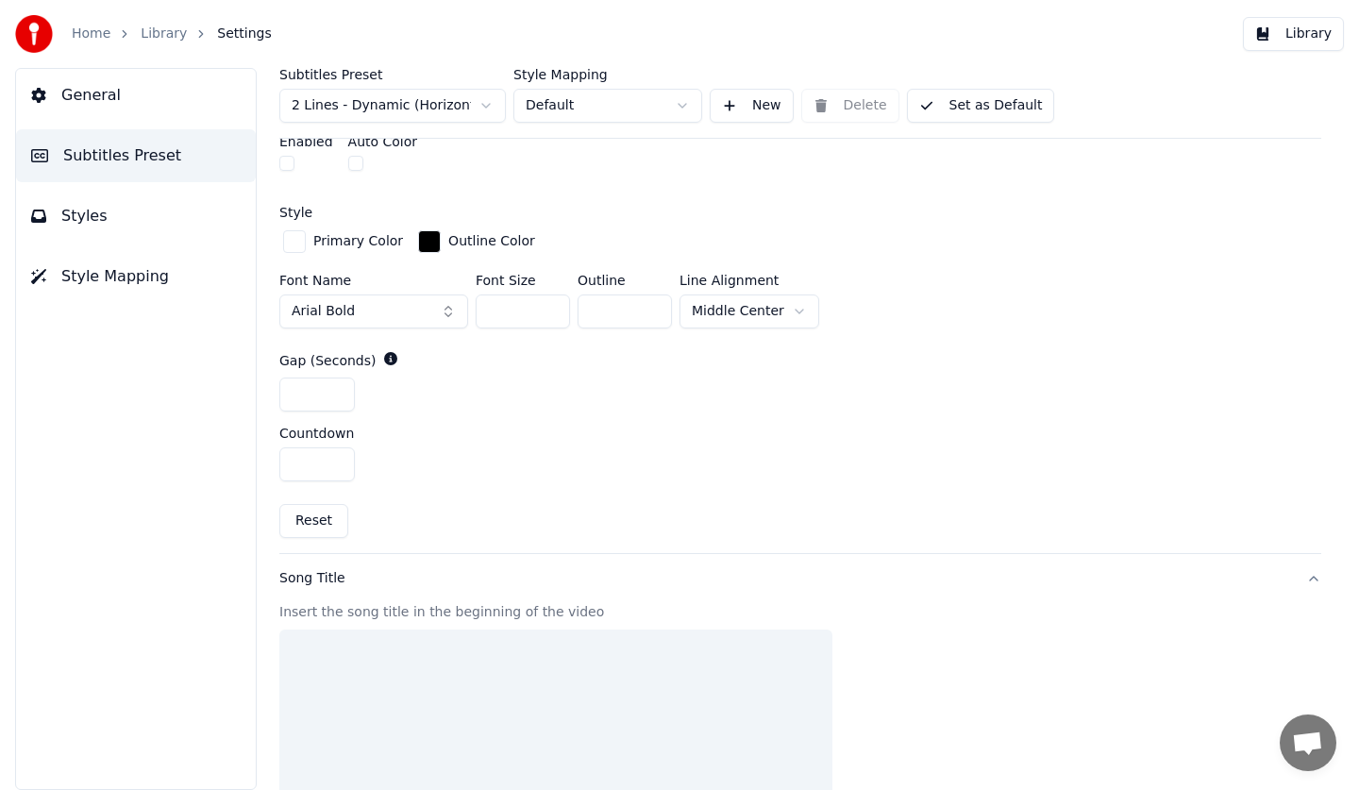
scroll to position [675, 0]
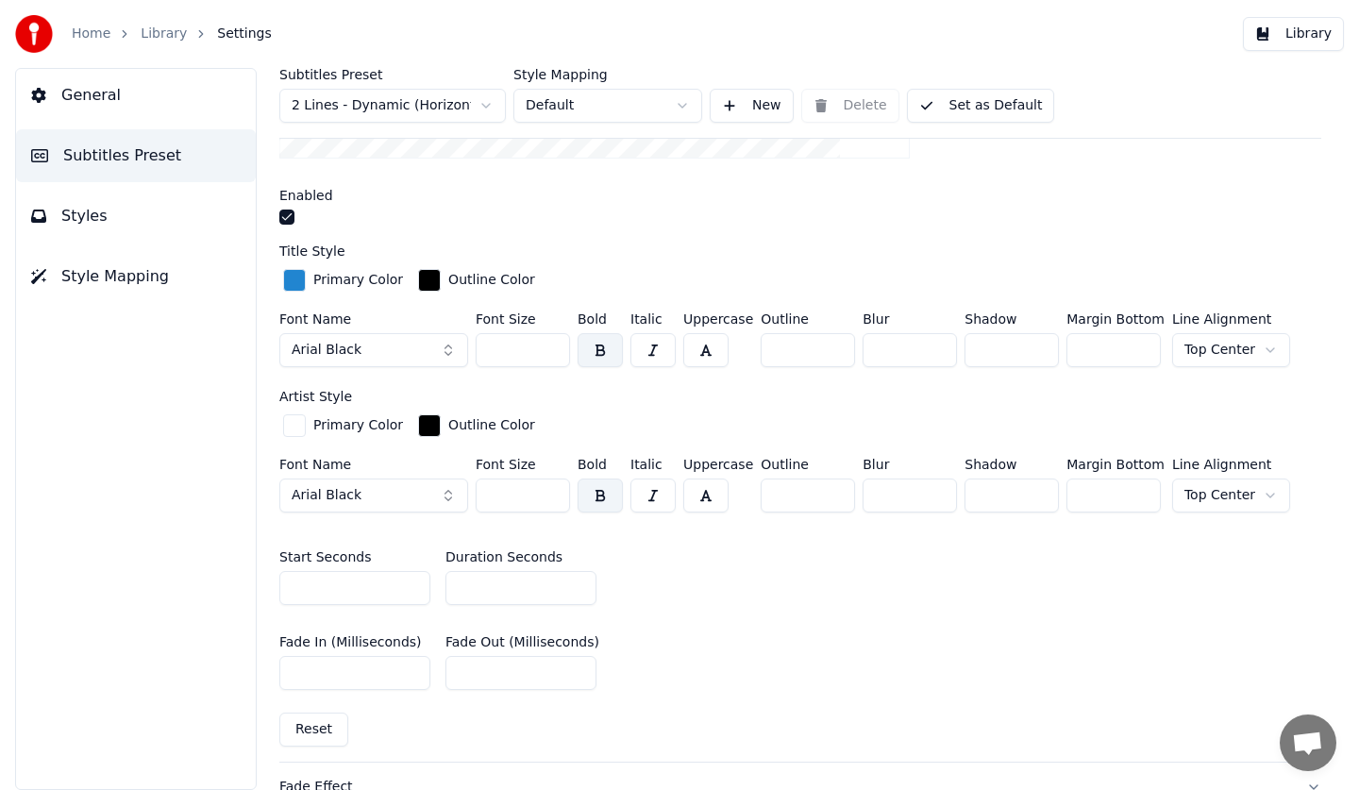
click at [292, 216] on button "button" at bounding box center [286, 216] width 15 height 15
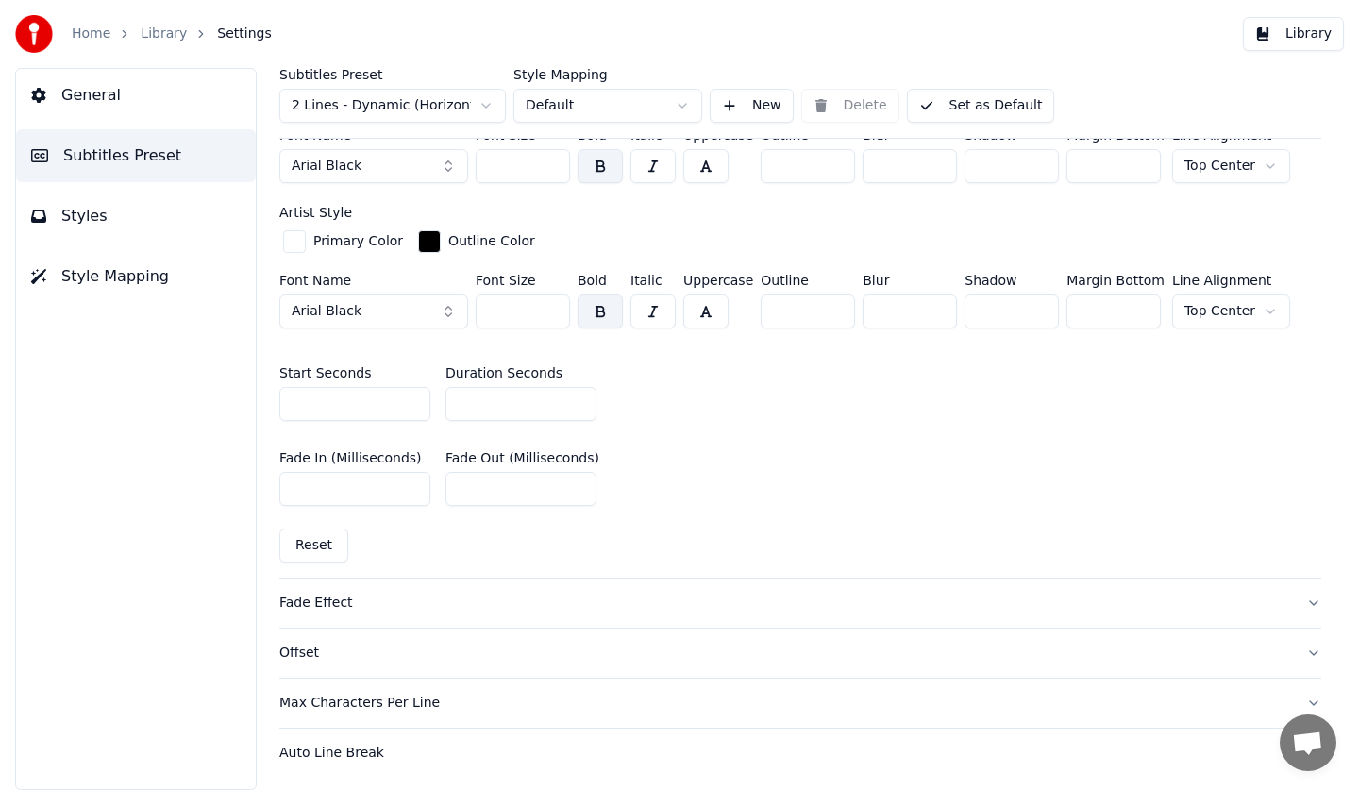
click at [346, 617] on button "Fade Effect" at bounding box center [800, 602] width 1042 height 49
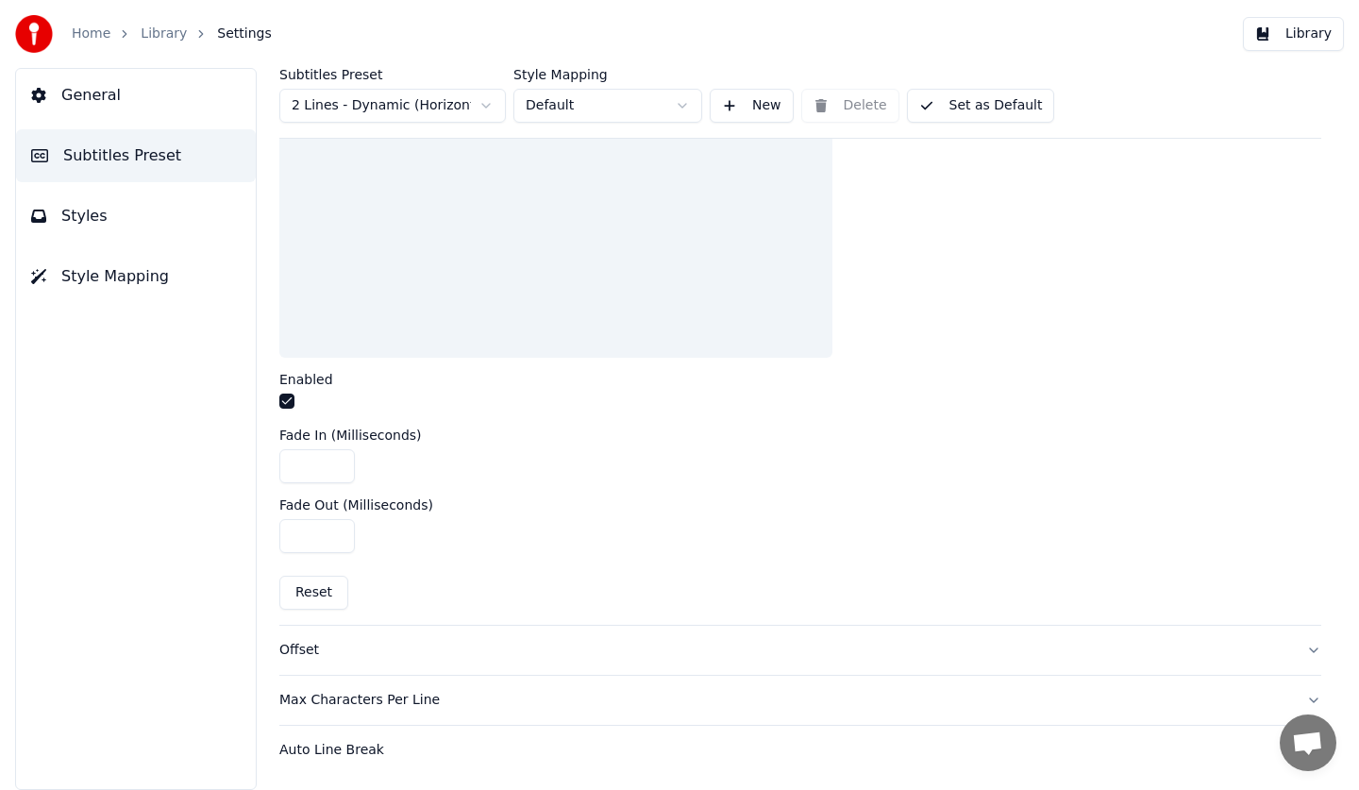
scroll to position [510, 0]
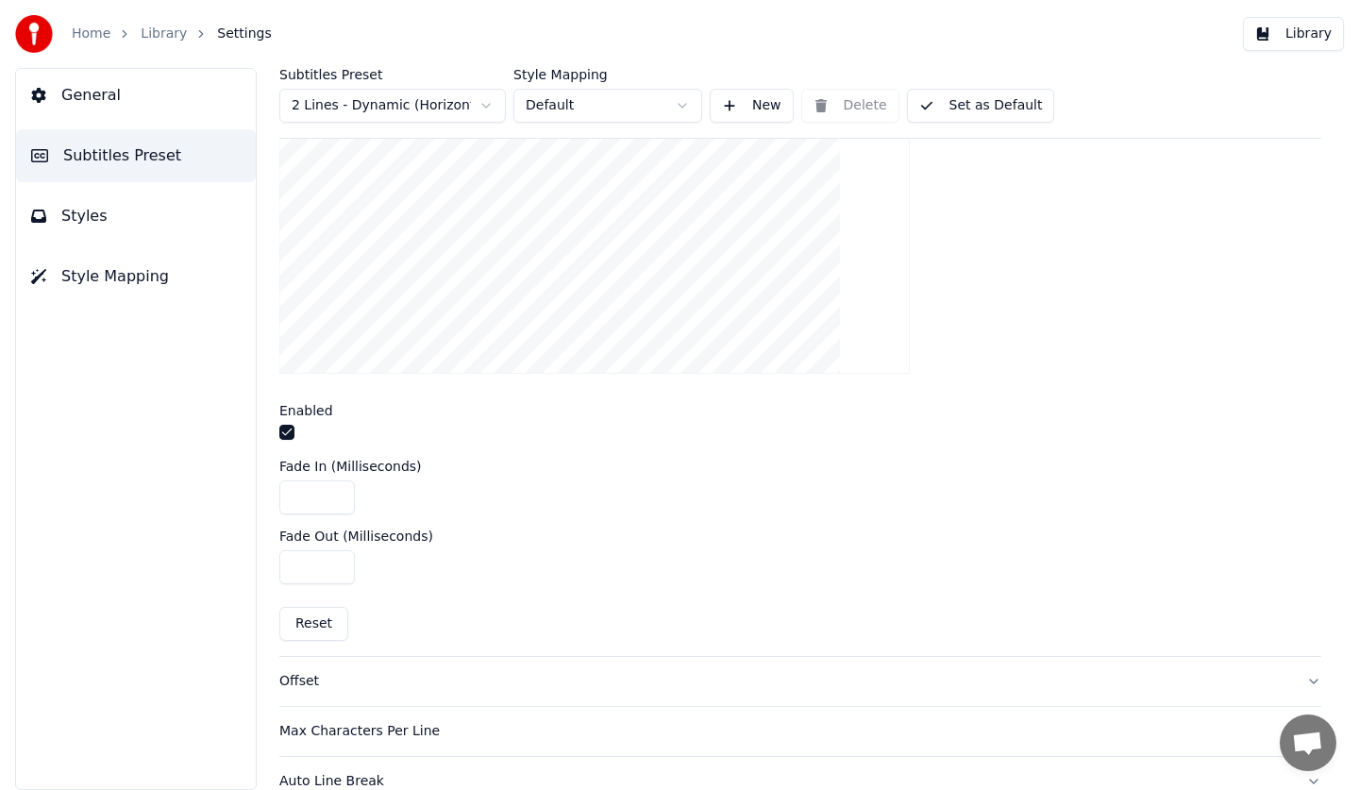
click at [284, 430] on button "button" at bounding box center [286, 432] width 15 height 15
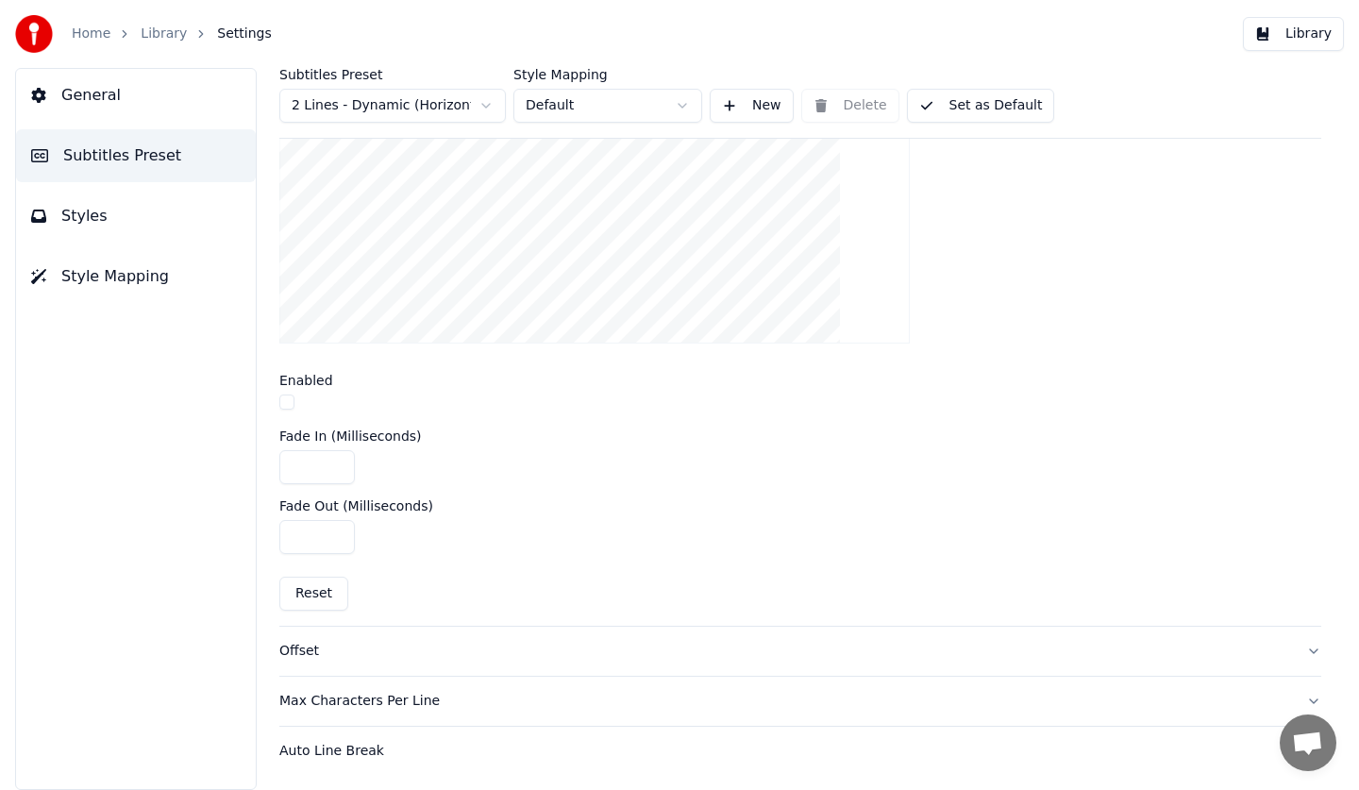
click at [380, 659] on div "Offset" at bounding box center [785, 651] width 1012 height 19
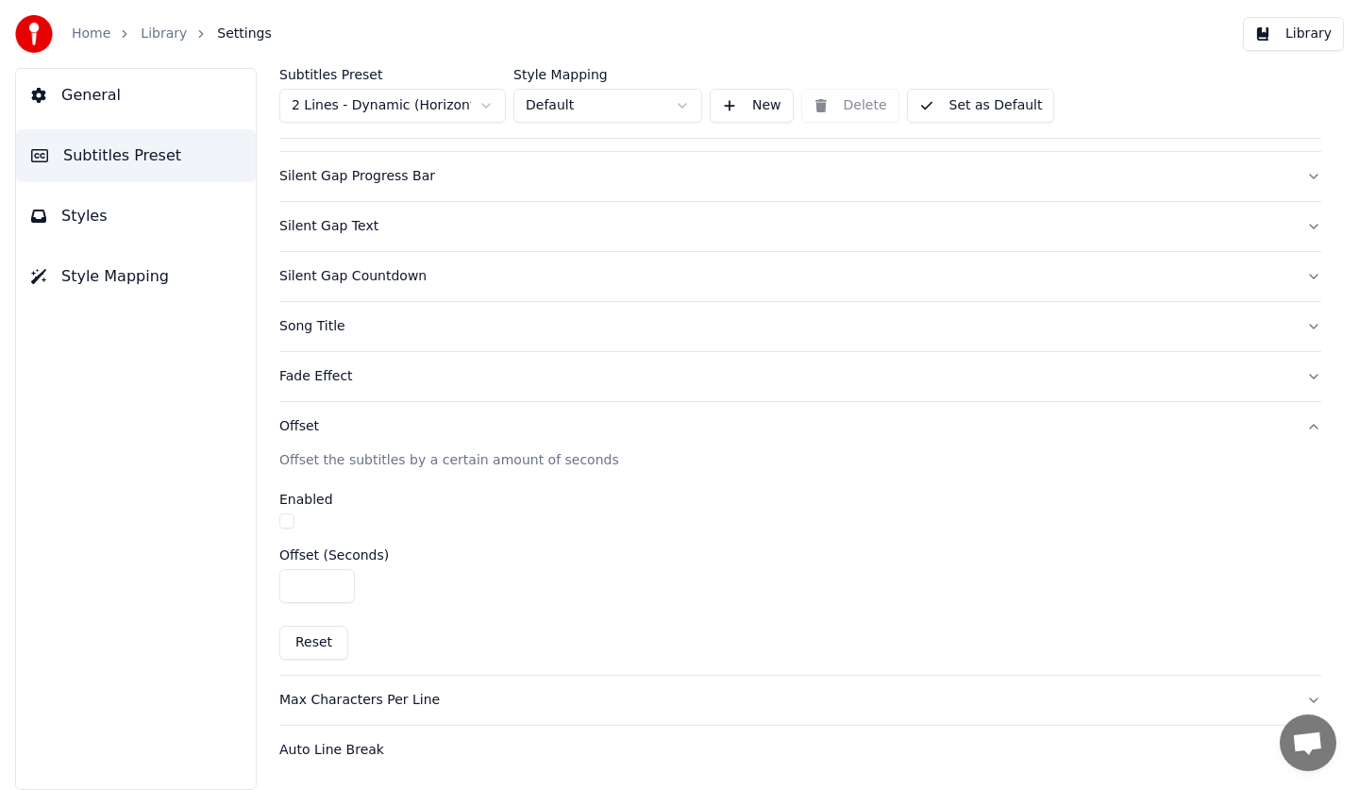
scroll to position [124, 0]
click at [476, 683] on button "Max Characters Per Line" at bounding box center [800, 701] width 1042 height 49
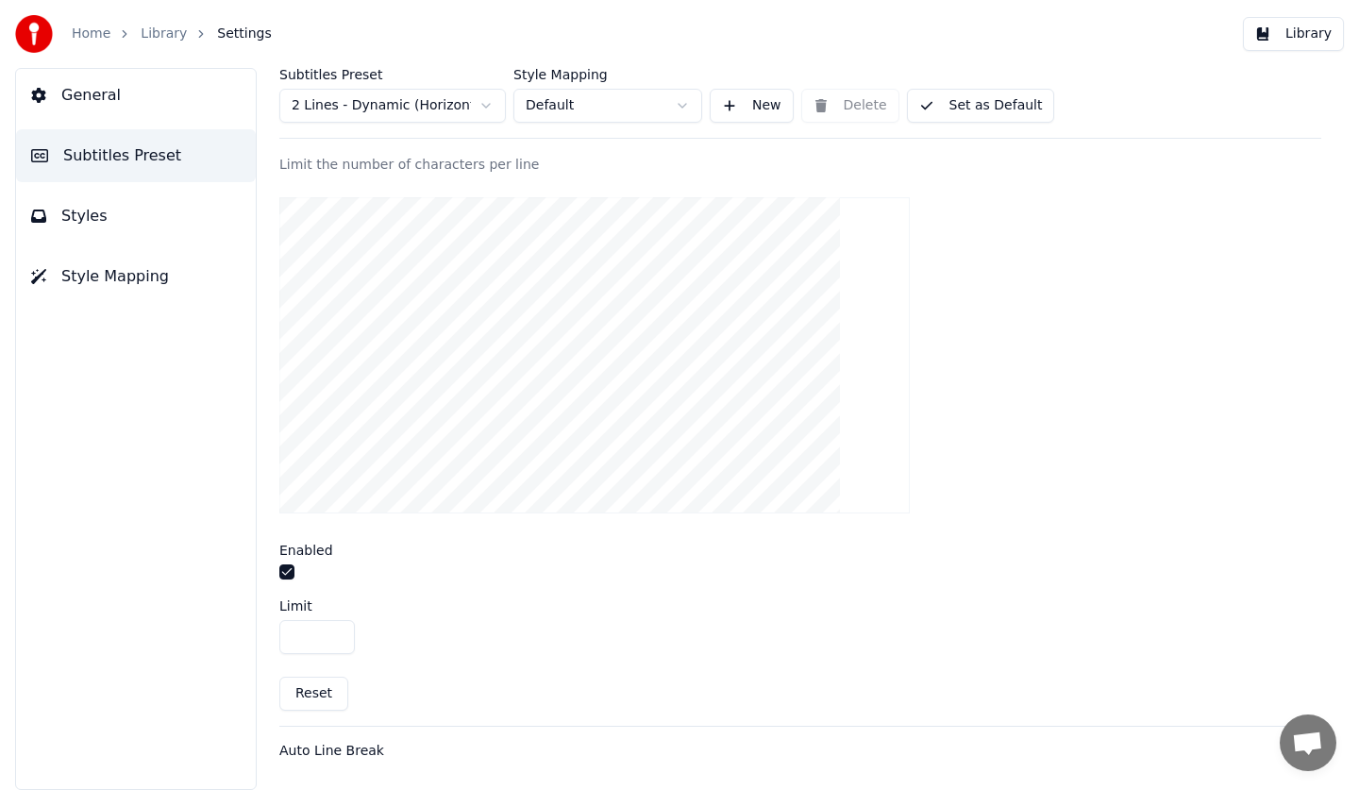
click at [394, 744] on div "Auto Line Break" at bounding box center [785, 751] width 1012 height 19
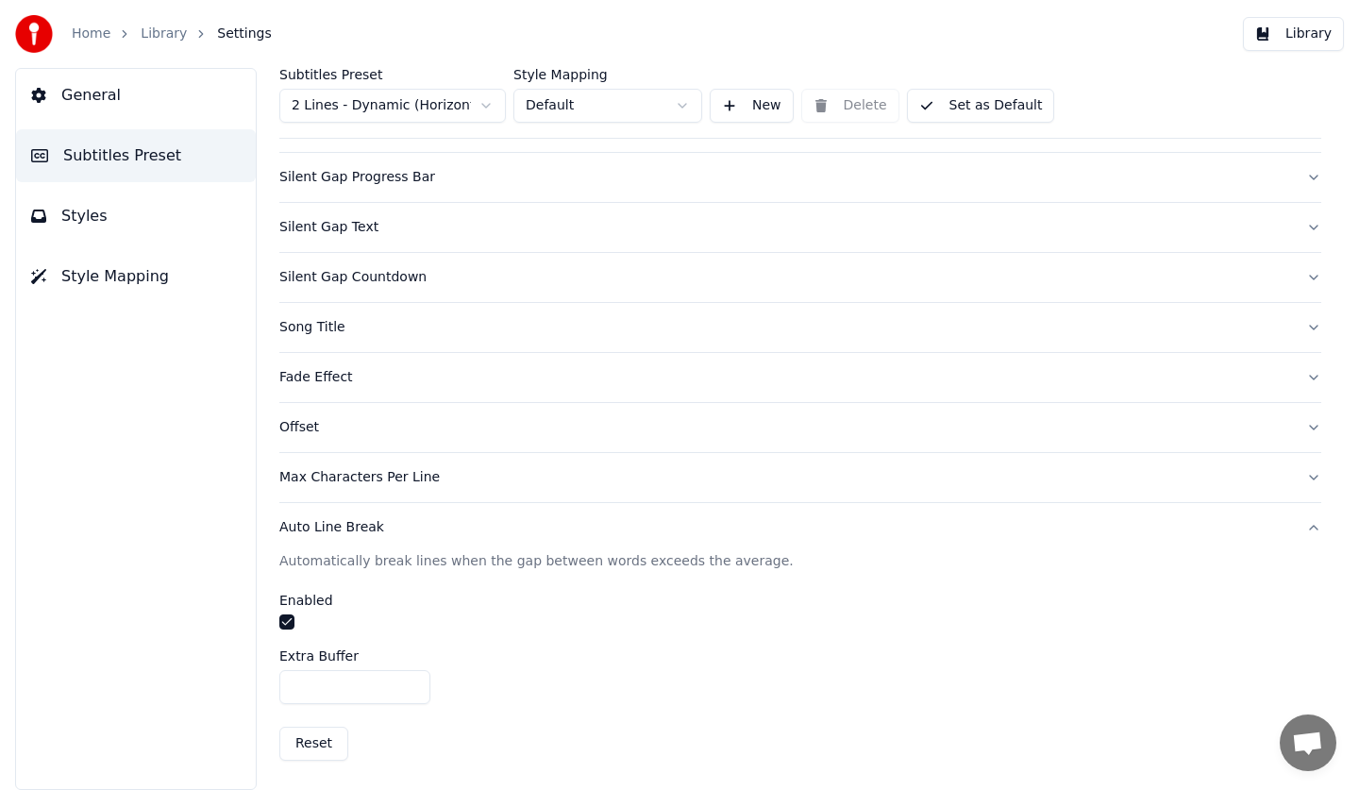
click at [951, 116] on button "Set as Default" at bounding box center [981, 106] width 148 height 34
click at [950, 114] on button "Done" at bounding box center [952, 106] width 90 height 34
click at [176, 32] on link "Library" at bounding box center [164, 34] width 46 height 19
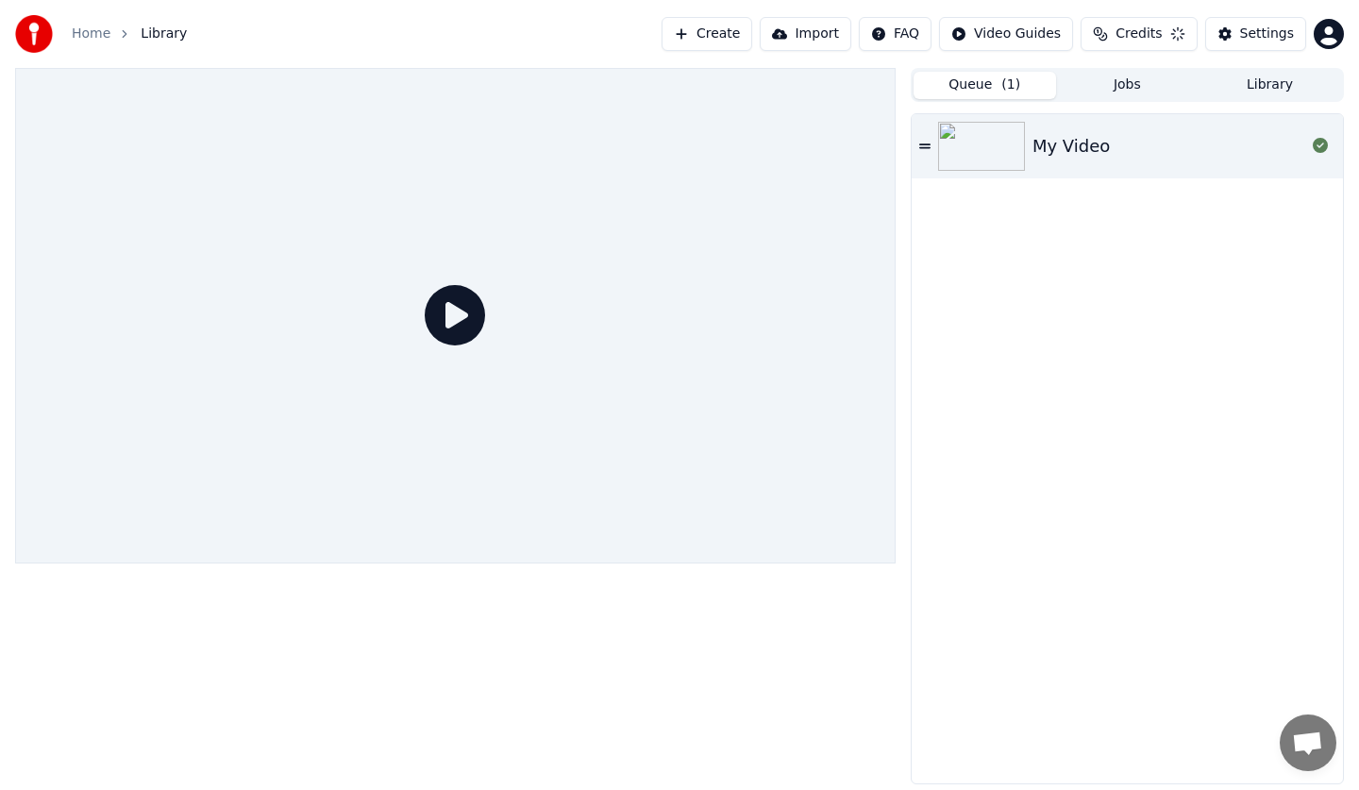
click at [1121, 141] on div "My Video" at bounding box center [1168, 146] width 273 height 26
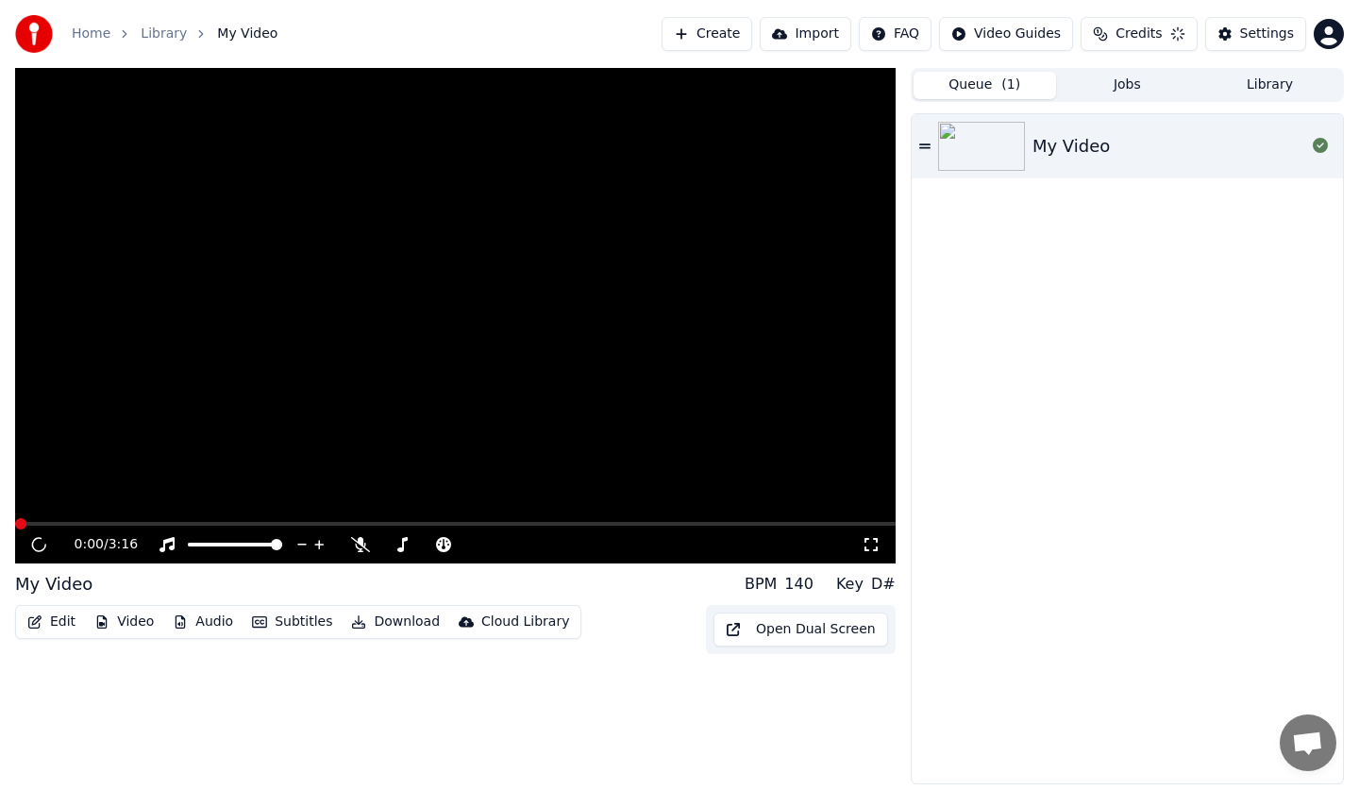
click at [1121, 141] on div "My Video" at bounding box center [1168, 146] width 273 height 26
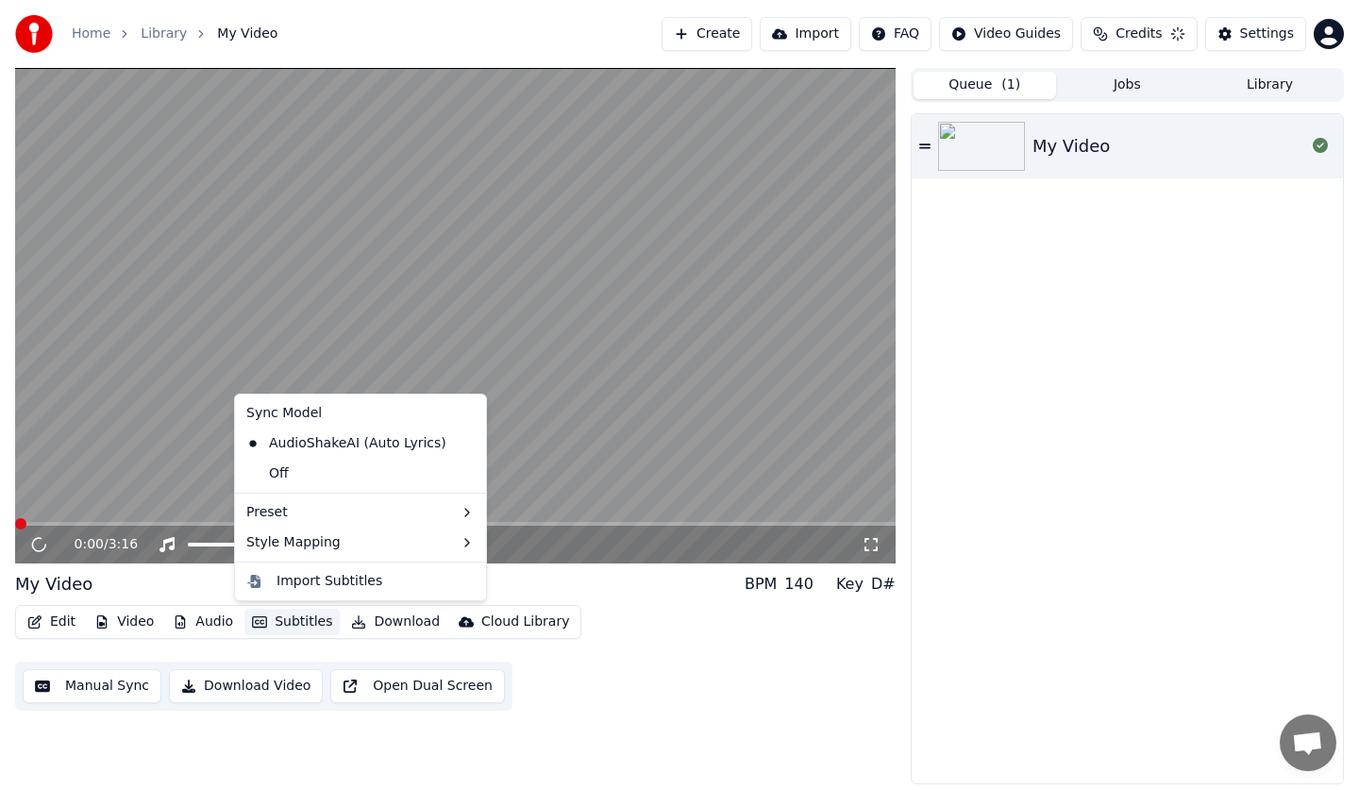
click at [258, 615] on icon "button" at bounding box center [259, 621] width 15 height 13
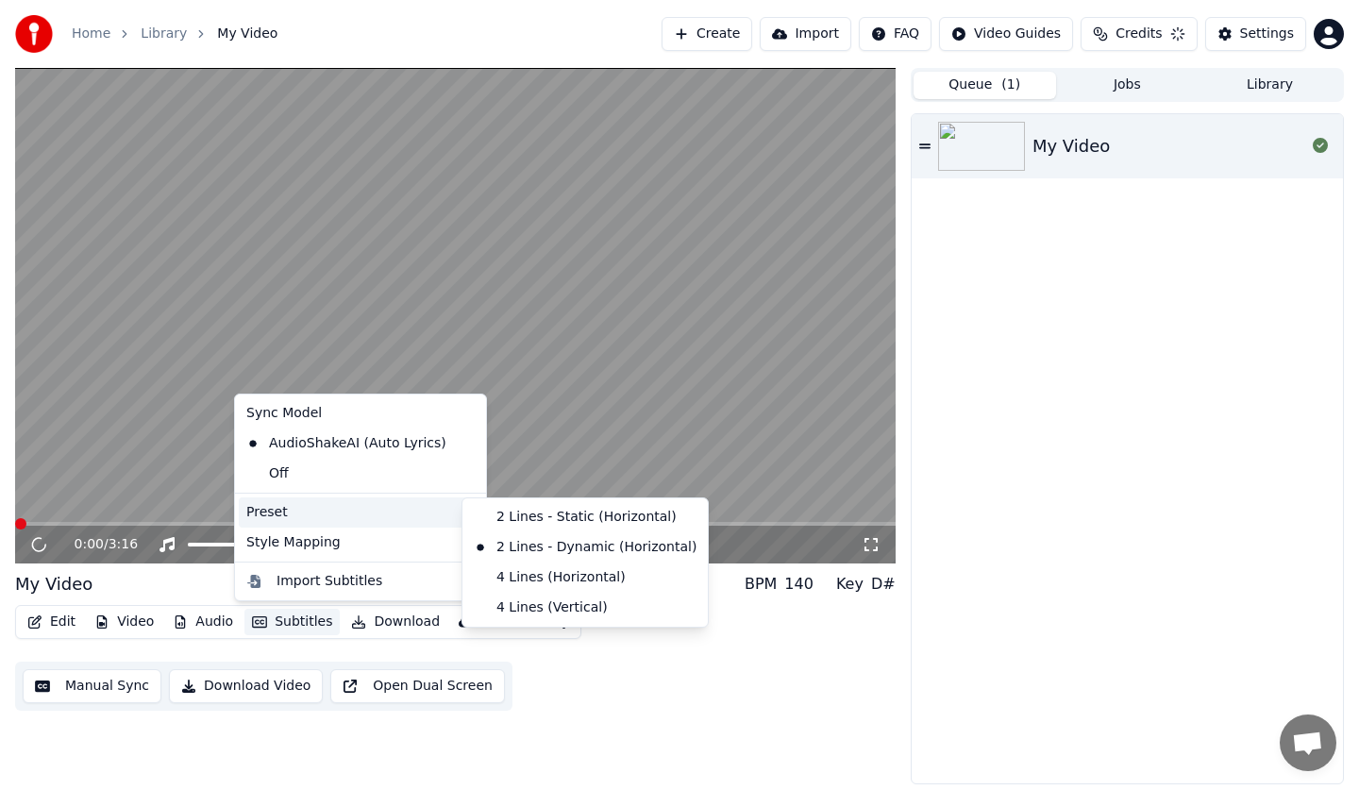
click at [320, 519] on div "Preset" at bounding box center [360, 512] width 243 height 30
click at [508, 552] on div "2 Lines - Dynamic (Horizontal)" at bounding box center [585, 547] width 238 height 30
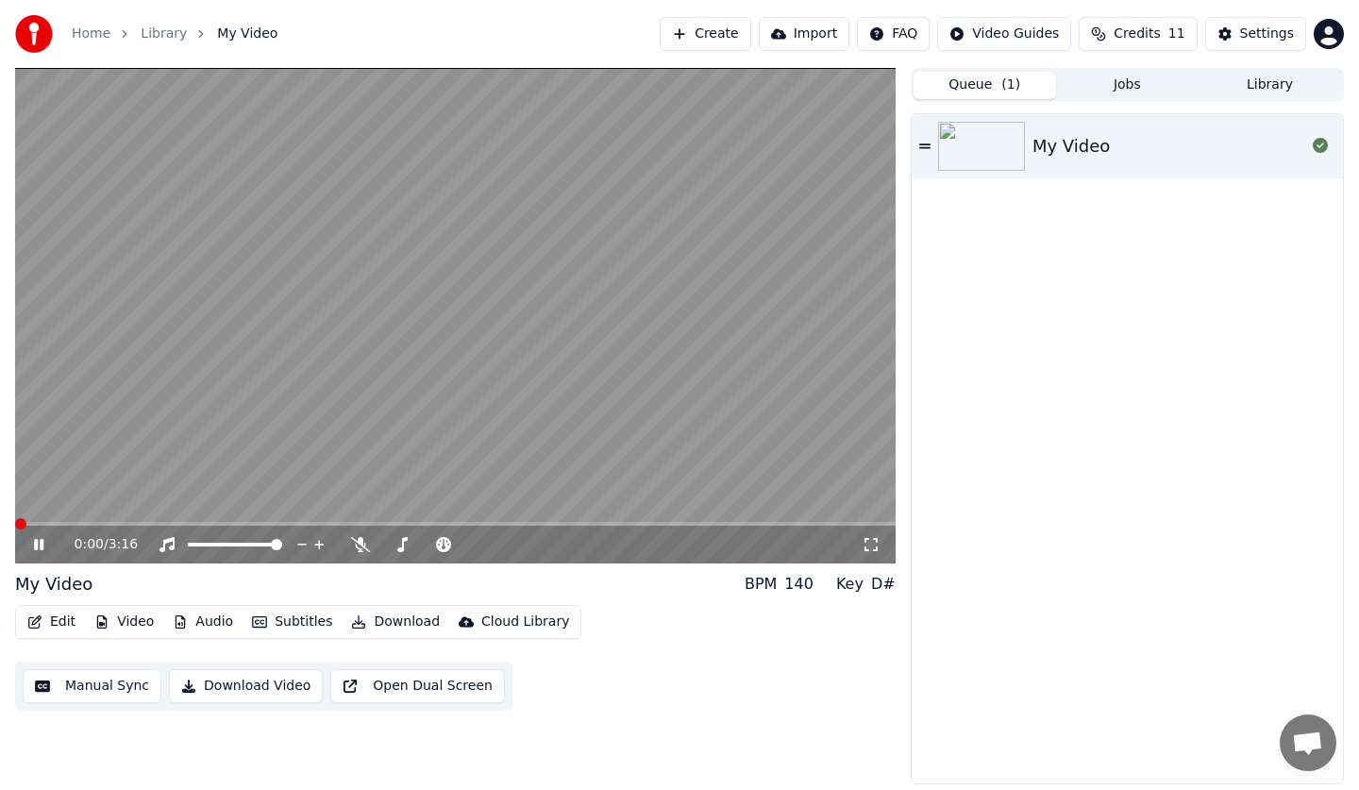
click at [77, 524] on span at bounding box center [455, 524] width 880 height 4
click at [188, 522] on span at bounding box center [455, 524] width 880 height 4
click at [189, 523] on span at bounding box center [455, 524] width 880 height 4
click at [360, 360] on video at bounding box center [455, 315] width 880 height 495
click at [361, 361] on video at bounding box center [455, 315] width 880 height 495
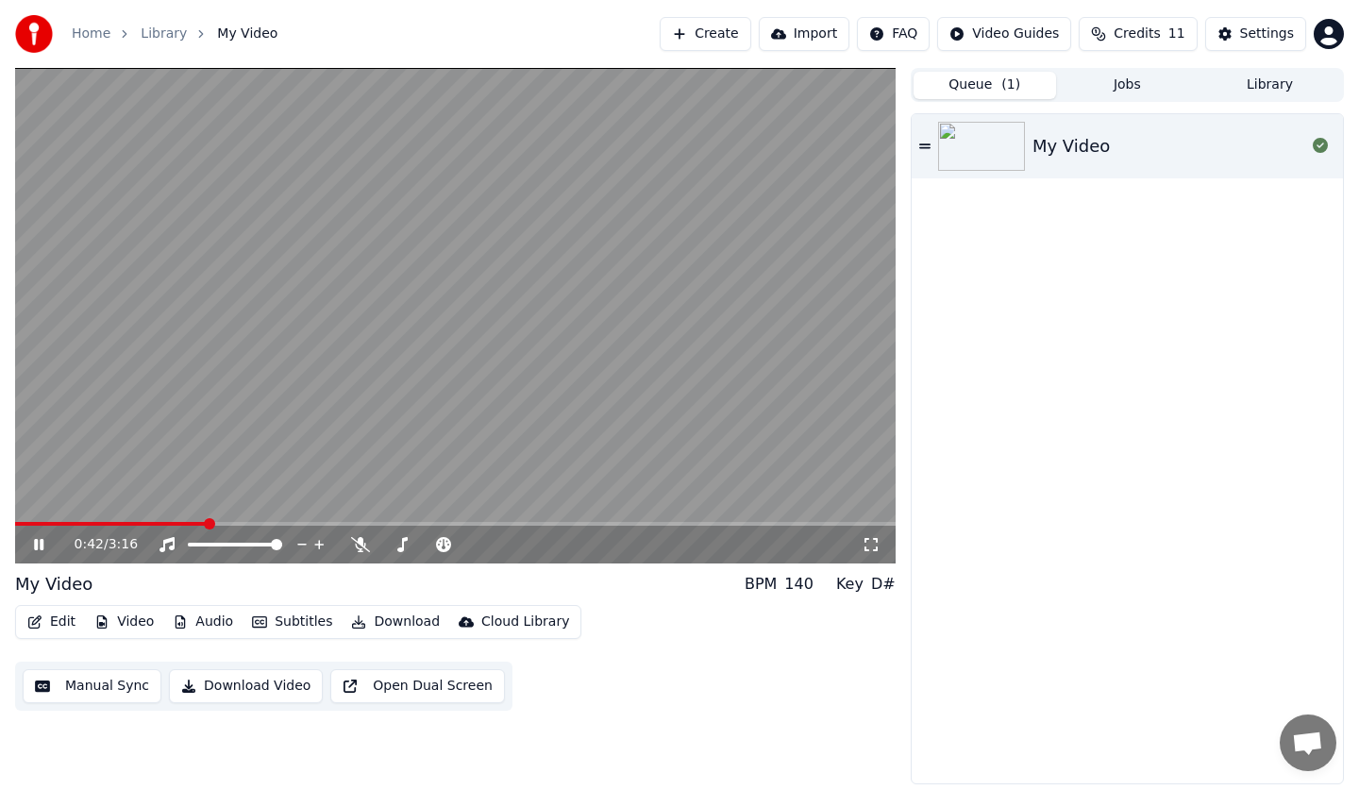
click at [364, 408] on video at bounding box center [455, 315] width 880 height 495
click at [281, 612] on button "Subtitles" at bounding box center [291, 622] width 95 height 26
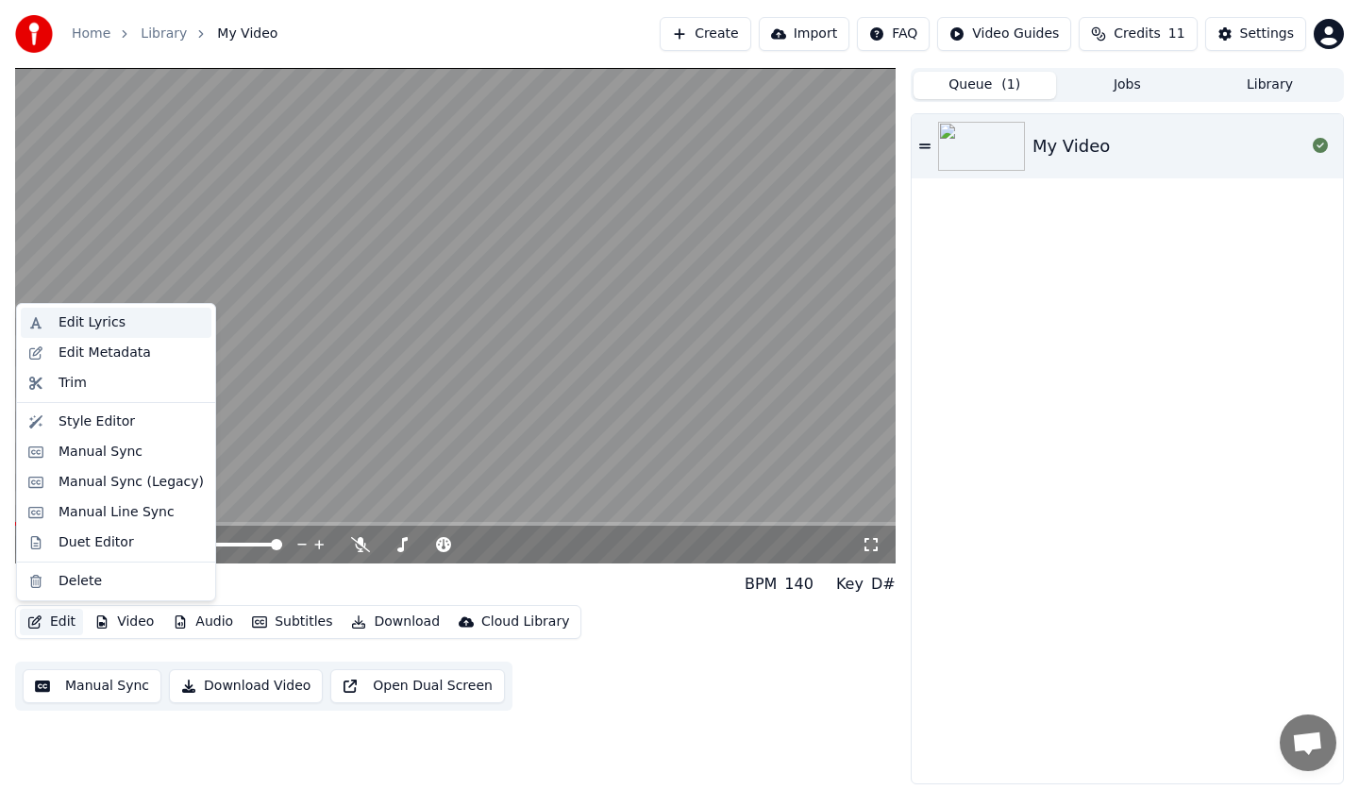
click at [122, 327] on div "Edit Lyrics" at bounding box center [131, 322] width 145 height 19
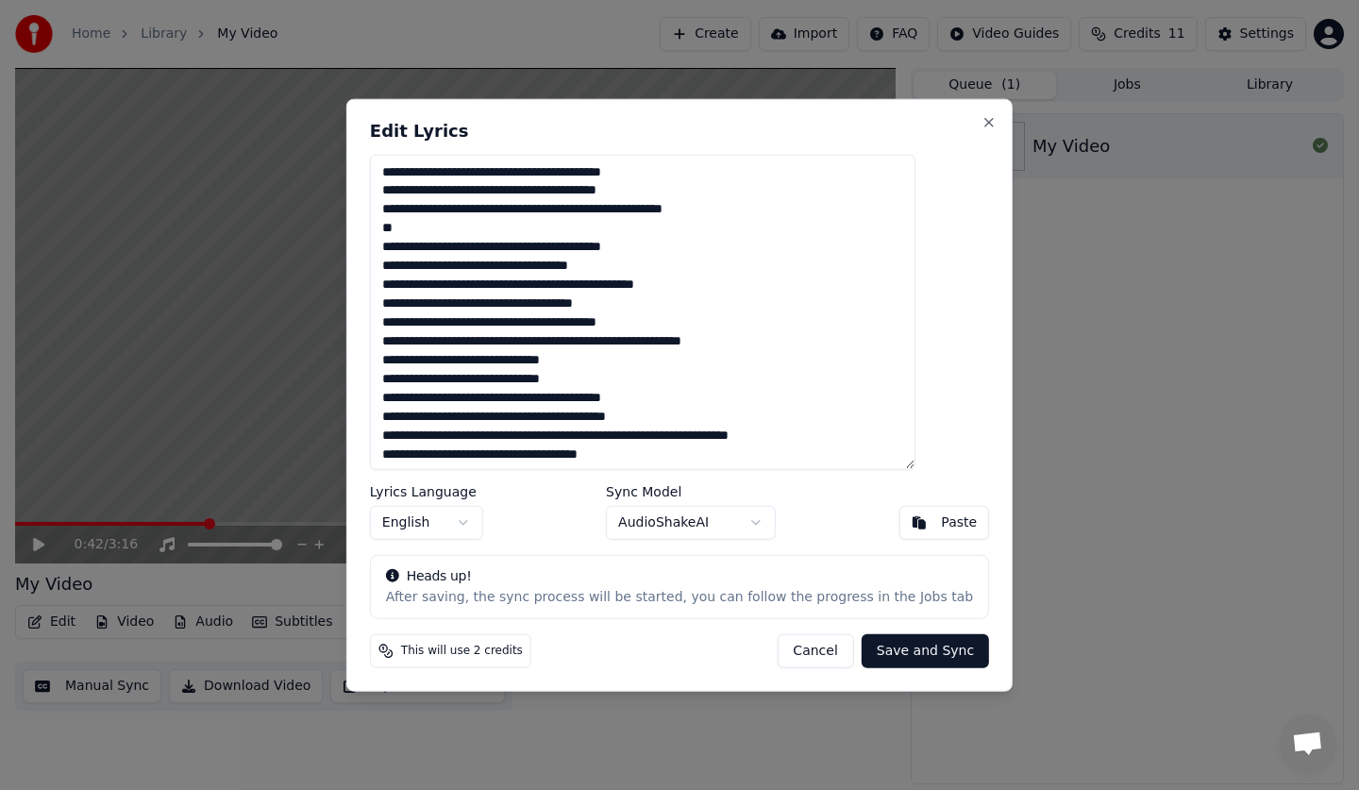
drag, startPoint x: 418, startPoint y: 176, endPoint x: 865, endPoint y: 293, distance: 462.6
click at [865, 293] on textarea at bounding box center [642, 312] width 545 height 316
click at [865, 299] on textarea at bounding box center [642, 312] width 545 height 316
click at [540, 169] on textarea at bounding box center [642, 312] width 545 height 316
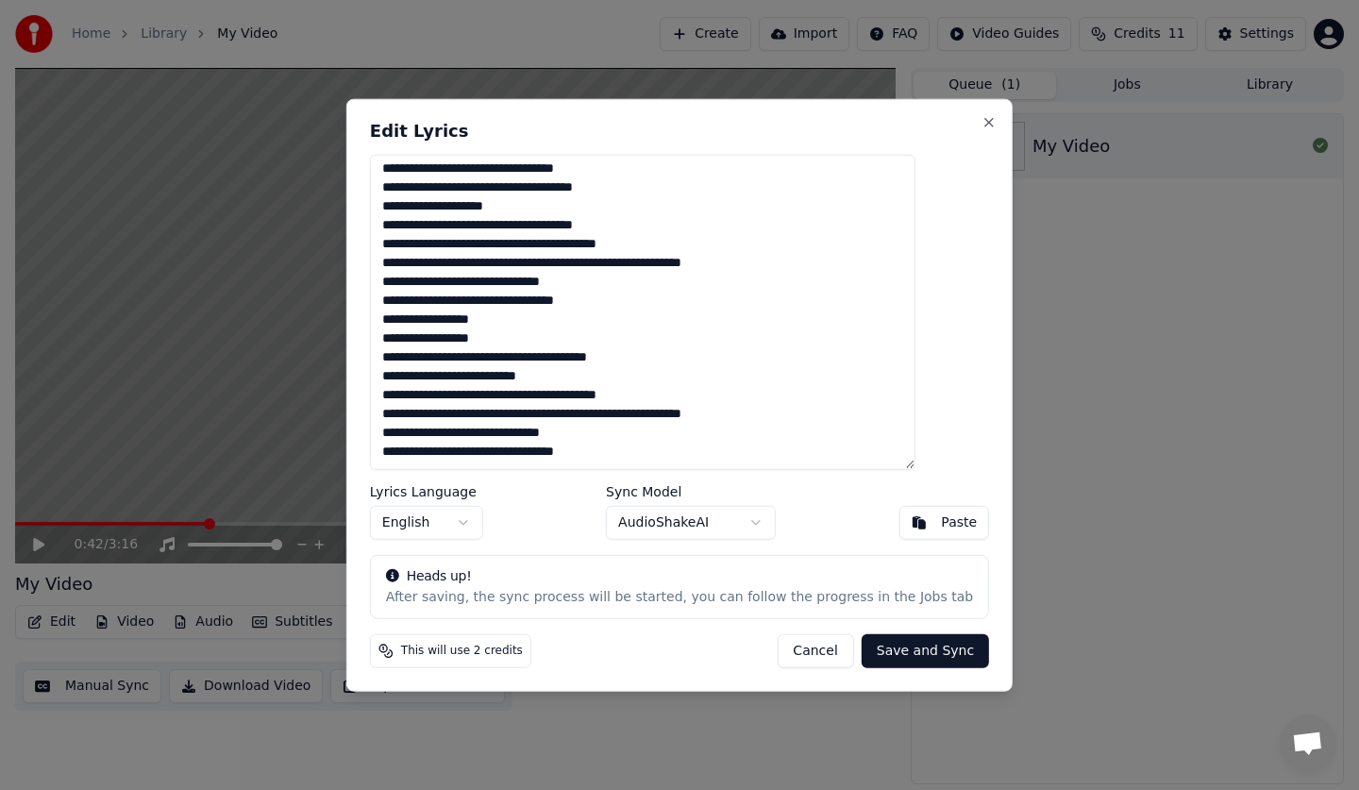
click at [777, 652] on button "Cancel" at bounding box center [815, 651] width 76 height 34
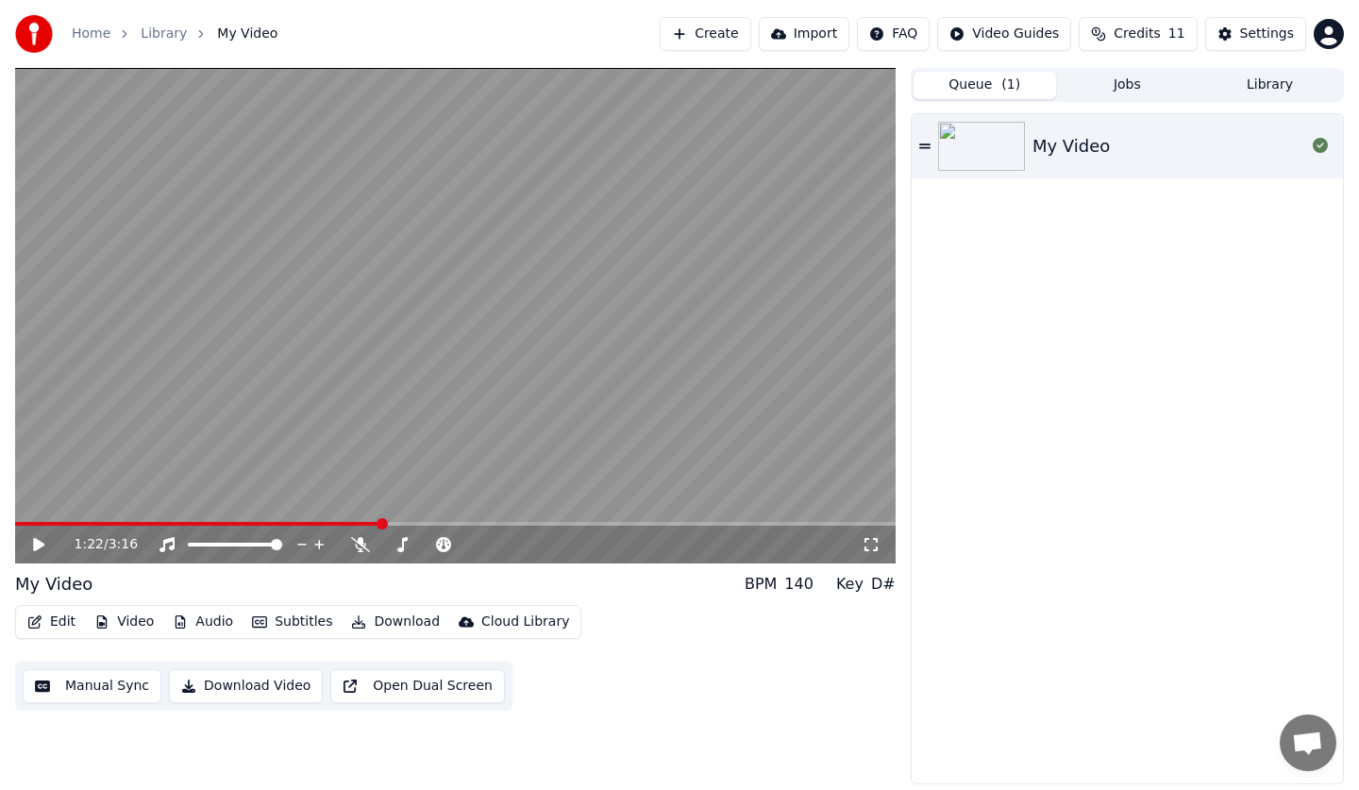
click at [379, 525] on span at bounding box center [455, 524] width 880 height 4
click at [920, 149] on icon at bounding box center [924, 146] width 11 height 13
click at [1265, 48] on button "Settings" at bounding box center [1255, 34] width 101 height 34
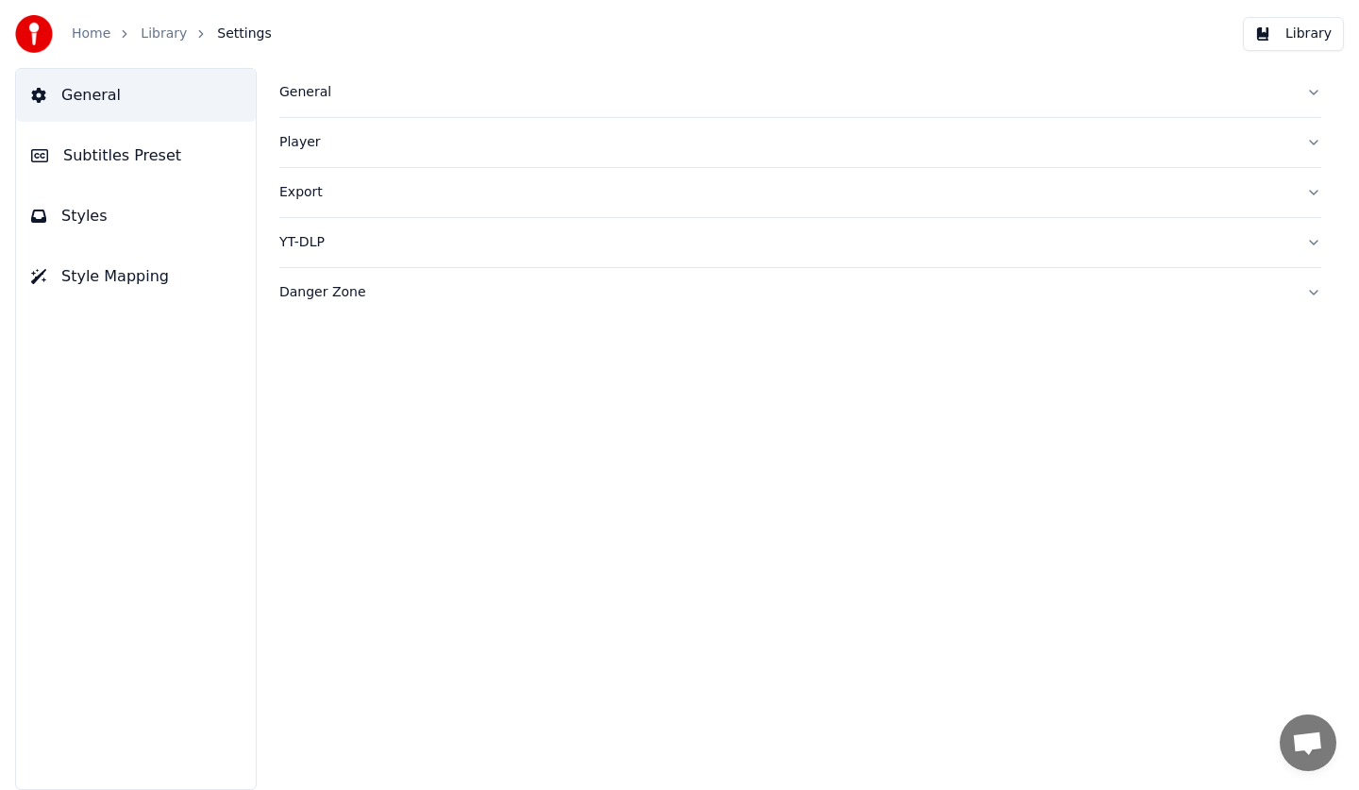
click at [171, 30] on link "Library" at bounding box center [164, 34] width 46 height 19
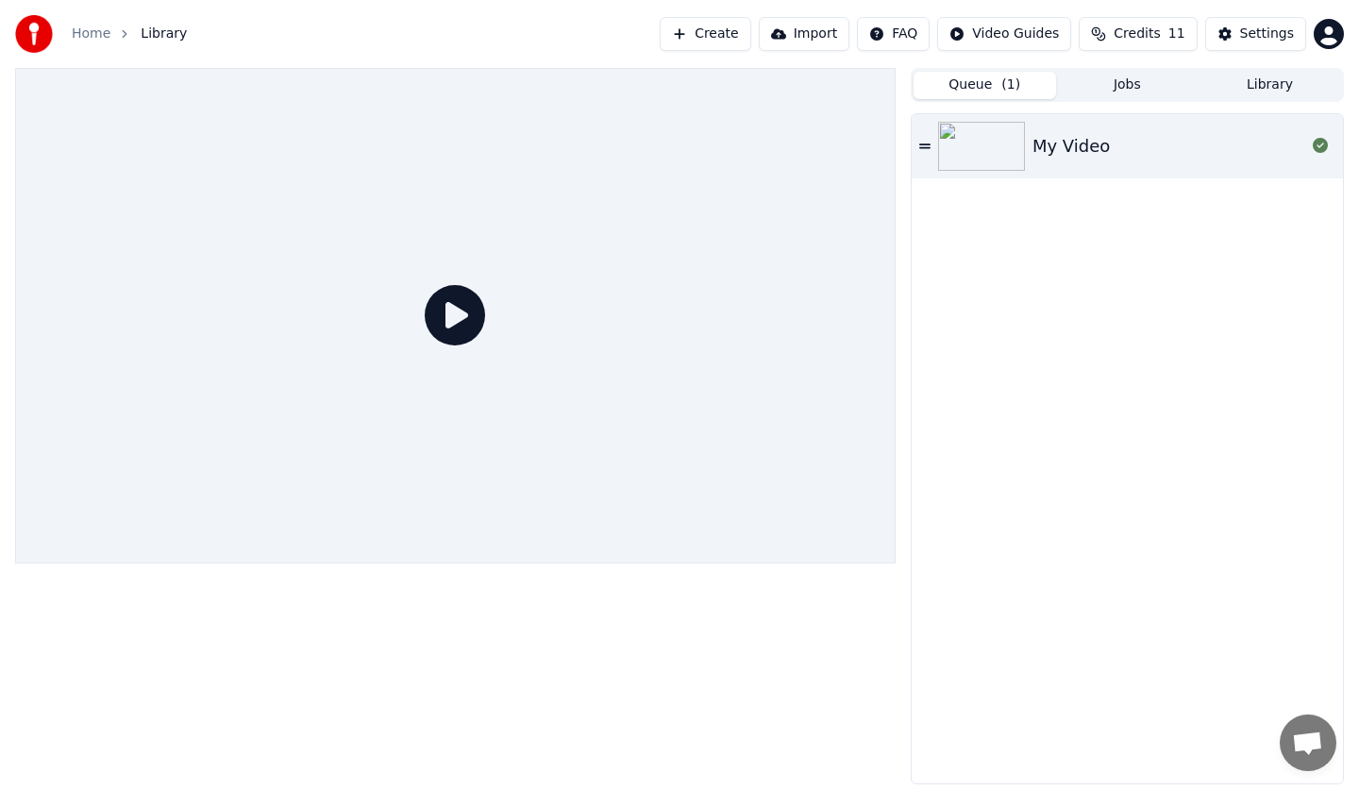
click at [1137, 147] on div "My Video" at bounding box center [1168, 146] width 273 height 26
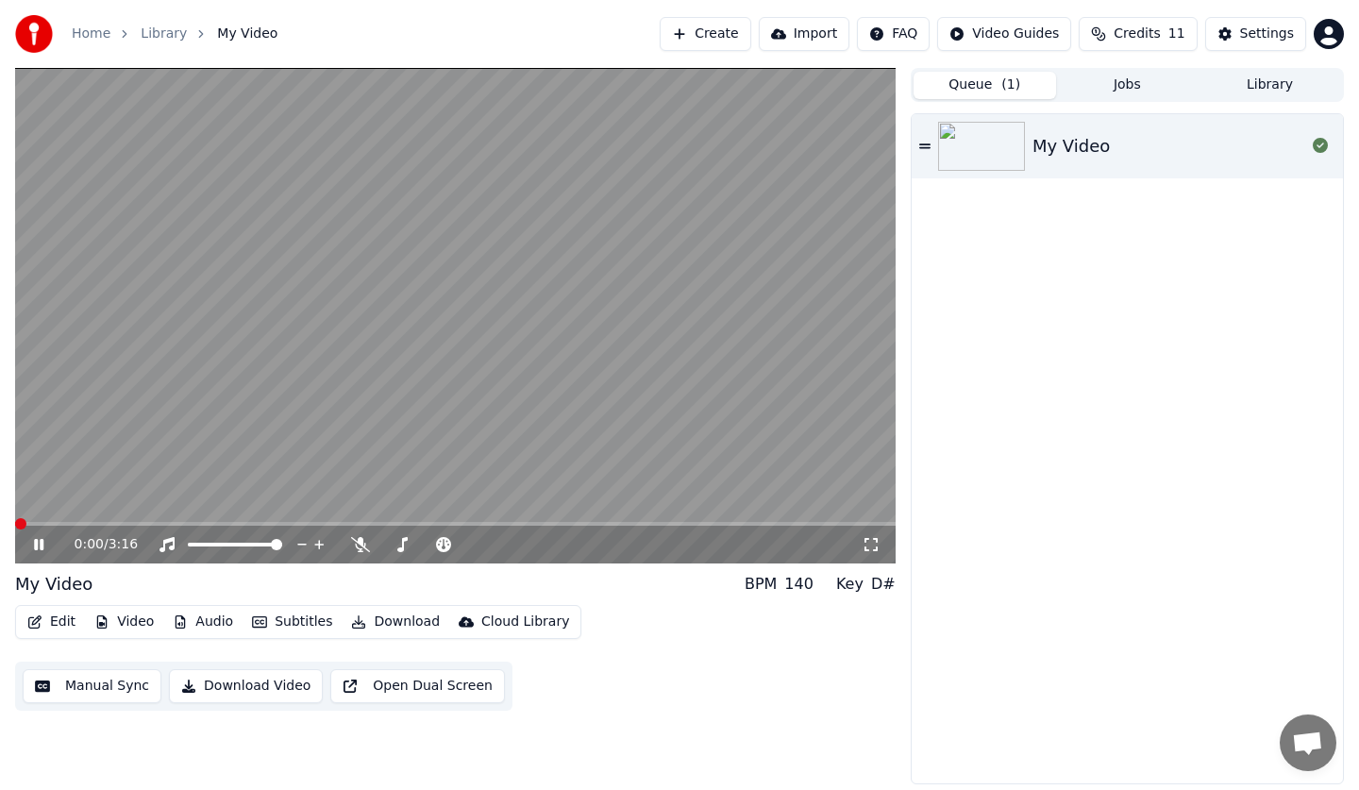
click at [274, 688] on button "Download Video" at bounding box center [246, 686] width 154 height 34
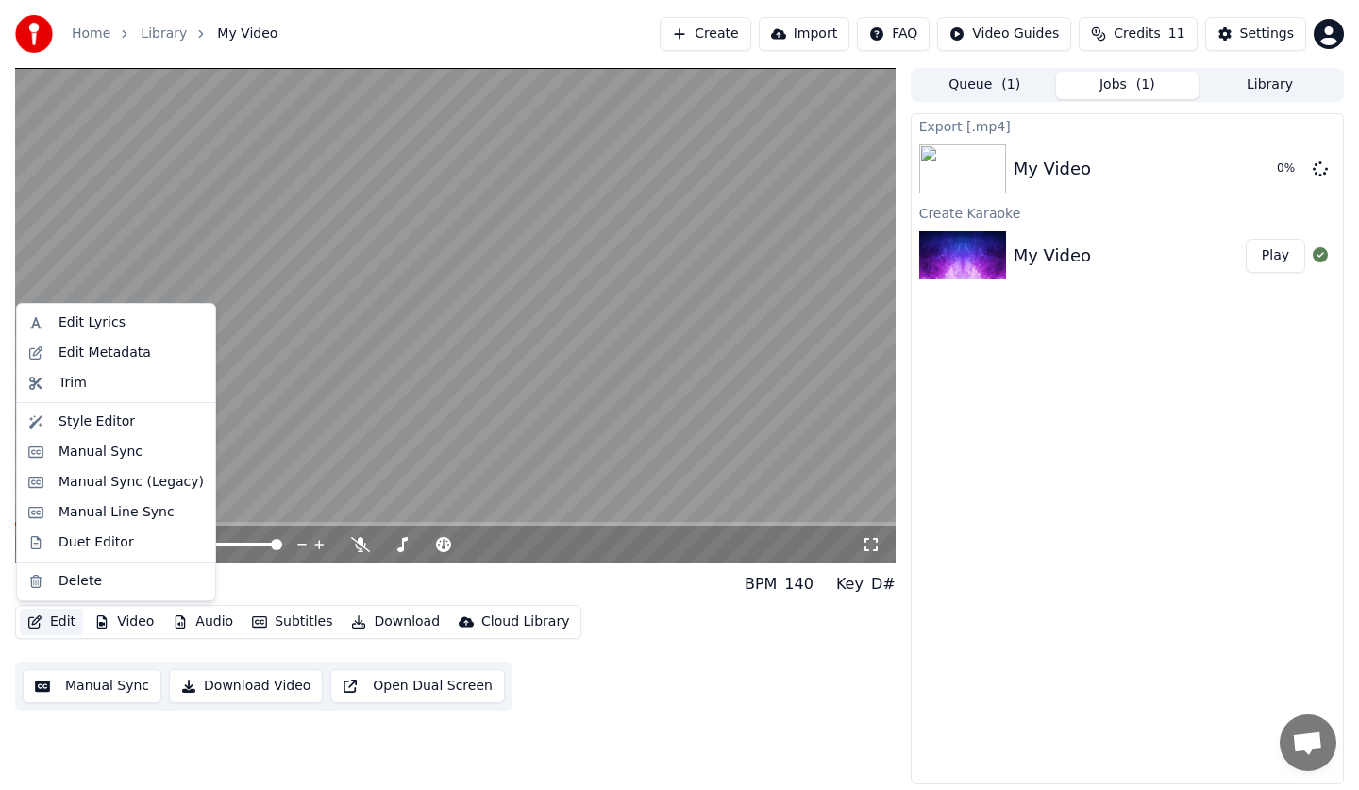
click at [54, 627] on button "Edit" at bounding box center [51, 622] width 63 height 26
click at [70, 419] on div "Style Editor" at bounding box center [97, 421] width 76 height 19
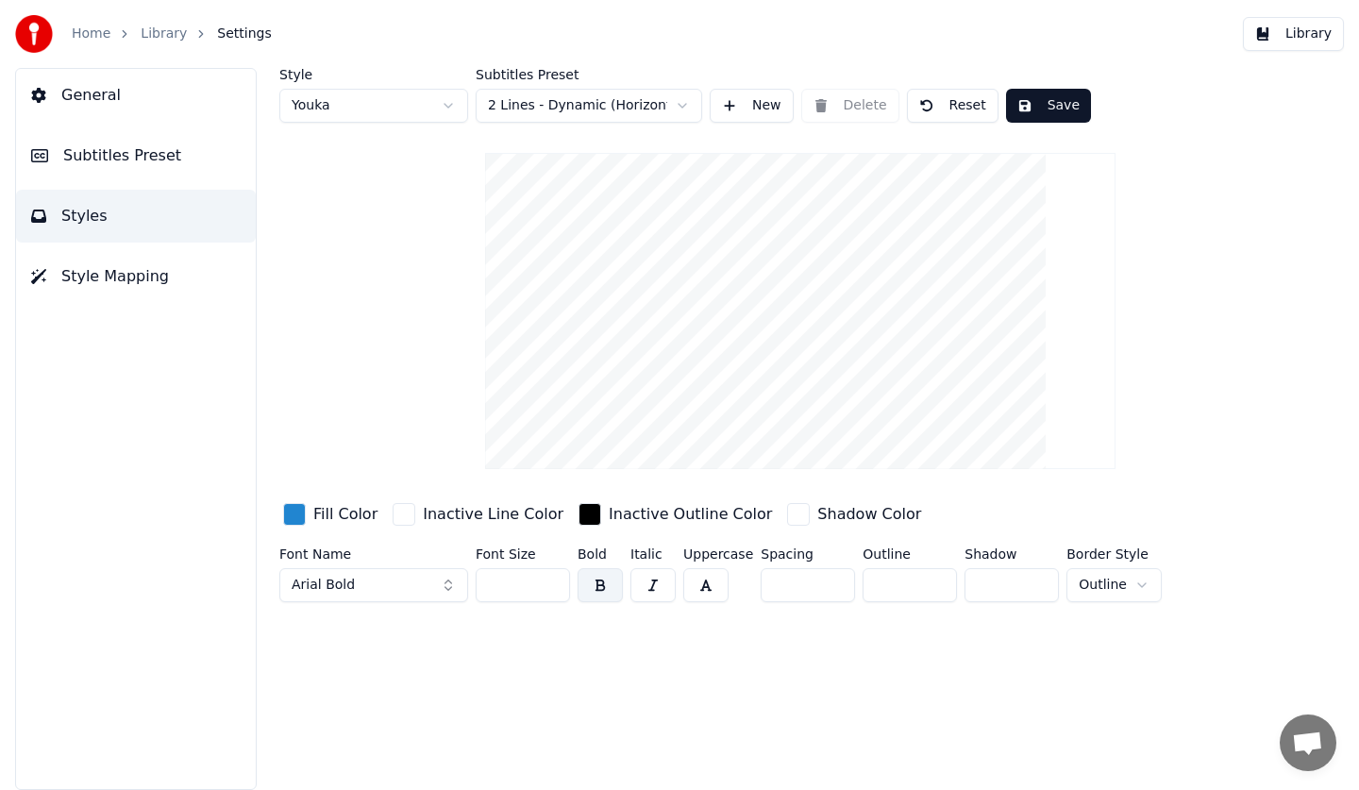
click at [406, 574] on button "Arial Bold" at bounding box center [373, 585] width 189 height 34
type input "*****"
click at [385, 358] on div "[DEMOGRAPHIC_DATA] Bold" at bounding box center [389, 364] width 134 height 19
click at [603, 594] on button "button" at bounding box center [600, 585] width 45 height 34
click at [319, 417] on div "Style Youka Subtitles Preset 2 Lines - Dynamic (Horizontal) New Delete Reset Sa…" at bounding box center [800, 339] width 1042 height 542
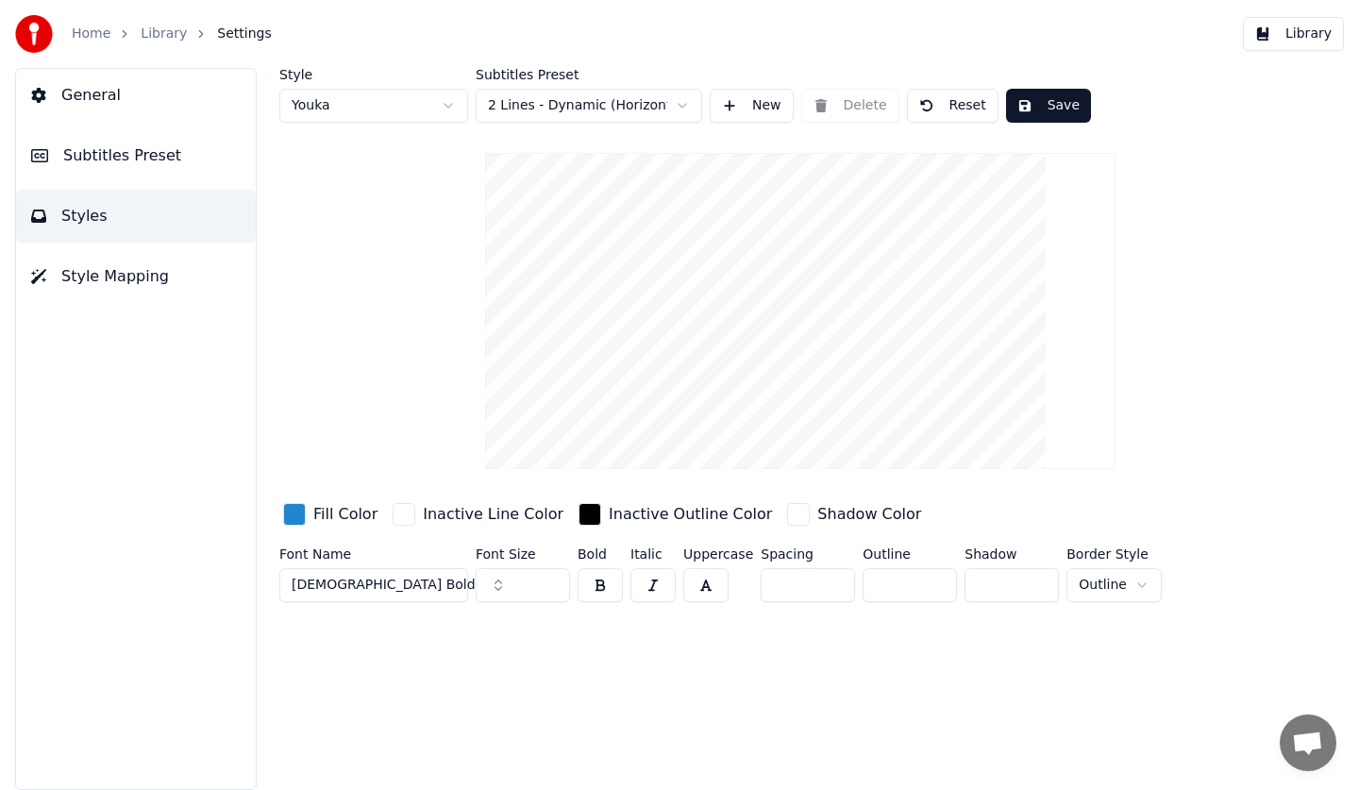
click at [384, 343] on div "Style Youka Subtitles Preset 2 Lines - Dynamic (Horizontal) New Delete Reset Sa…" at bounding box center [800, 339] width 1042 height 542
click at [387, 346] on div "Style Youka Subtitles Preset 2 Lines - Dynamic (Horizontal) New Delete Reset Sa…" at bounding box center [800, 339] width 1042 height 542
click at [293, 398] on div "Style Youka Subtitles Preset 2 Lines - Dynamic (Horizontal) New Delete Reset Sa…" at bounding box center [800, 339] width 1042 height 542
click at [888, 579] on input "*" at bounding box center [910, 585] width 94 height 34
click at [1017, 580] on input "*" at bounding box center [1011, 585] width 94 height 34
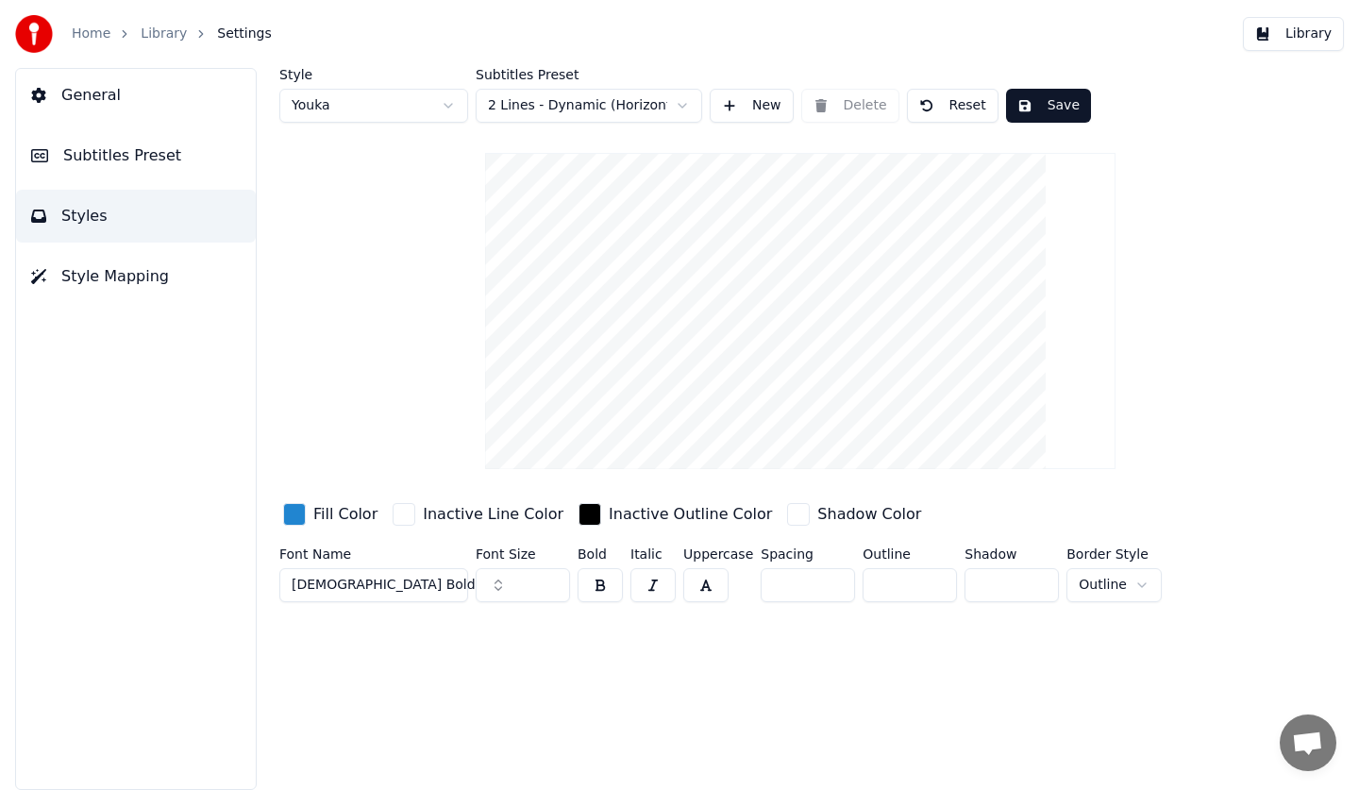
click at [1118, 580] on html "Home Library Settings Library General Subtitles Preset Styles Style Mapping Sty…" at bounding box center [679, 395] width 1359 height 790
click at [1137, 520] on html "Home Library Settings Library General Subtitles Preset Styles Style Mapping Sty…" at bounding box center [679, 395] width 1359 height 790
click at [301, 525] on div "button" at bounding box center [294, 514] width 23 height 23
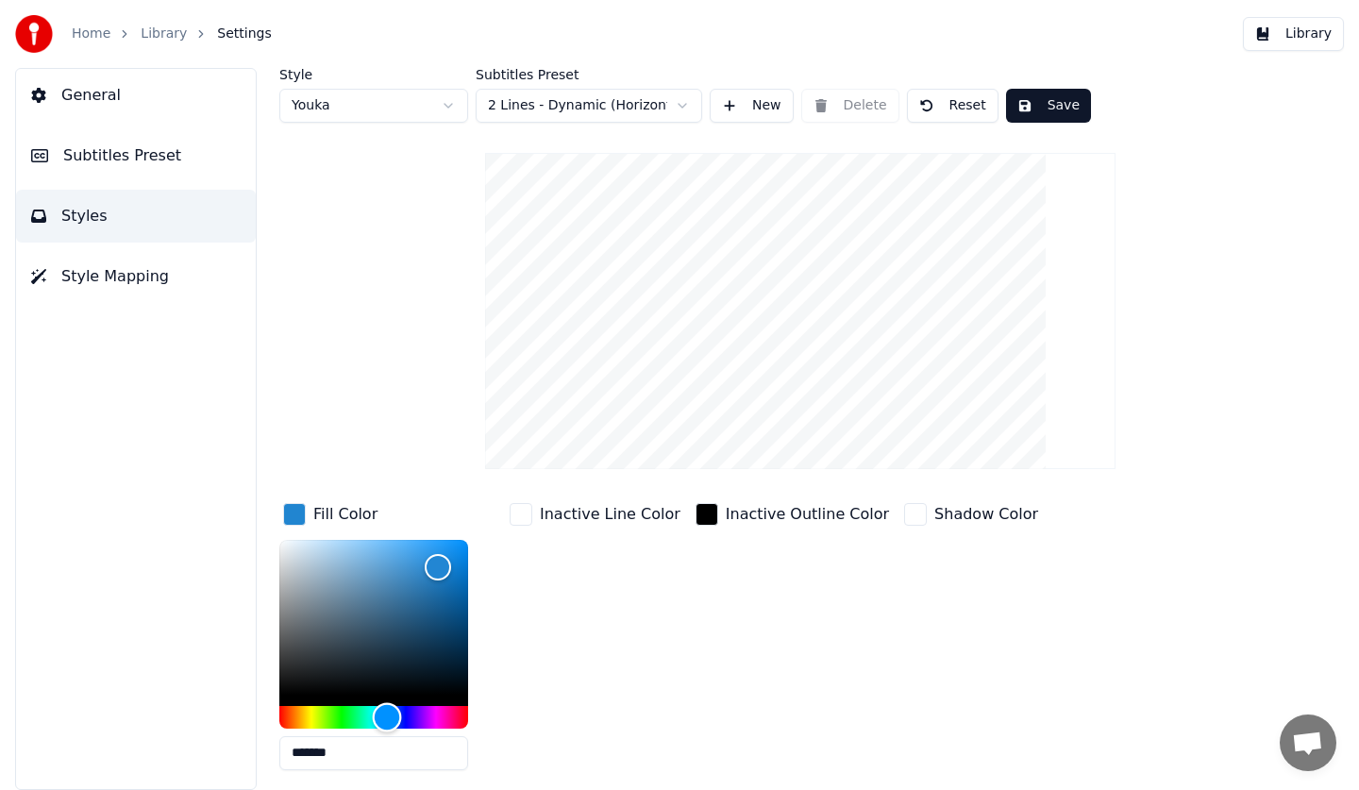
click at [300, 709] on div "Hue" at bounding box center [373, 717] width 189 height 23
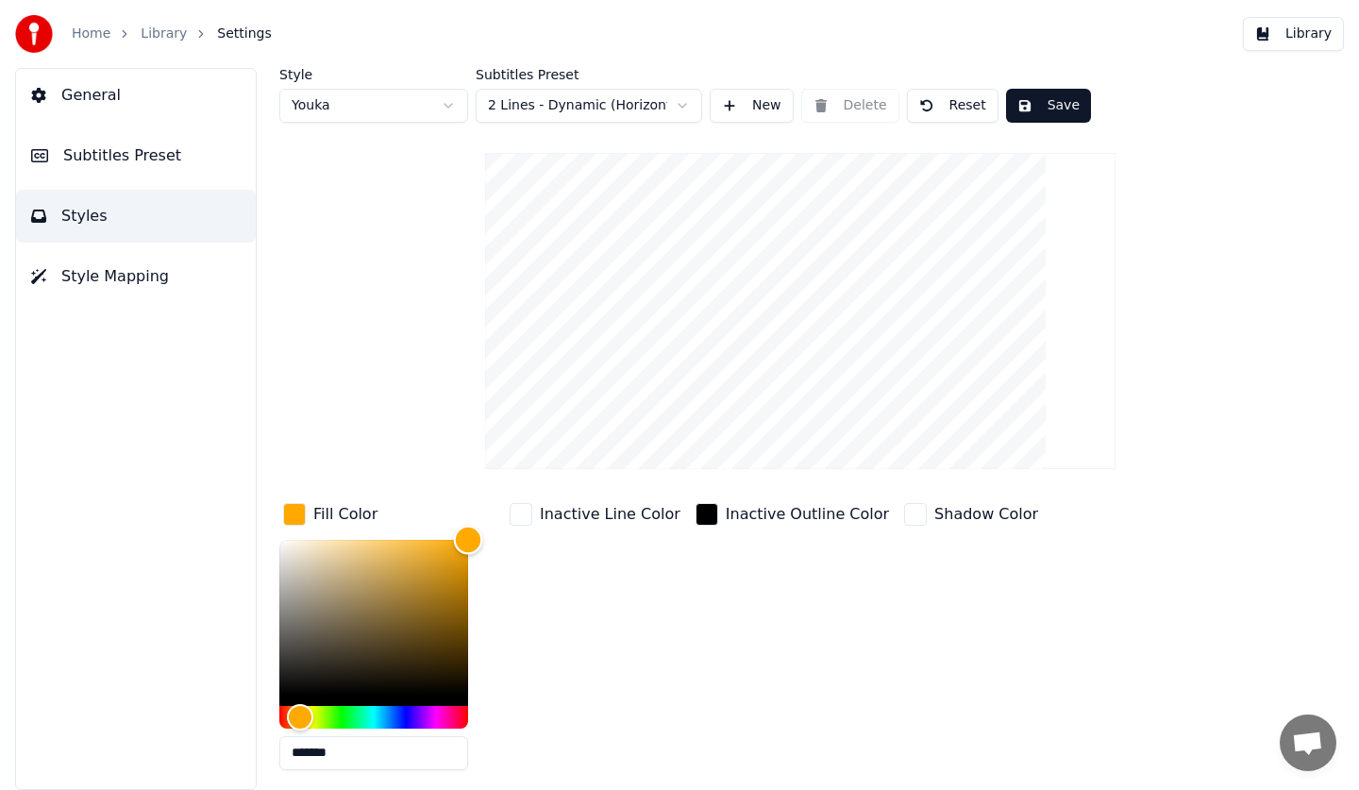
drag, startPoint x: 454, startPoint y: 568, endPoint x: 545, endPoint y: 501, distance: 112.7
click at [545, 501] on div "Fill Color ******* Inactive Line Color Inactive Outline Color Shadow Color" at bounding box center [754, 642] width 951 height 286
click at [573, 652] on div "Inactive Line Color" at bounding box center [595, 642] width 178 height 286
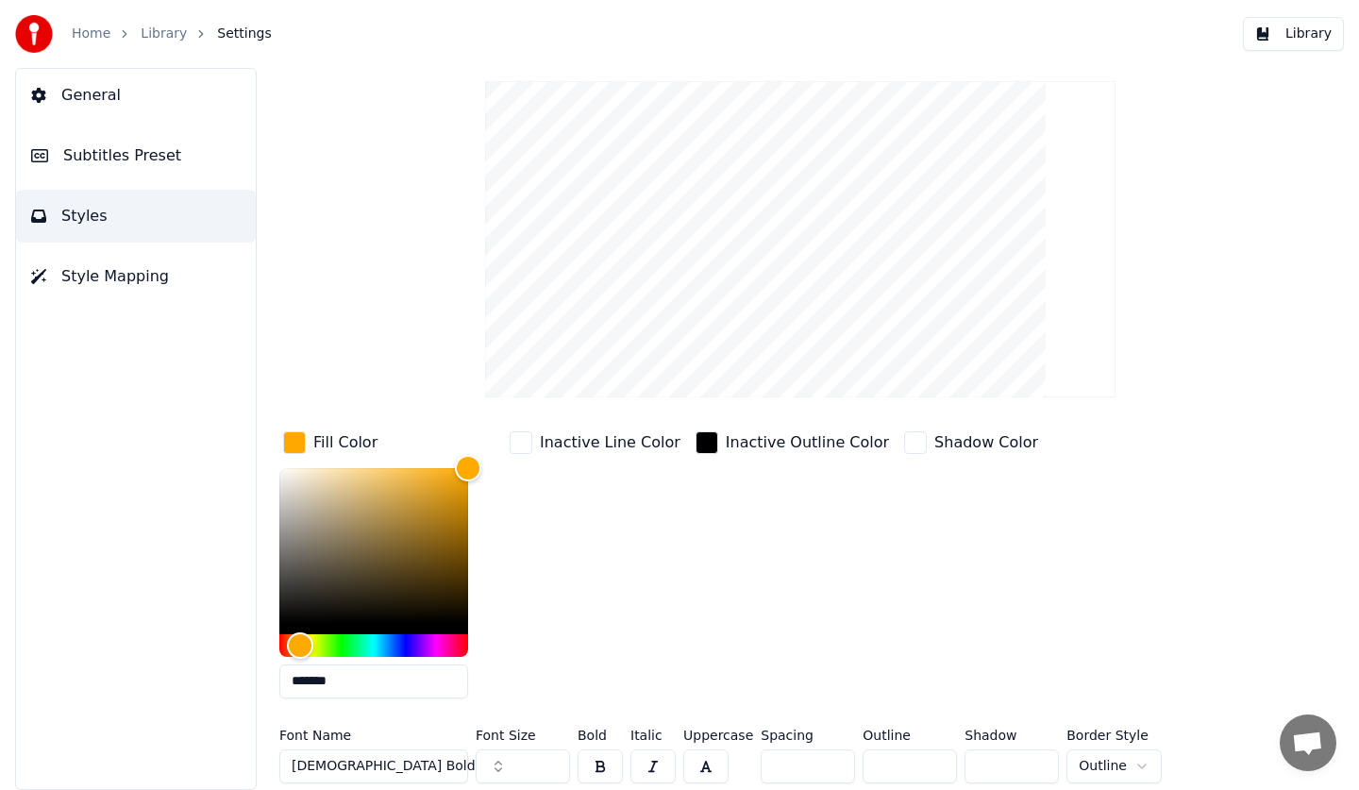
click at [618, 517] on div "Inactive Line Color" at bounding box center [595, 570] width 178 height 286
drag, startPoint x: 472, startPoint y: 468, endPoint x: 549, endPoint y: 461, distance: 77.7
click at [506, 459] on div "Fill Color ******* Inactive Line Color Inactive Outline Color Shadow Color" at bounding box center [754, 570] width 951 height 286
type input "*******"
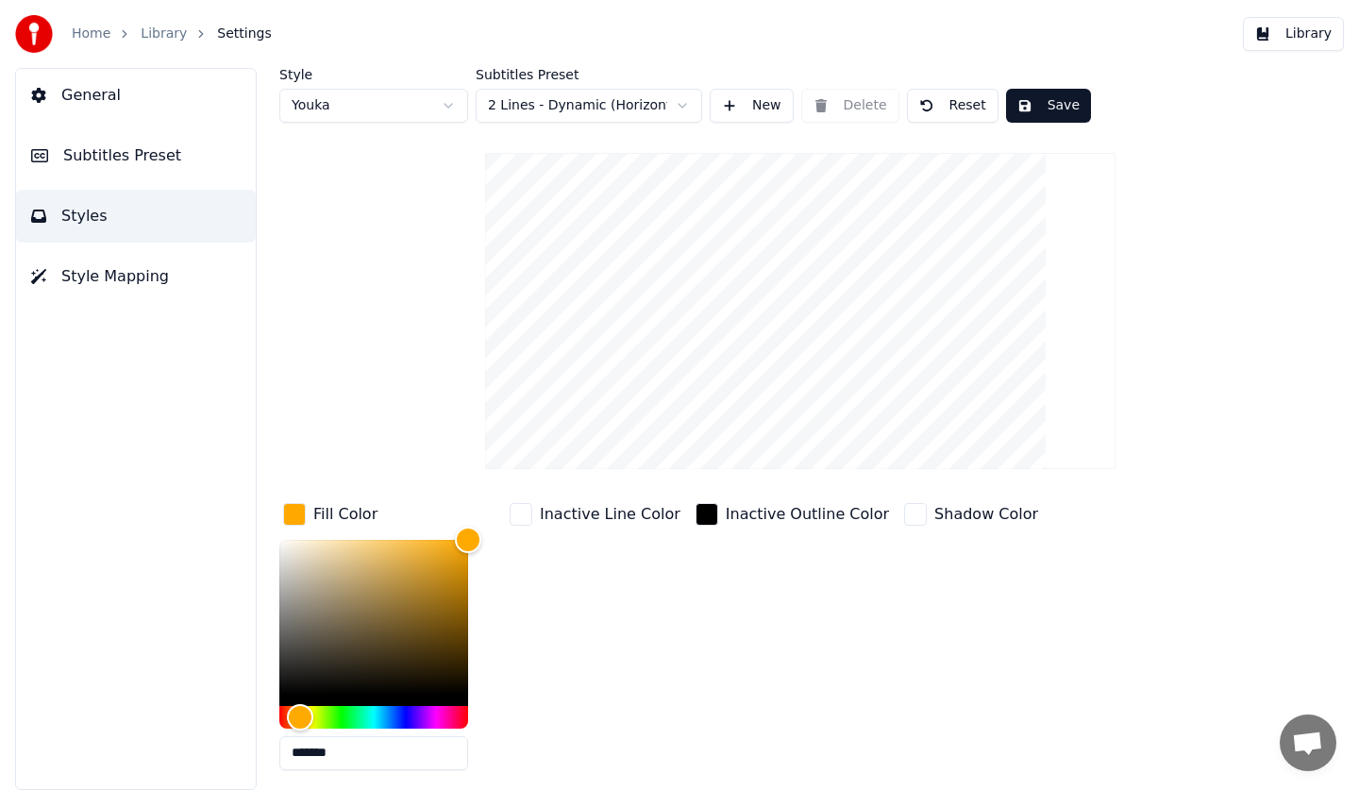
click at [1051, 105] on button "Save" at bounding box center [1048, 106] width 85 height 34
click at [281, 512] on div "Fill Color" at bounding box center [330, 514] width 102 height 30
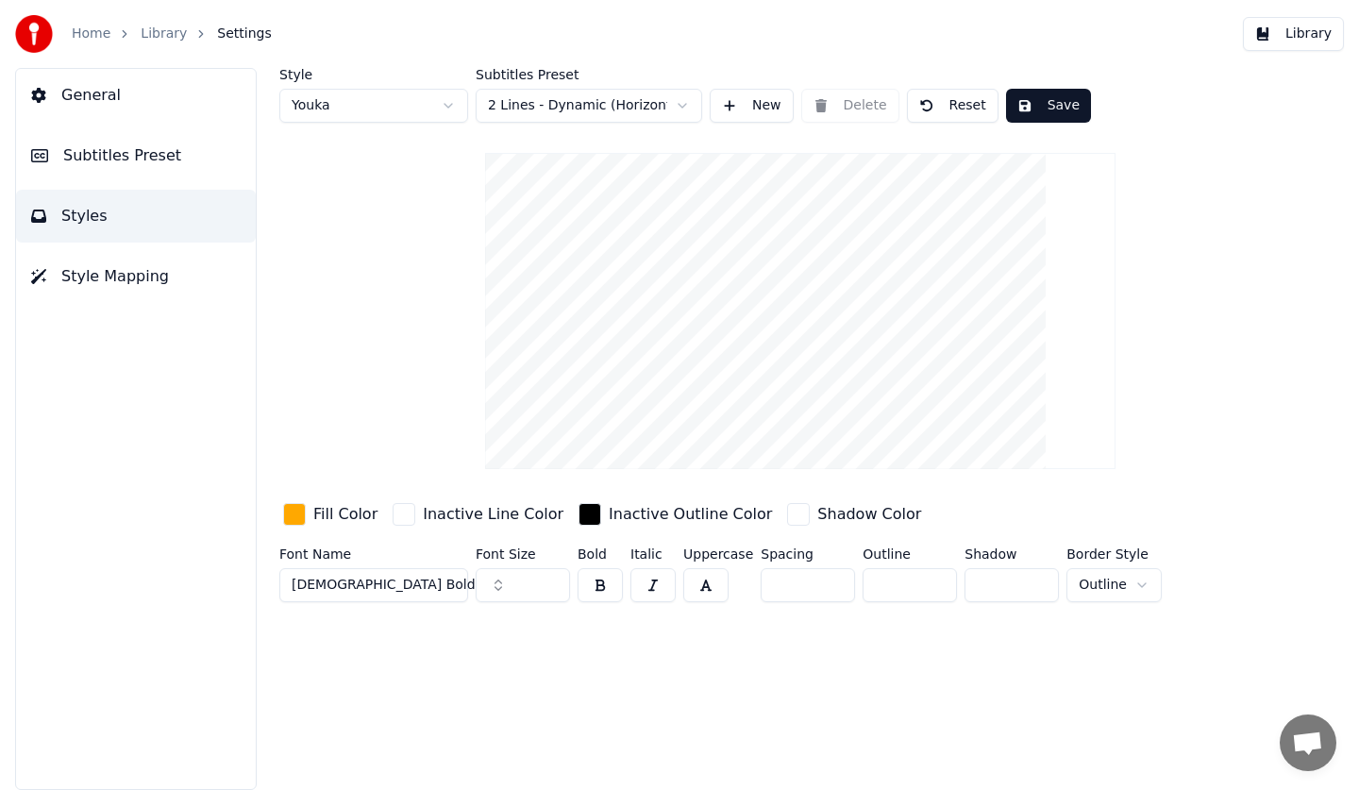
click at [1012, 586] on input "*" at bounding box center [1011, 585] width 94 height 34
click at [794, 586] on input "*" at bounding box center [808, 585] width 94 height 34
click at [834, 645] on div "Style Youka Subtitles Preset 2 Lines - Dynamic (Horizontal) New Delete Reset Sa…" at bounding box center [800, 429] width 1117 height 722
click at [1042, 104] on button "Save" at bounding box center [1048, 106] width 85 height 34
click at [1047, 103] on button "Done" at bounding box center [1050, 106] width 88 height 34
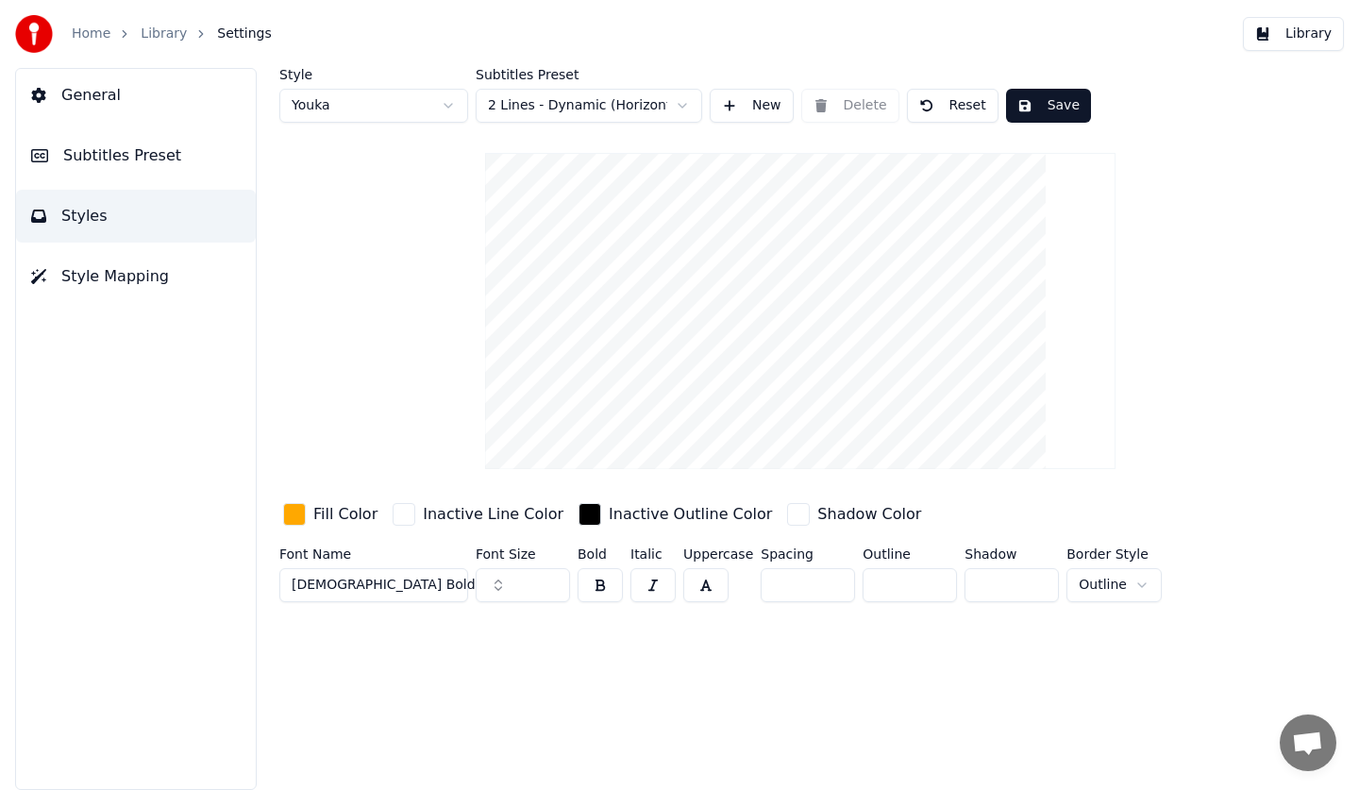
click at [1047, 103] on button "Save" at bounding box center [1048, 106] width 85 height 34
click at [1266, 31] on button "Library" at bounding box center [1293, 34] width 101 height 34
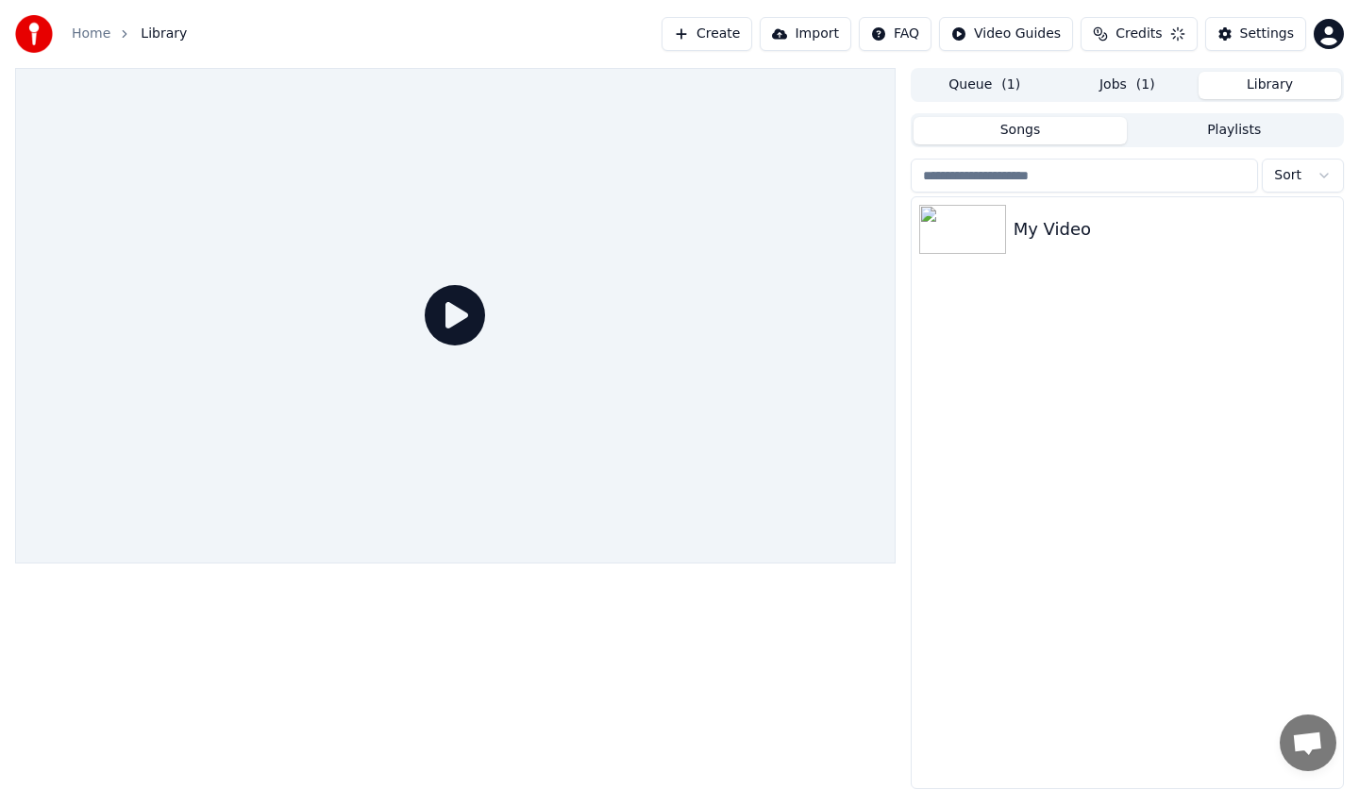
click at [444, 303] on icon at bounding box center [455, 315] width 60 height 60
click at [1027, 251] on div "My Video" at bounding box center [1127, 229] width 431 height 64
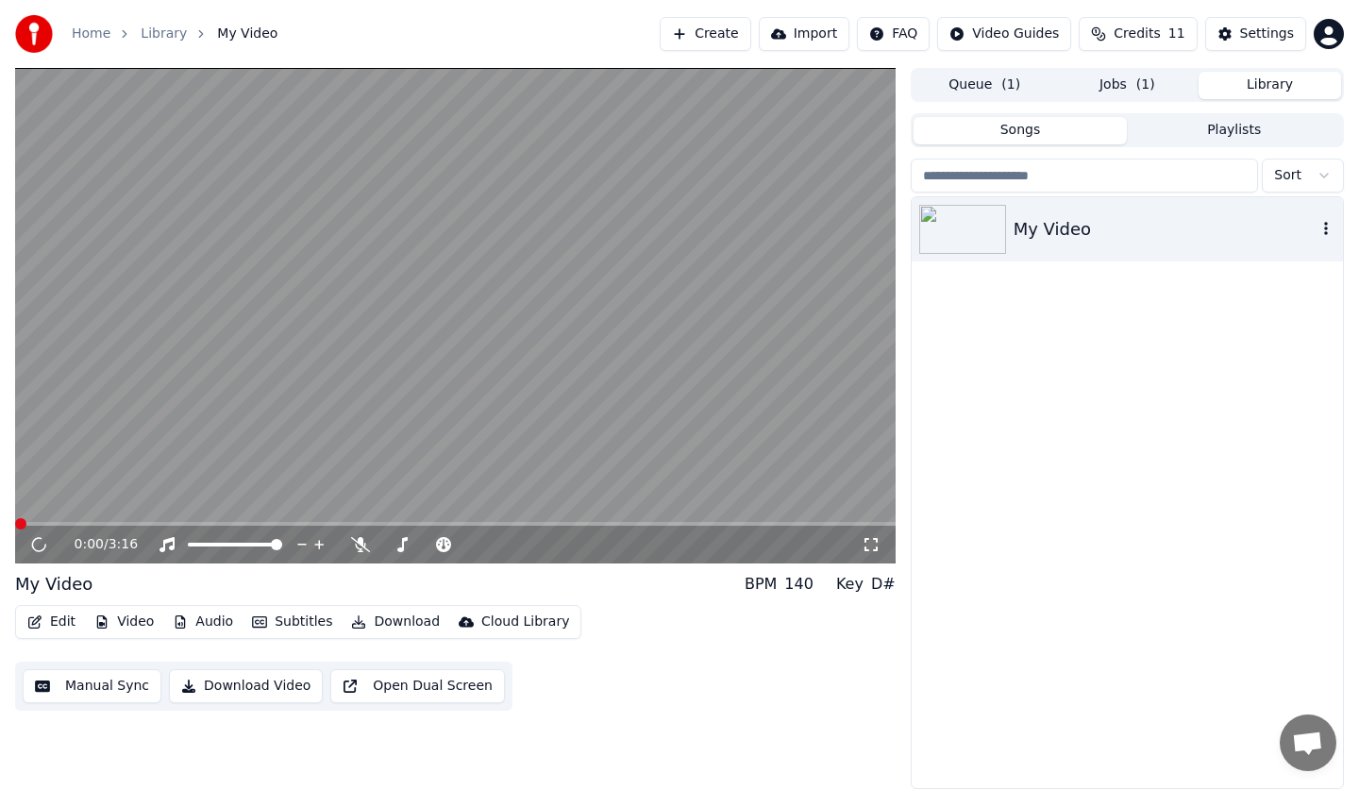
click at [1132, 226] on div "My Video" at bounding box center [1165, 229] width 303 height 26
click at [156, 525] on span at bounding box center [455, 524] width 880 height 4
click at [360, 617] on button "Download" at bounding box center [395, 622] width 104 height 26
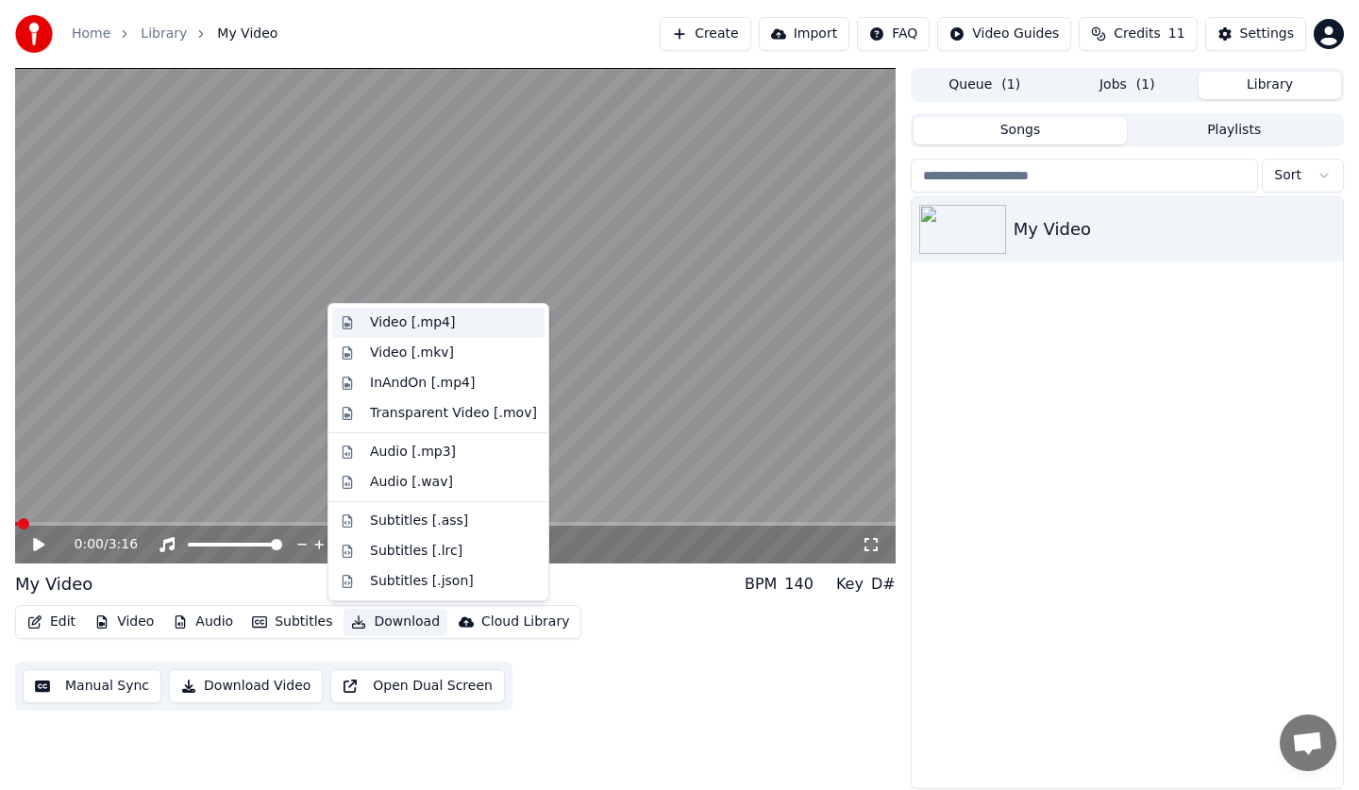
click at [461, 325] on div "Video [.mp4]" at bounding box center [453, 322] width 167 height 19
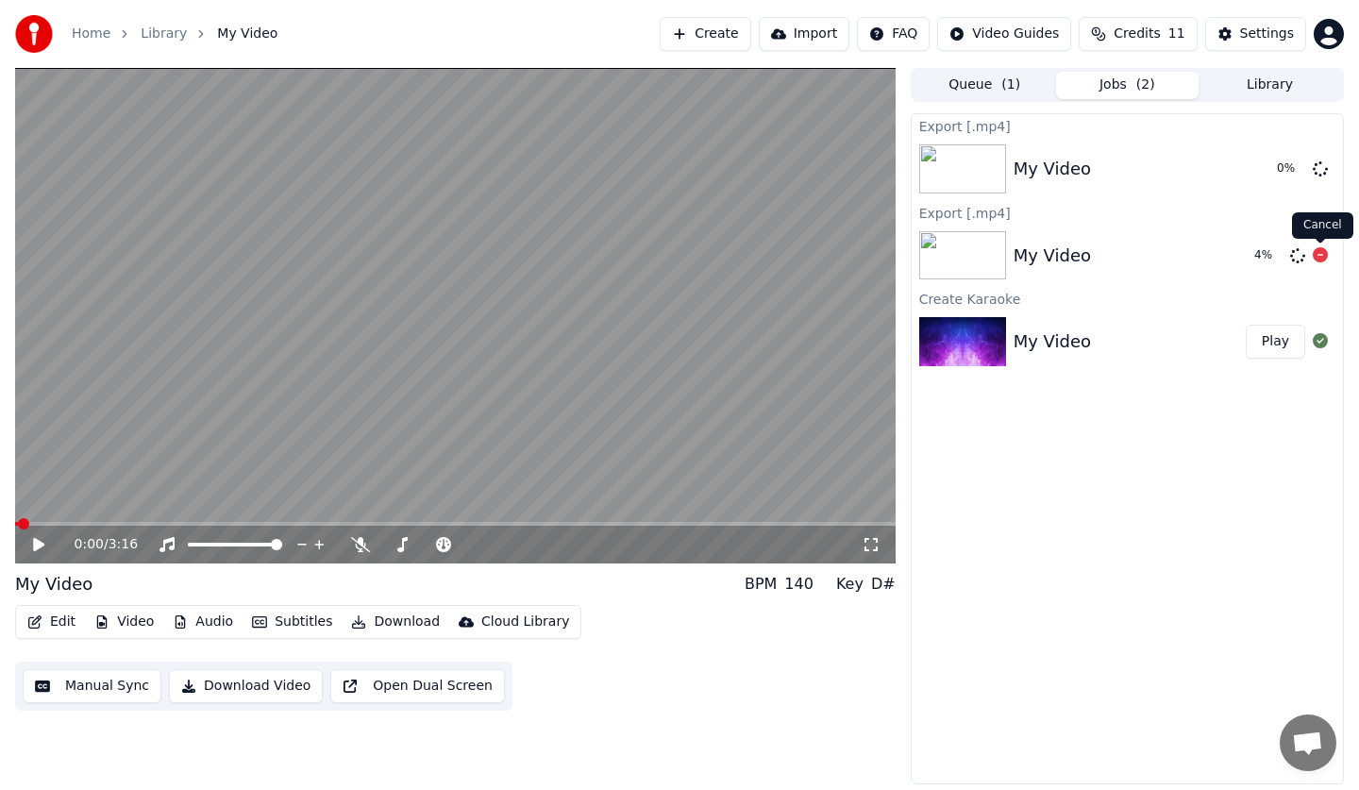
click at [1323, 250] on icon at bounding box center [1320, 254] width 15 height 15
click at [1319, 253] on icon at bounding box center [1320, 254] width 15 height 15
